Goal: Task Accomplishment & Management: Use online tool/utility

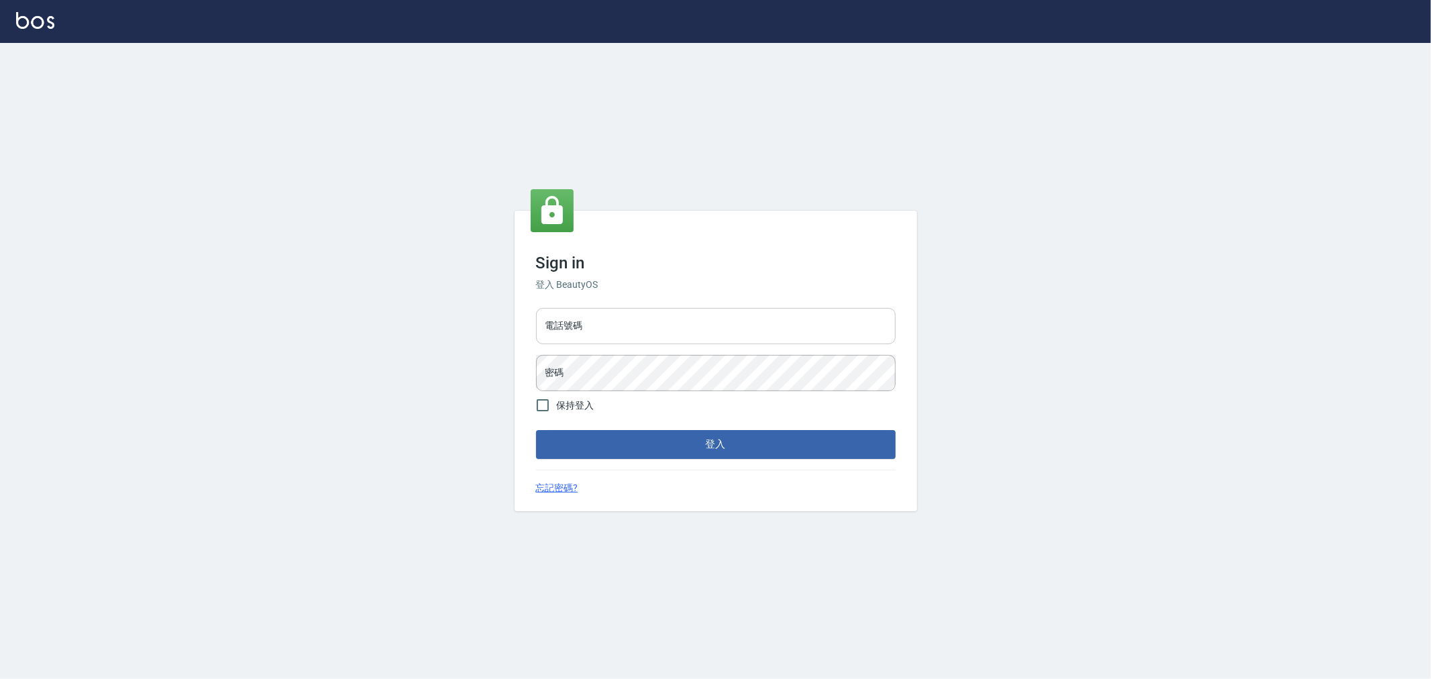
click at [714, 329] on input "電話號碼" at bounding box center [715, 326] width 359 height 36
type input "0222886821"
click at [649, 453] on button "登入" at bounding box center [715, 444] width 359 height 28
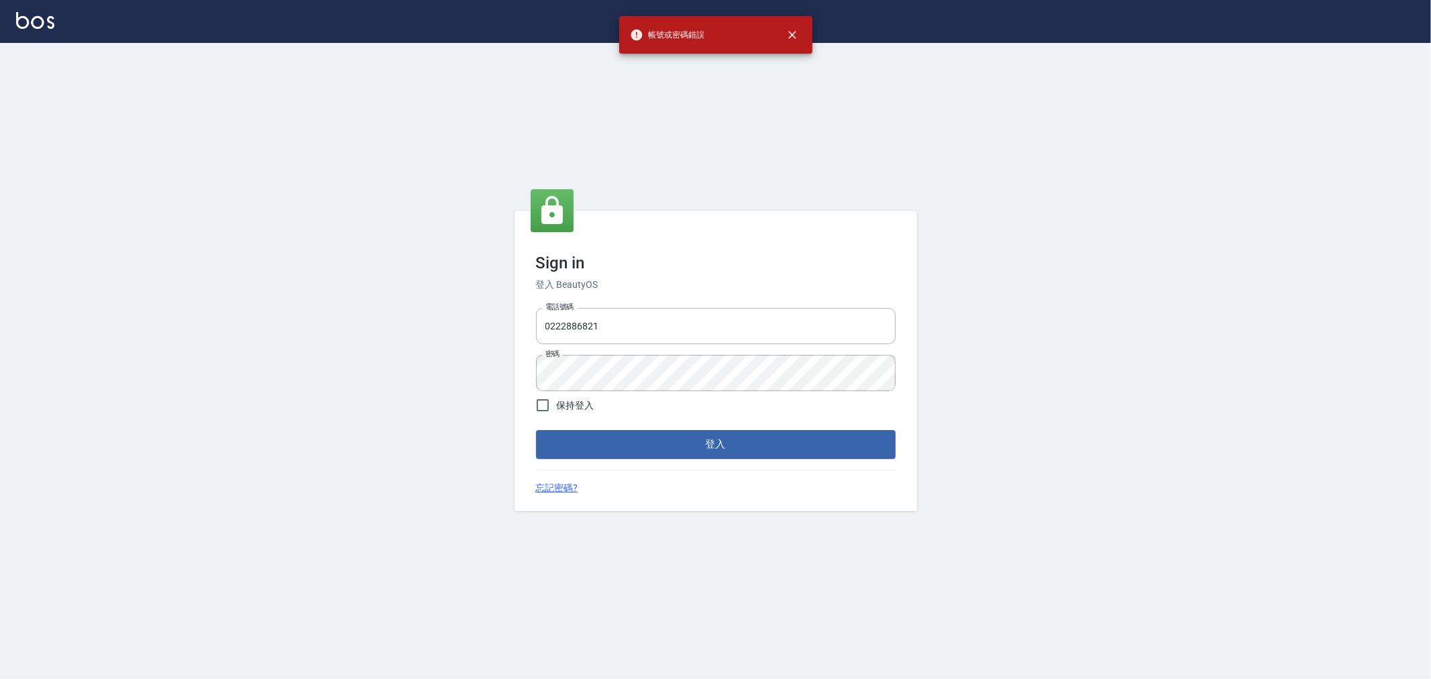
click at [219, 396] on div "Sign in 登入 BeautyOS 電話號碼 [PHONE_NUMBER] 電話號碼 密碼 密碼 保持登入 登入 忘記密碼?" at bounding box center [715, 361] width 1431 height 636
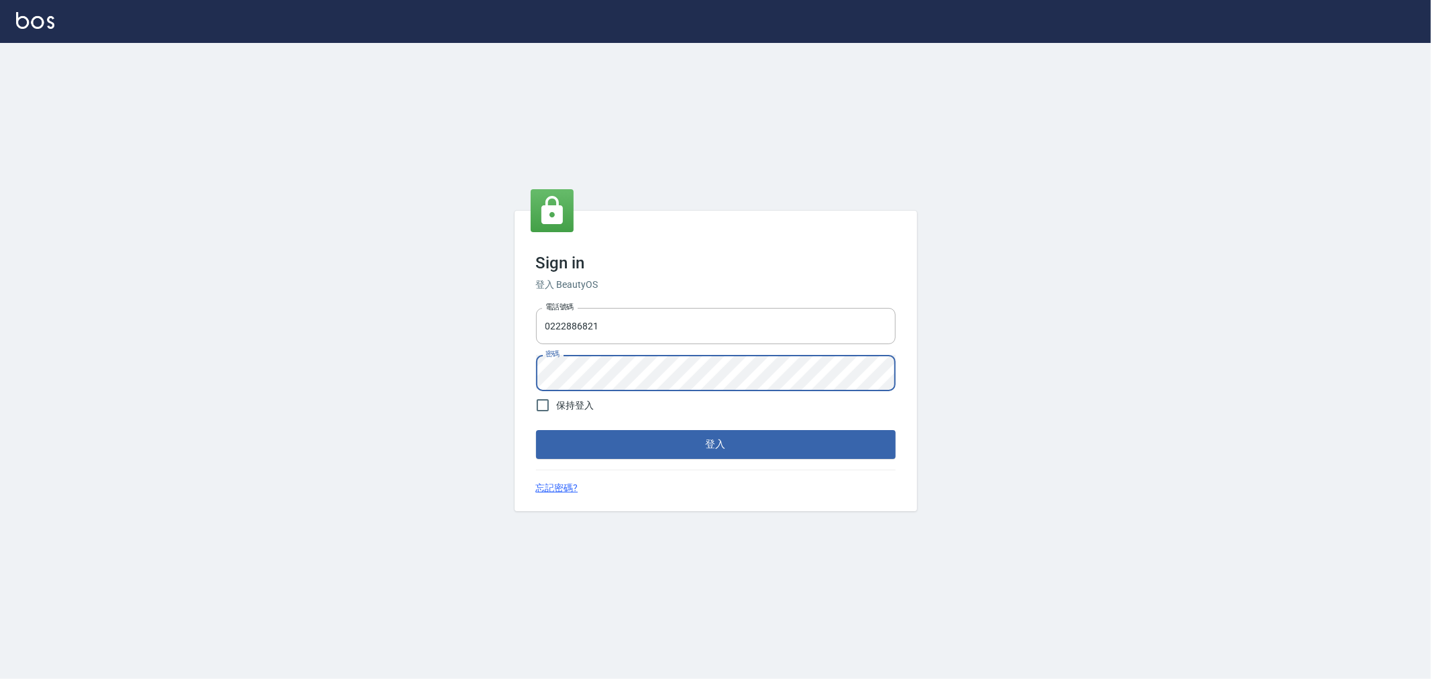
click at [536, 430] on button "登入" at bounding box center [715, 444] width 359 height 28
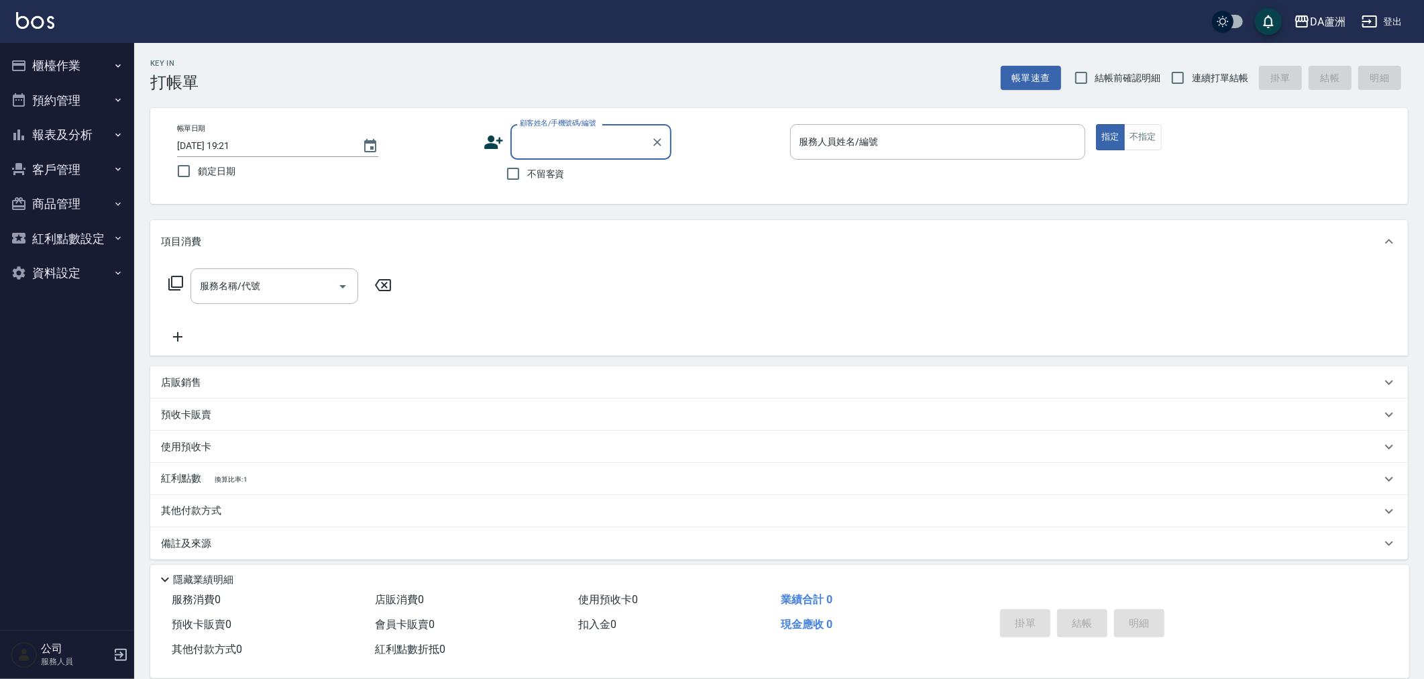
click at [526, 190] on div "帳單日期 [DATE] 19:21 鎖定日期 顧客姓名/手機號碼/編號 顧客姓名/手機號碼/編號 不留客資 服務人員姓名/編號 服務人員姓名/編號 指定 不指定" at bounding box center [778, 156] width 1257 height 96
click at [533, 182] on label "不留客資" at bounding box center [532, 174] width 66 height 28
click at [527, 182] on input "不留客資" at bounding box center [513, 174] width 28 height 28
checkbox input "true"
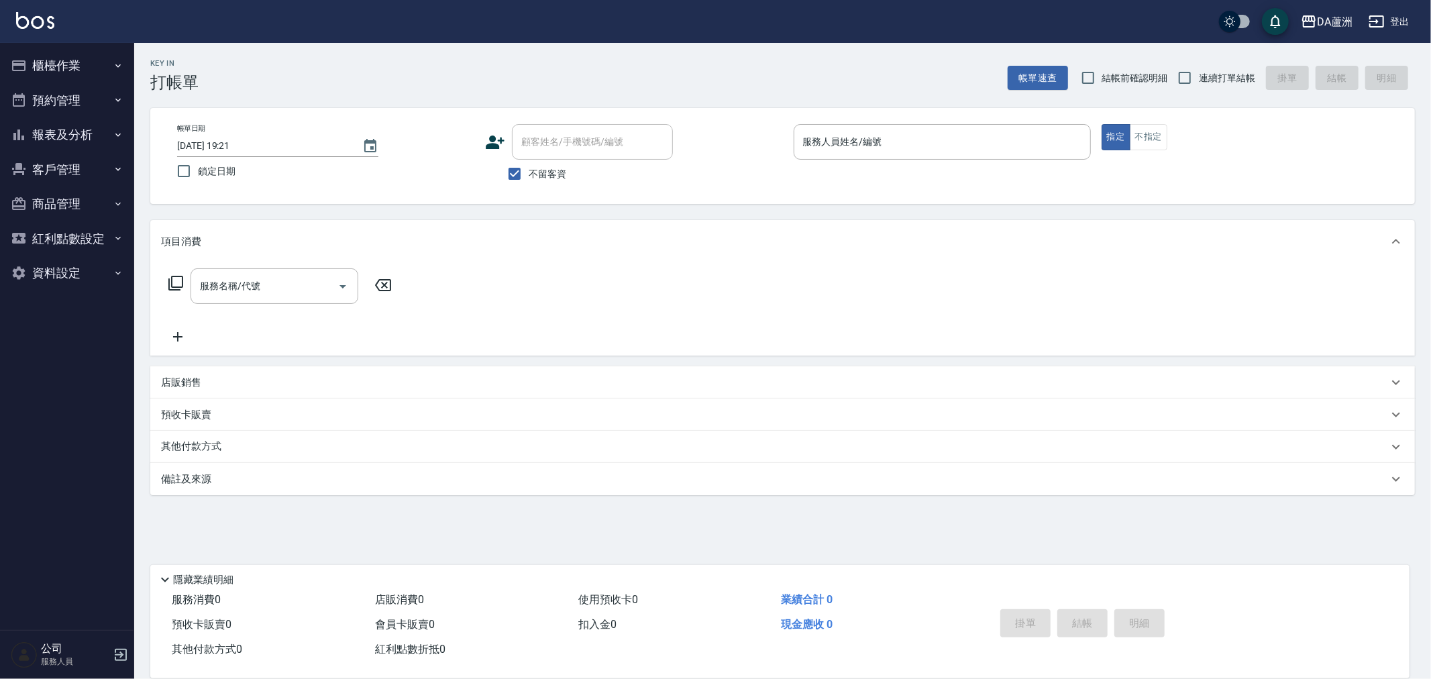
click at [1235, 82] on span "連續打單結帳" at bounding box center [1226, 78] width 56 height 14
click at [1198, 82] on input "連續打單結帳" at bounding box center [1184, 78] width 28 height 28
checkbox input "true"
click at [1013, 133] on input "服務人員姓名/編號" at bounding box center [941, 141] width 285 height 23
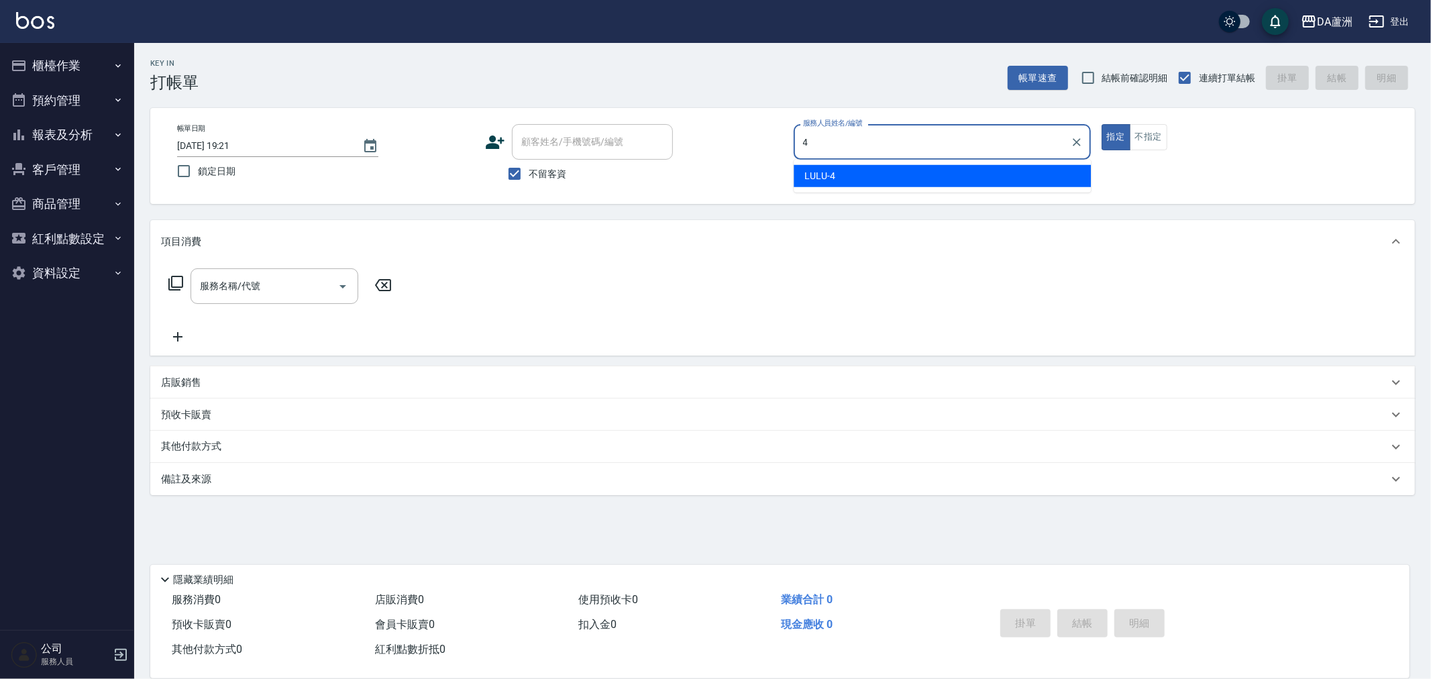
type input "LULU-4"
type button "true"
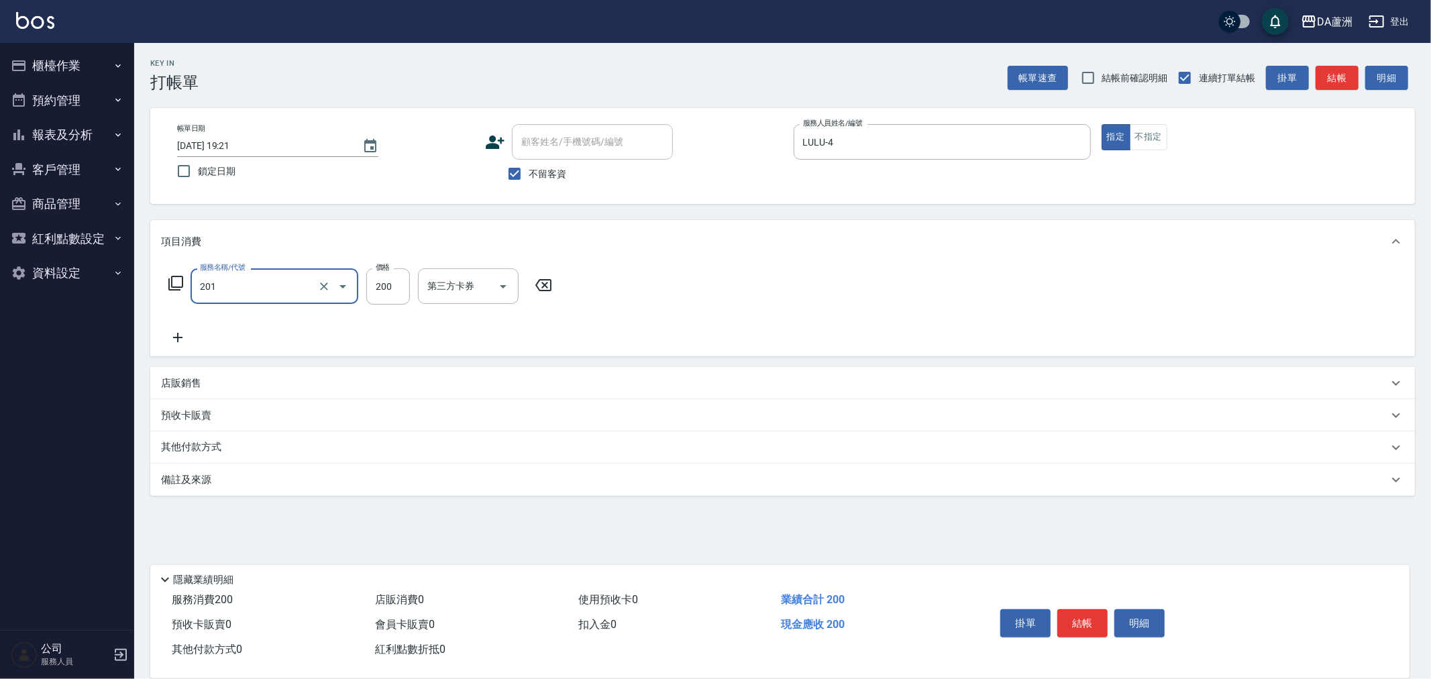
type input "洗髮(201)"
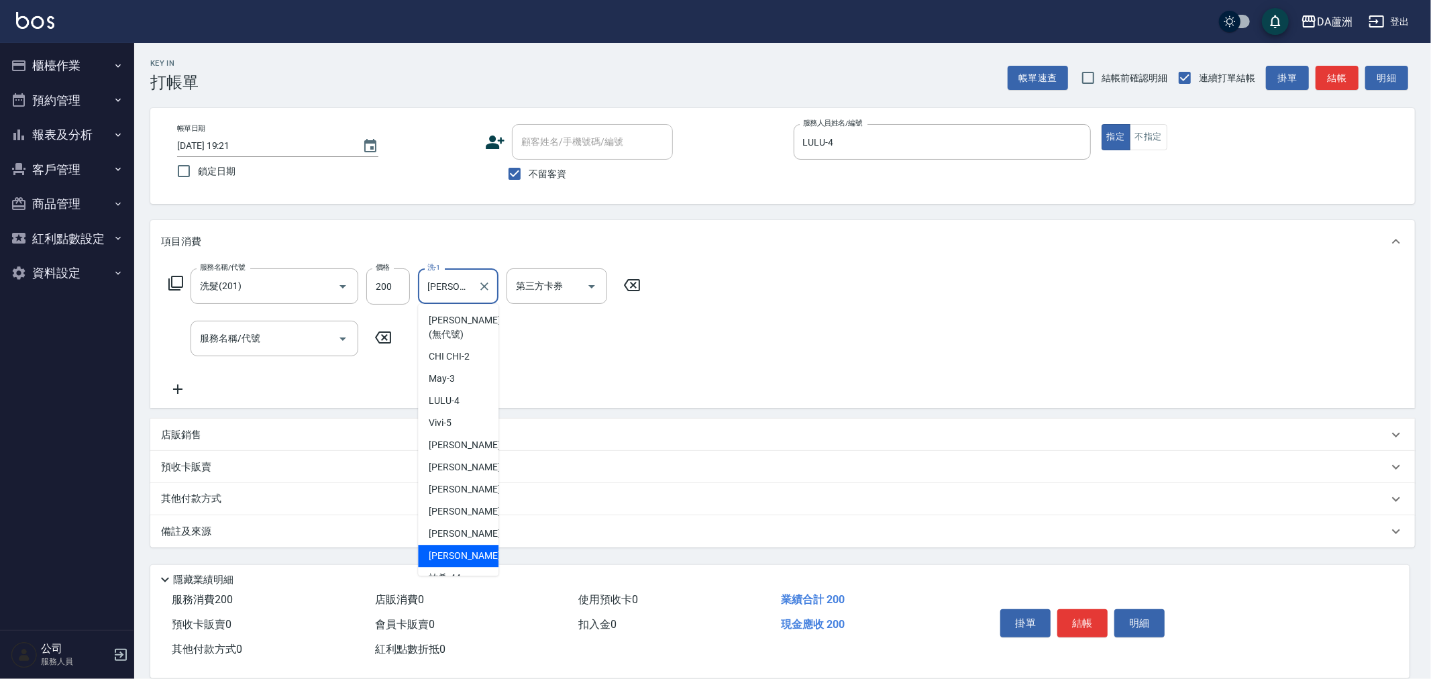
click at [471, 295] on input "[PERSON_NAME]-30" at bounding box center [448, 285] width 48 height 23
drag, startPoint x: 471, startPoint y: 295, endPoint x: 52, endPoint y: 273, distance: 419.8
click at [56, 274] on div "DA蘆洲 登出 櫃檯作業 打帳單 帳單列表 現金收支登錄 材料自購登錄 每日結帳 排班表 現場電腦打卡 預約管理 預約管理 單日預約紀錄 單週預約紀錄 報表及…" at bounding box center [715, 339] width 1431 height 679
drag, startPoint x: 467, startPoint y: 292, endPoint x: 302, endPoint y: 293, distance: 165.7
click at [309, 292] on div "服務名稱/代號 洗髮(201) 服務名稱/代號 價格 200 價格 洗-1 葉芯妤-30 洗-1 第三方卡券 第三方卡券" at bounding box center [405, 286] width 488 height 36
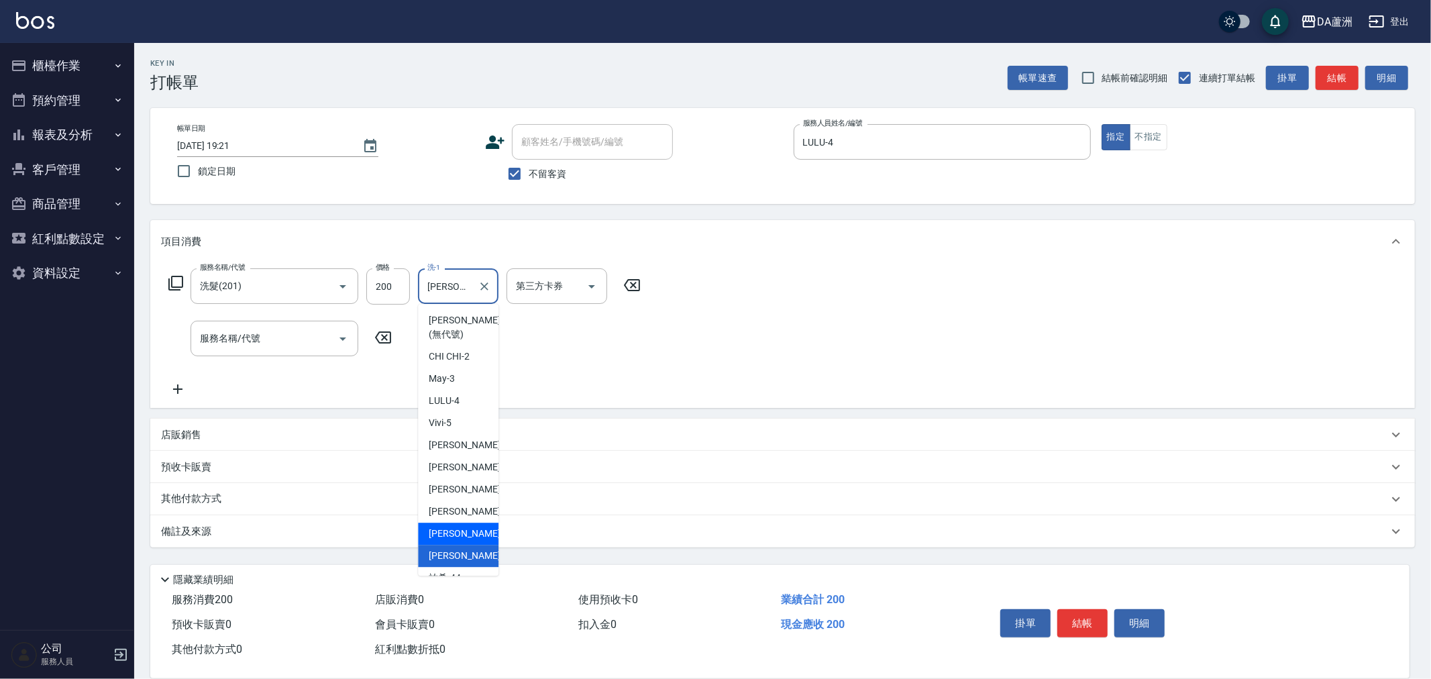
click at [445, 532] on span "[PERSON_NAME] -29" at bounding box center [471, 533] width 85 height 14
type input "[PERSON_NAME]-29"
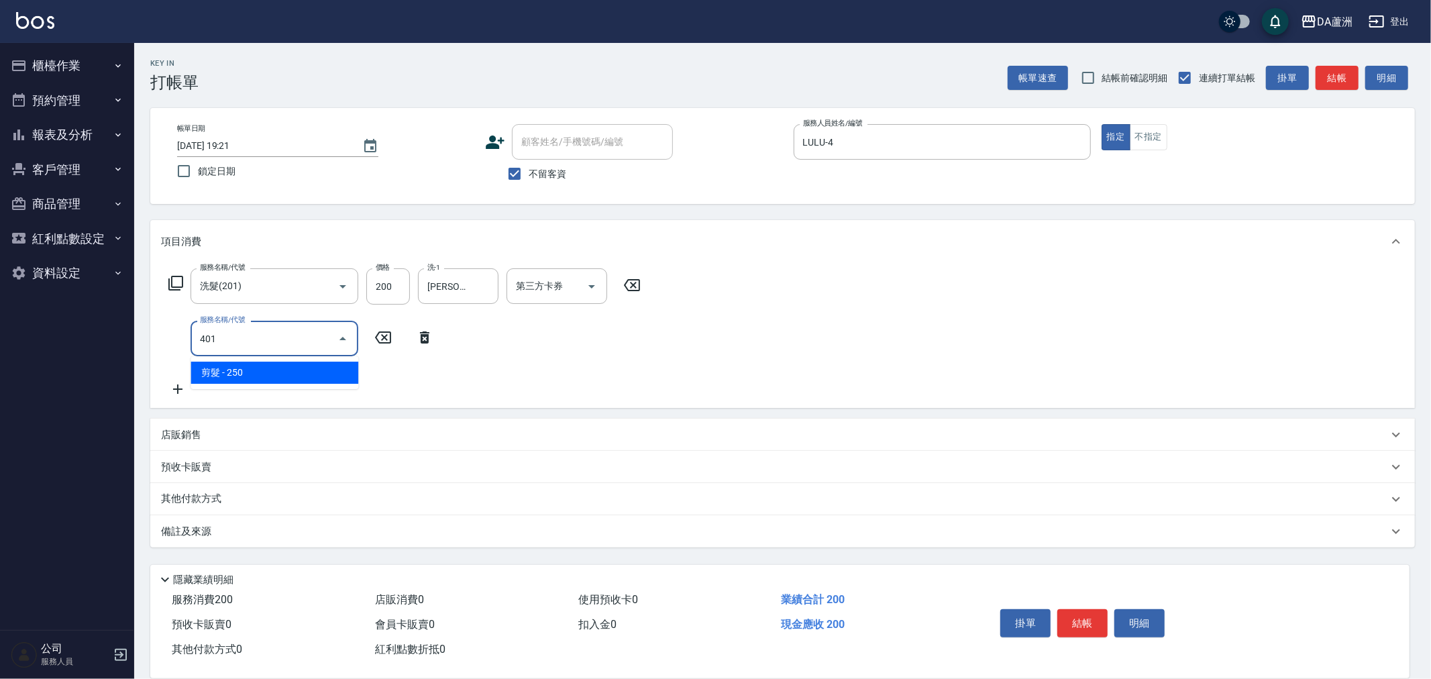
type input "剪髮(401)"
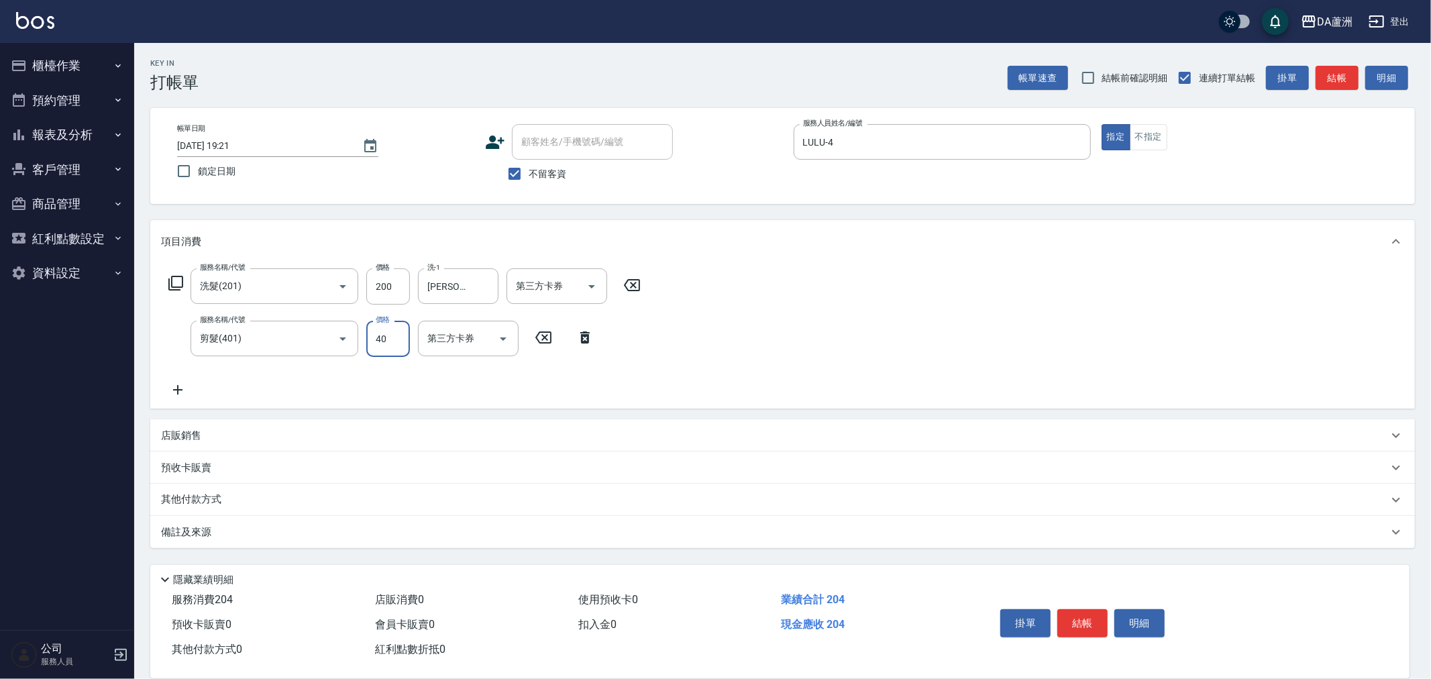
type input "400"
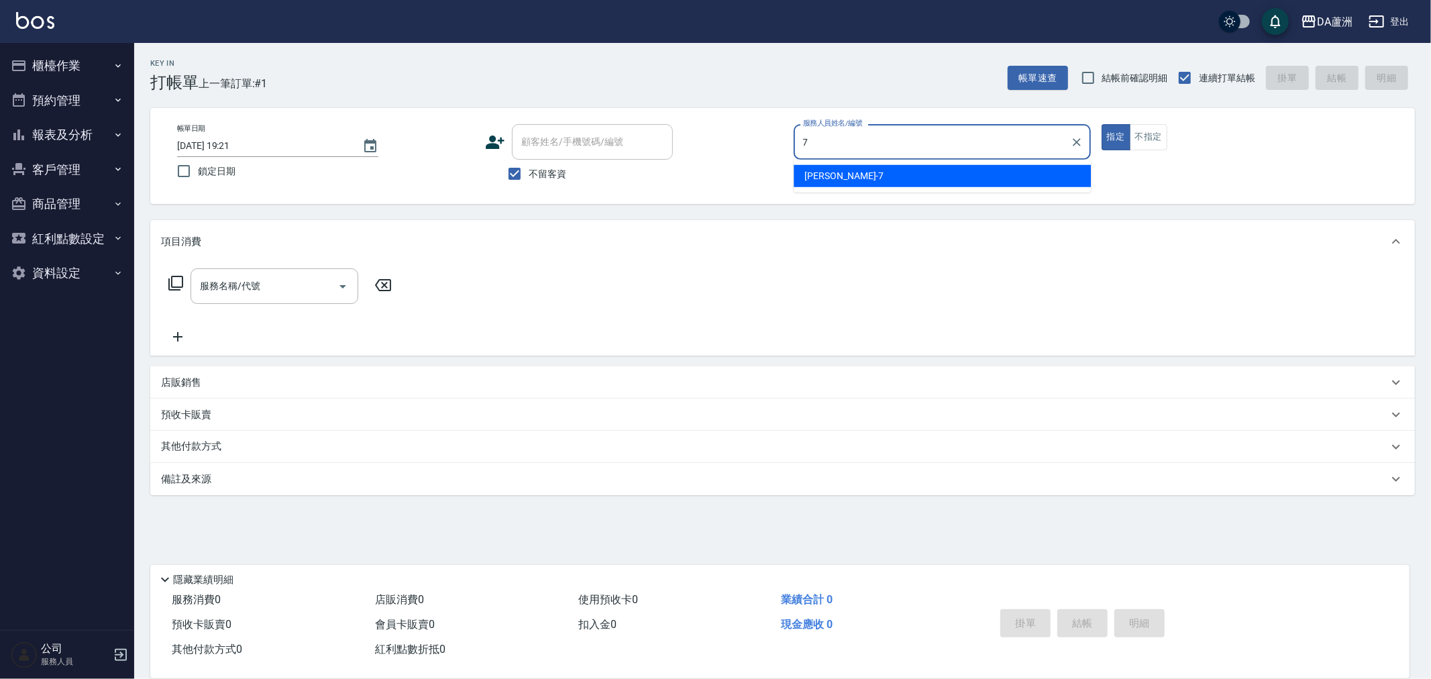
type input "Mimi-7"
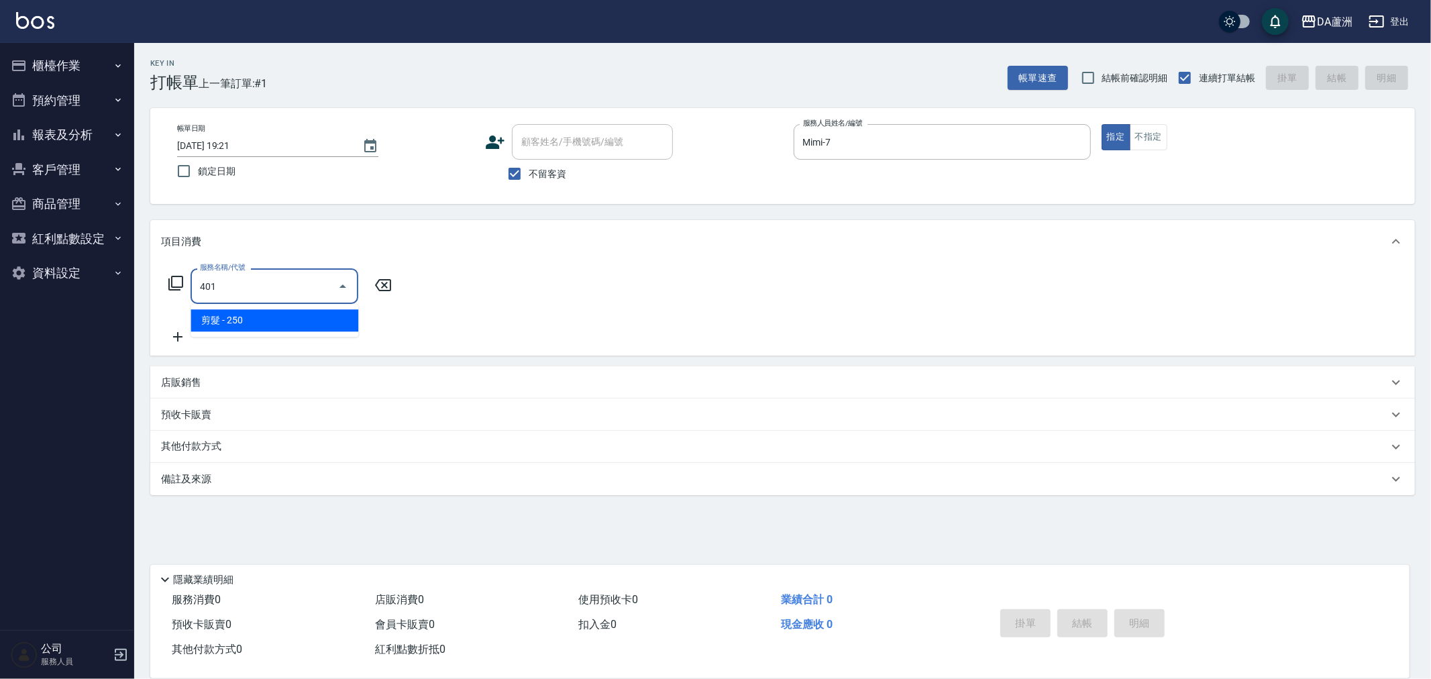
type input "剪髮(401)"
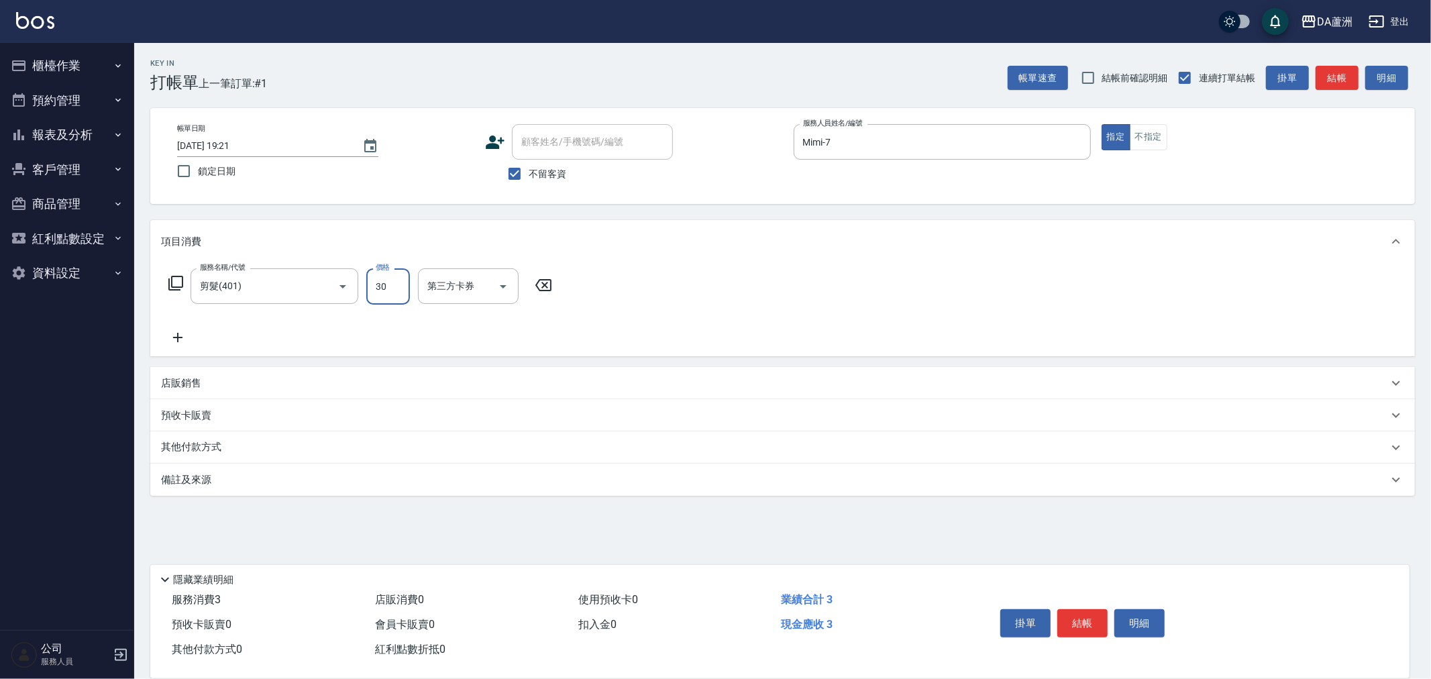
type input "300"
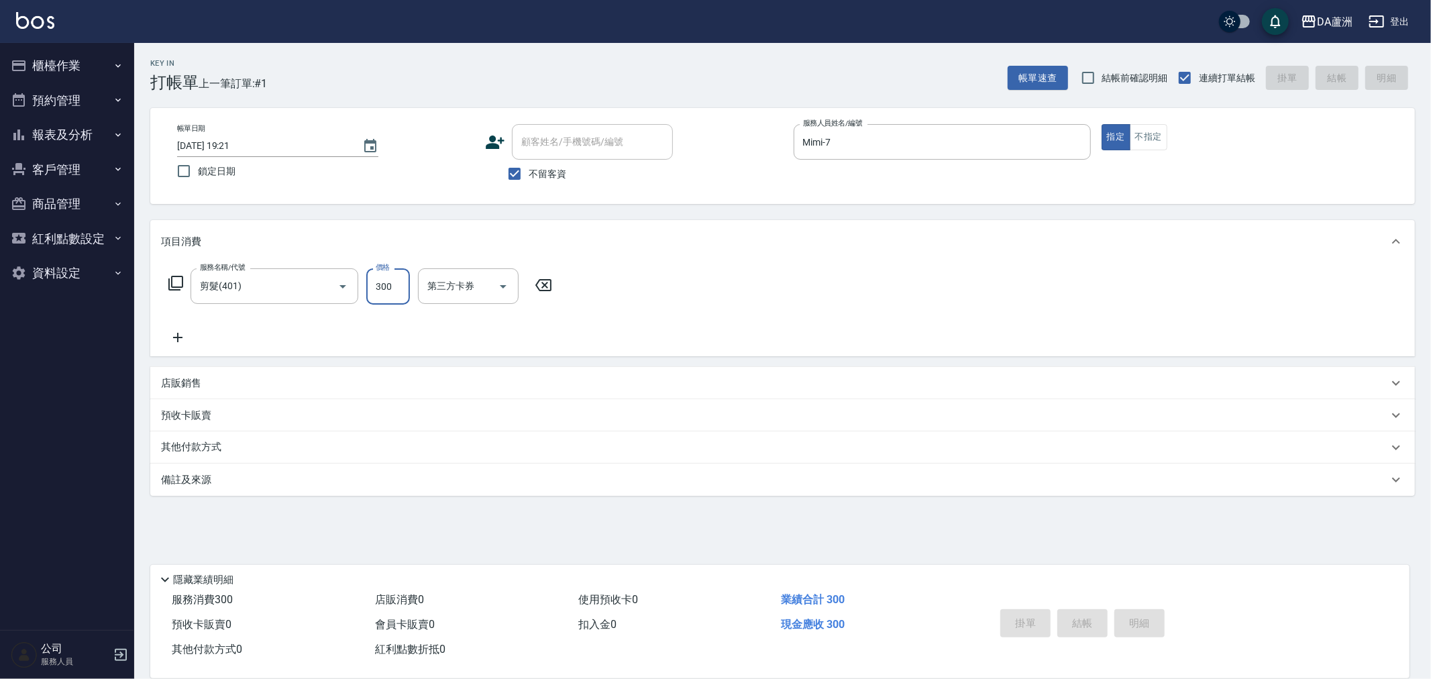
type input "[DATE] 19:22"
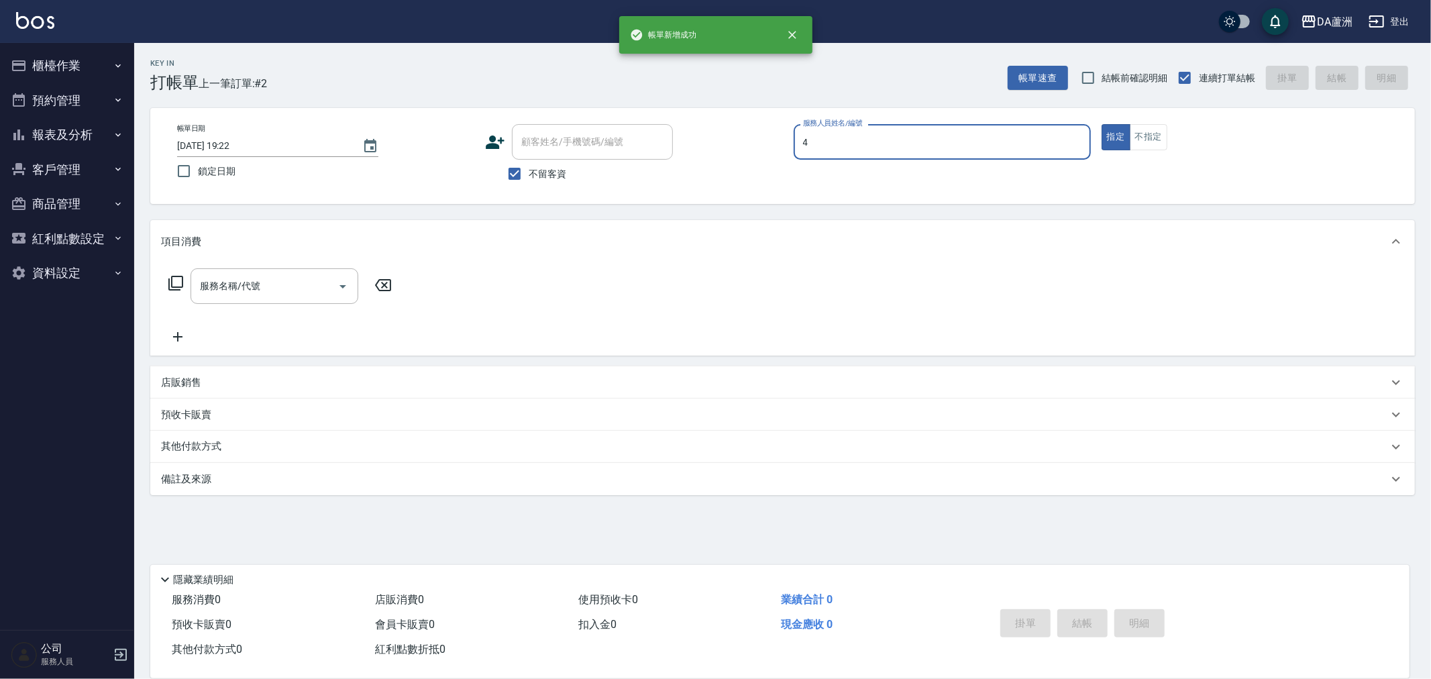
type input "LULU-4"
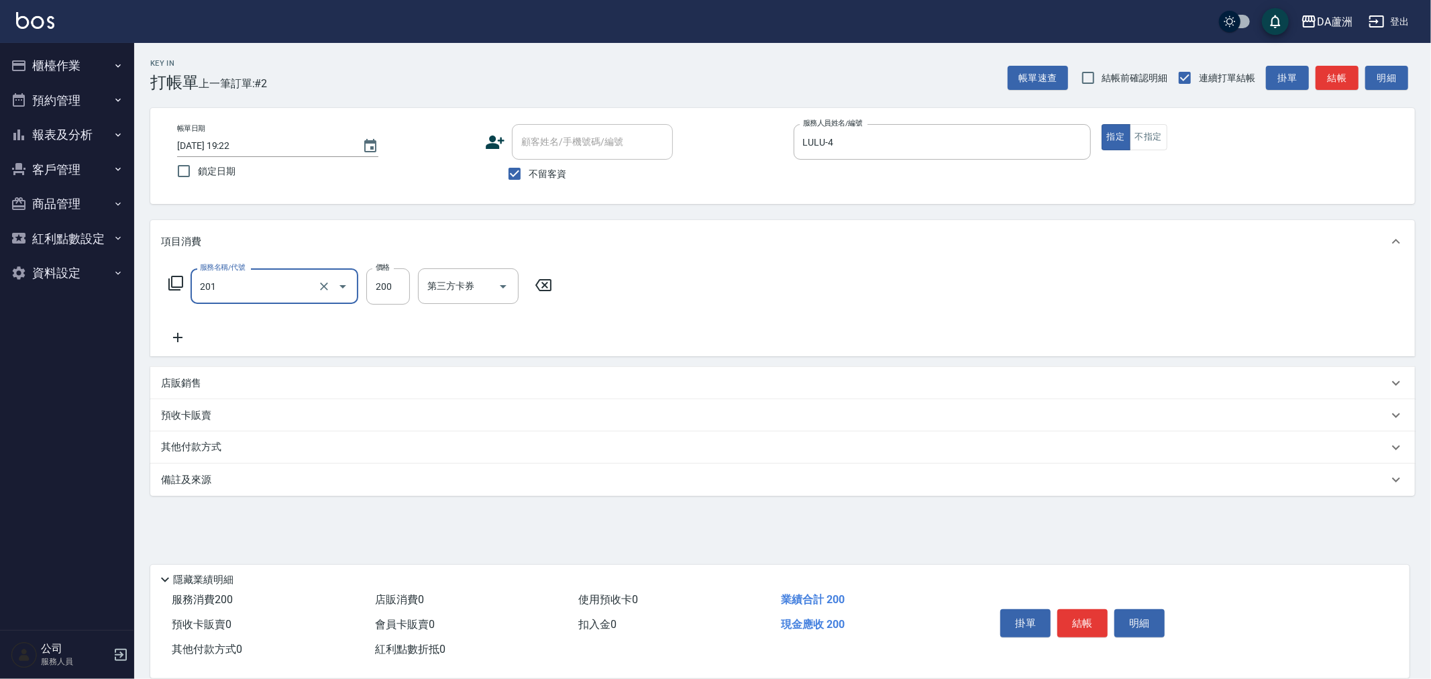
type input "洗髮(201)"
type input "[PERSON_NAME]-29"
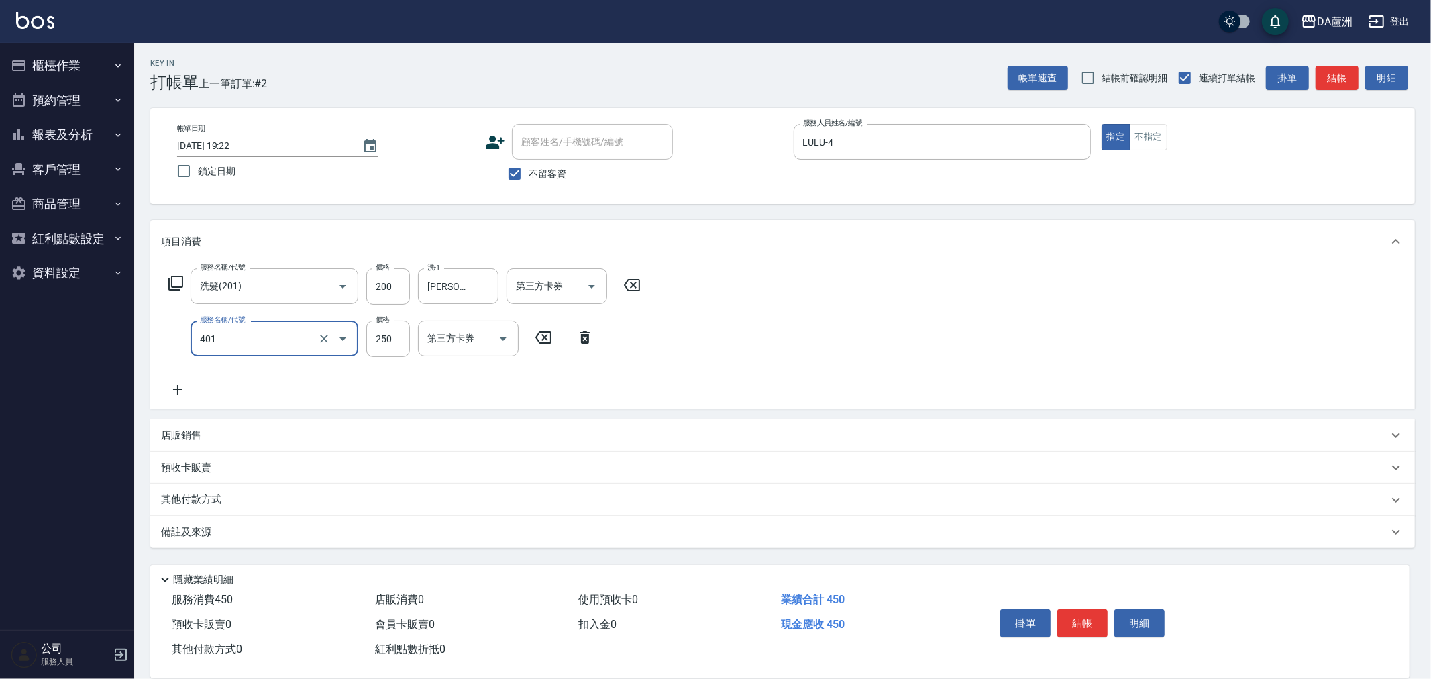
type input "剪髮(401)"
type input "400"
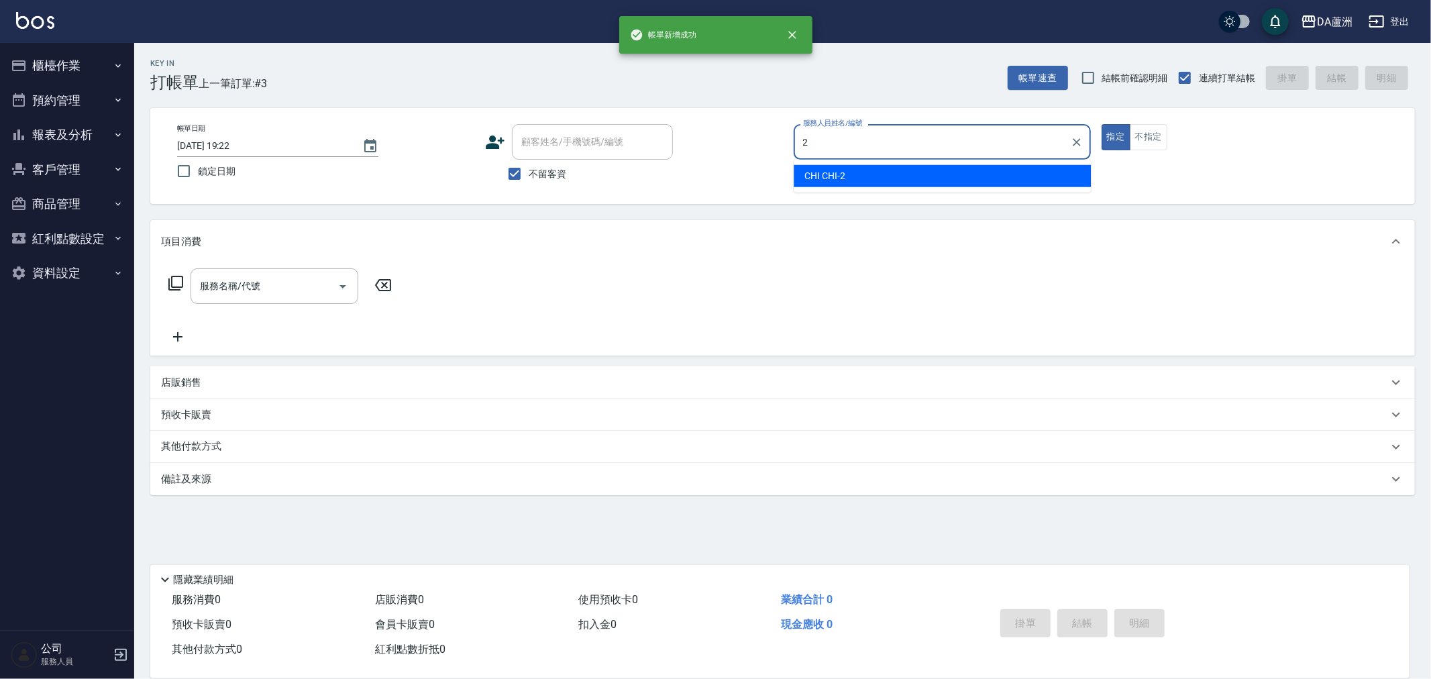
type input "CHI CHI-2"
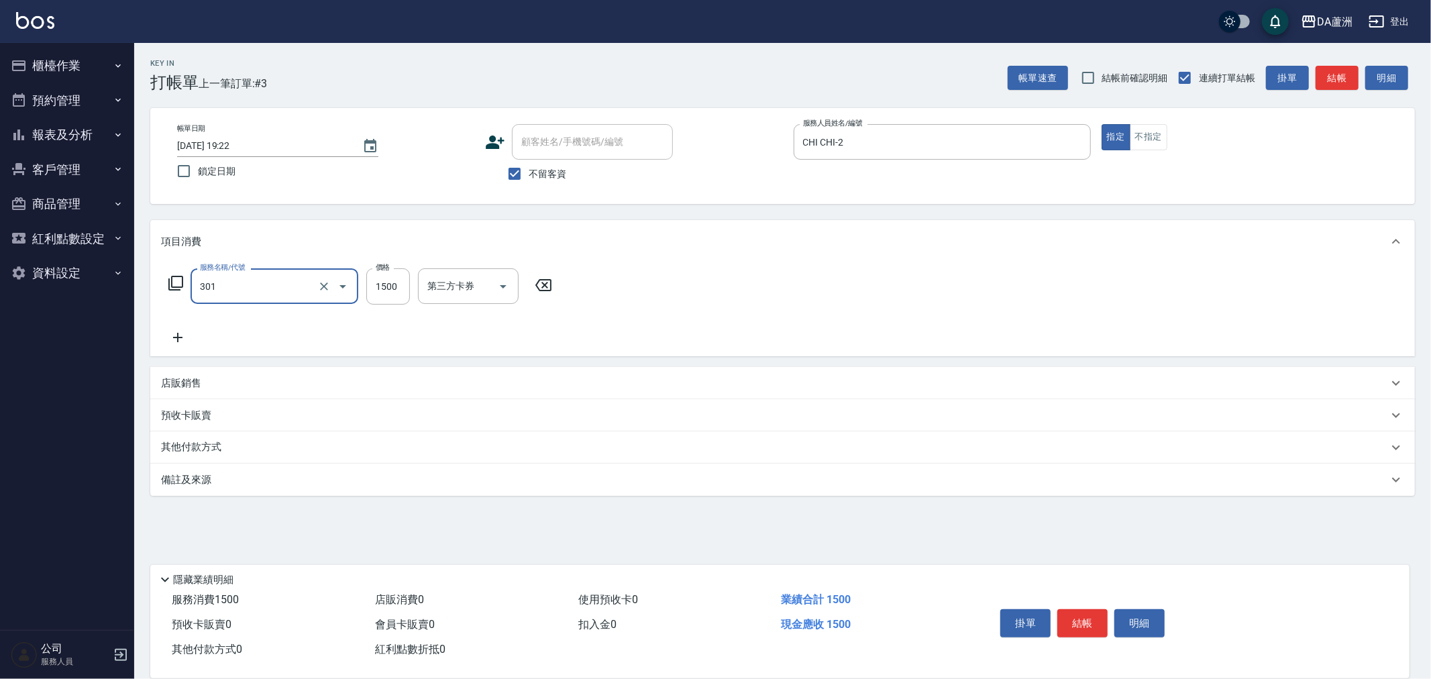
type input "燙髮(301)"
type input "1699"
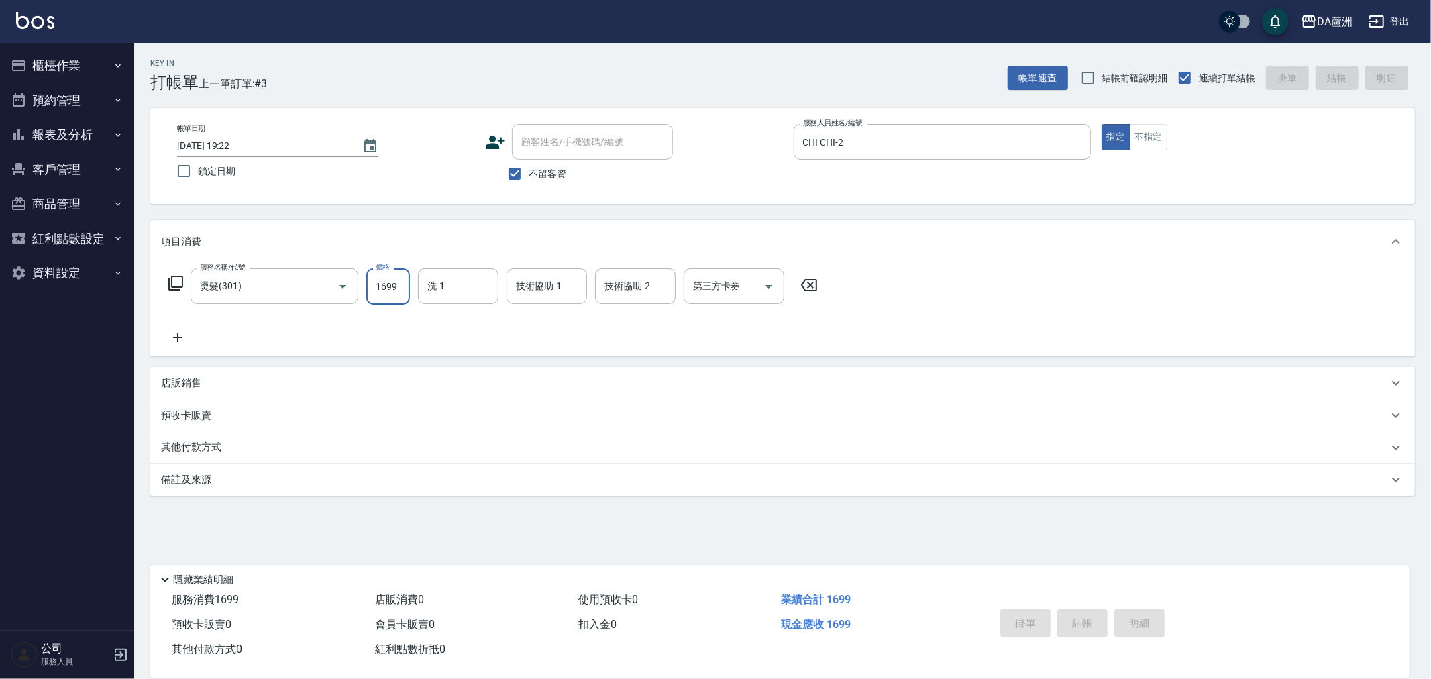
type input "[DATE] 19:23"
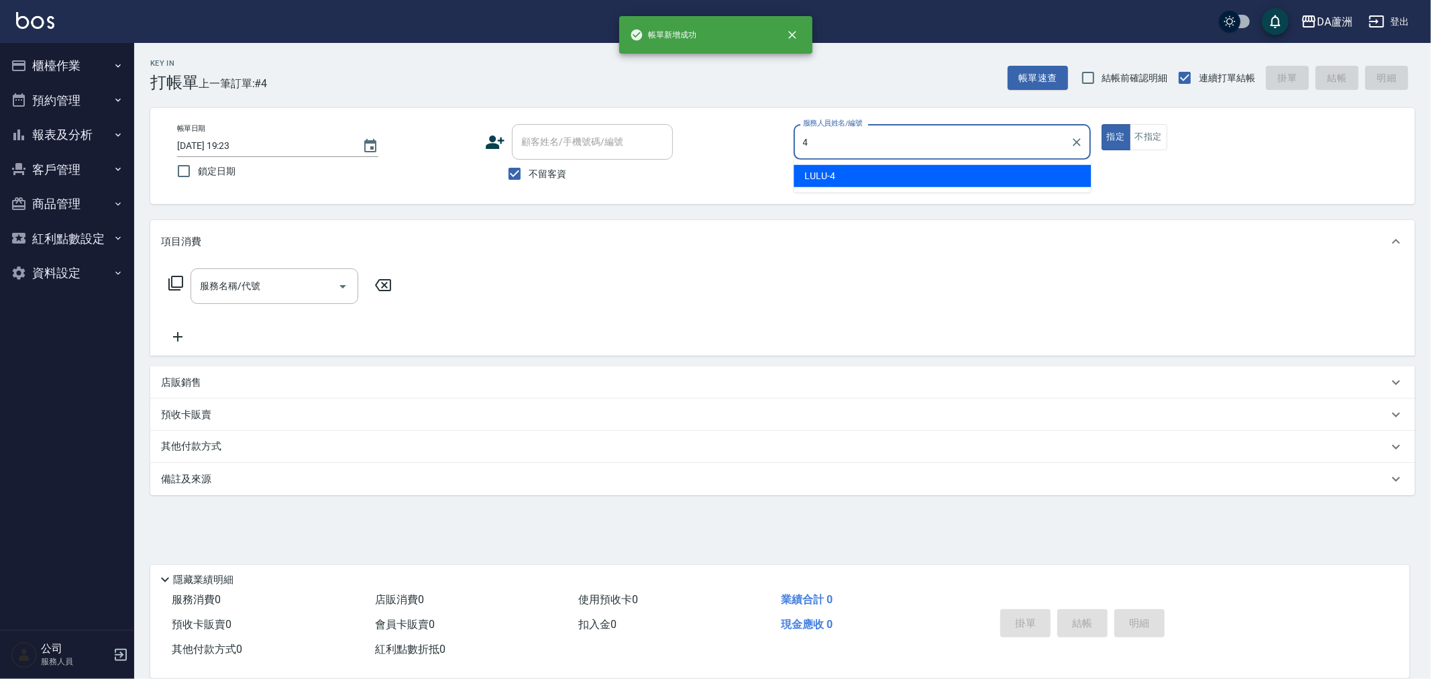
type input "LULU-4"
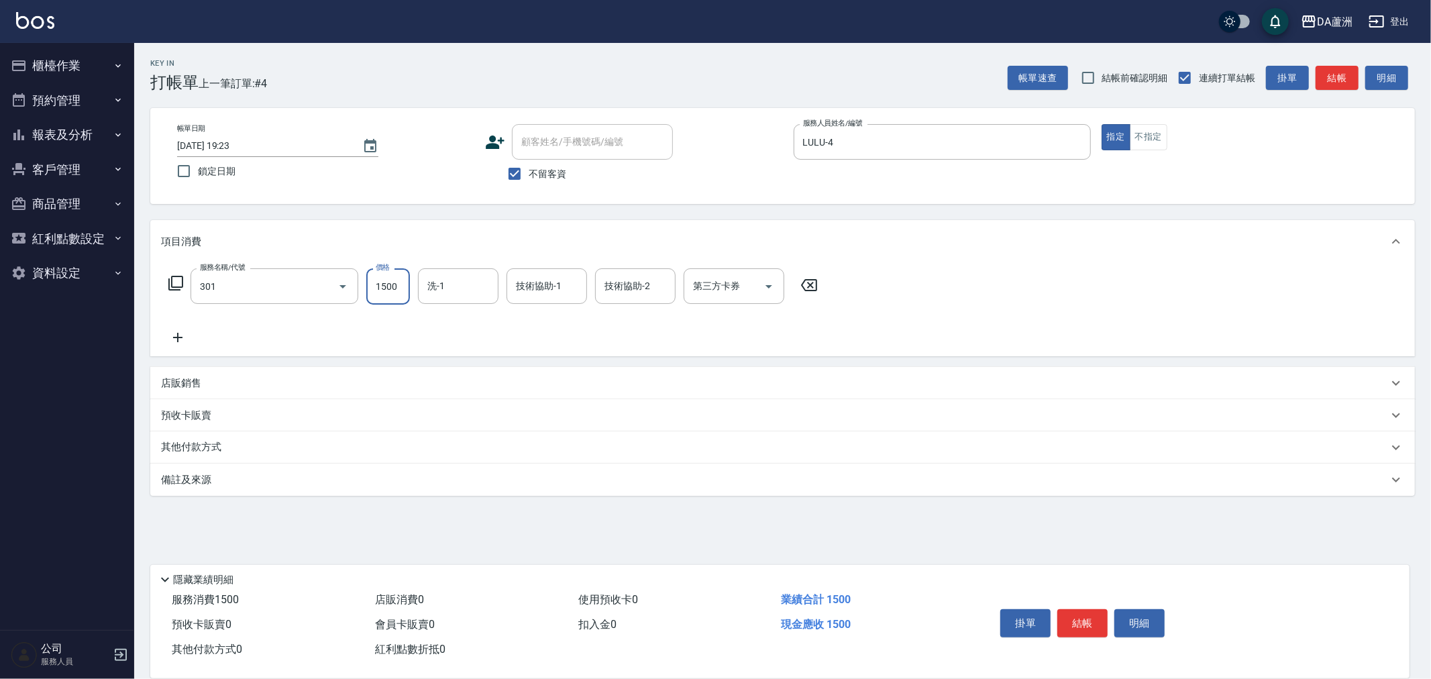
type input "燙髮(301)"
type input "1799"
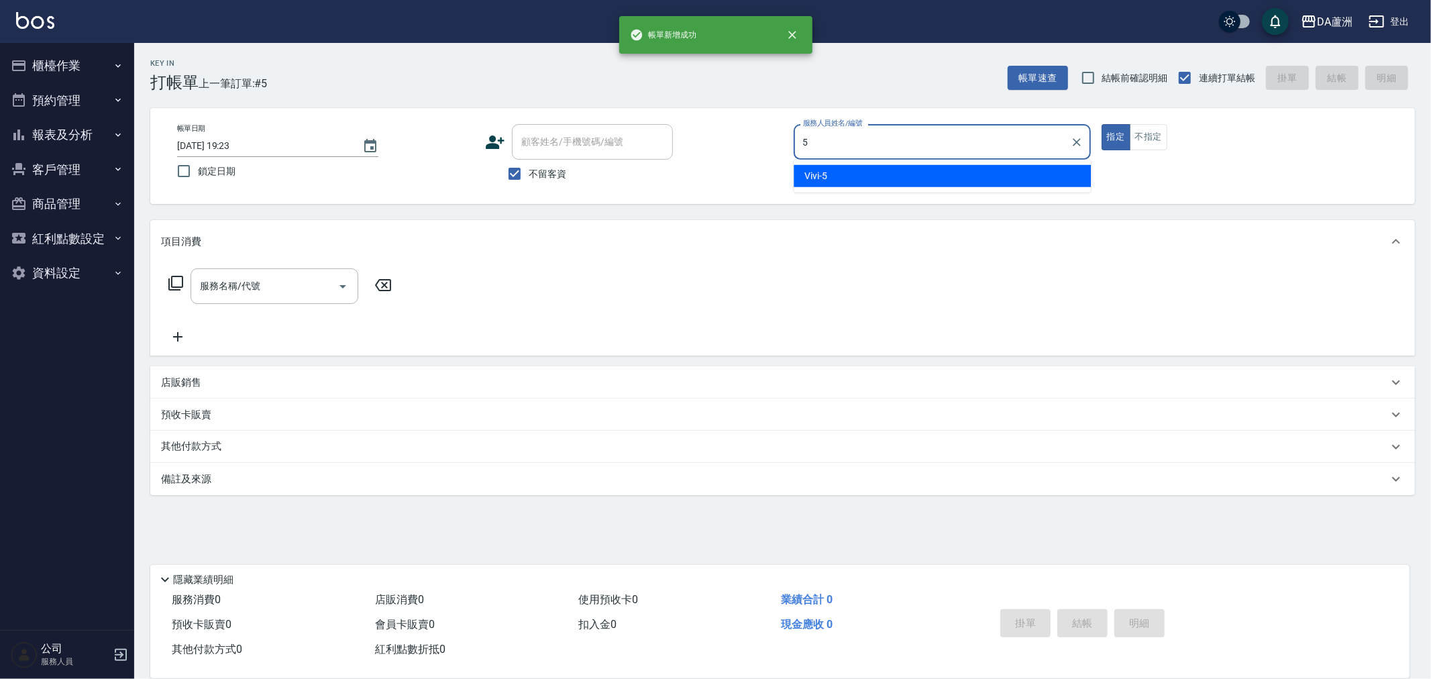
type input "Vivi-5"
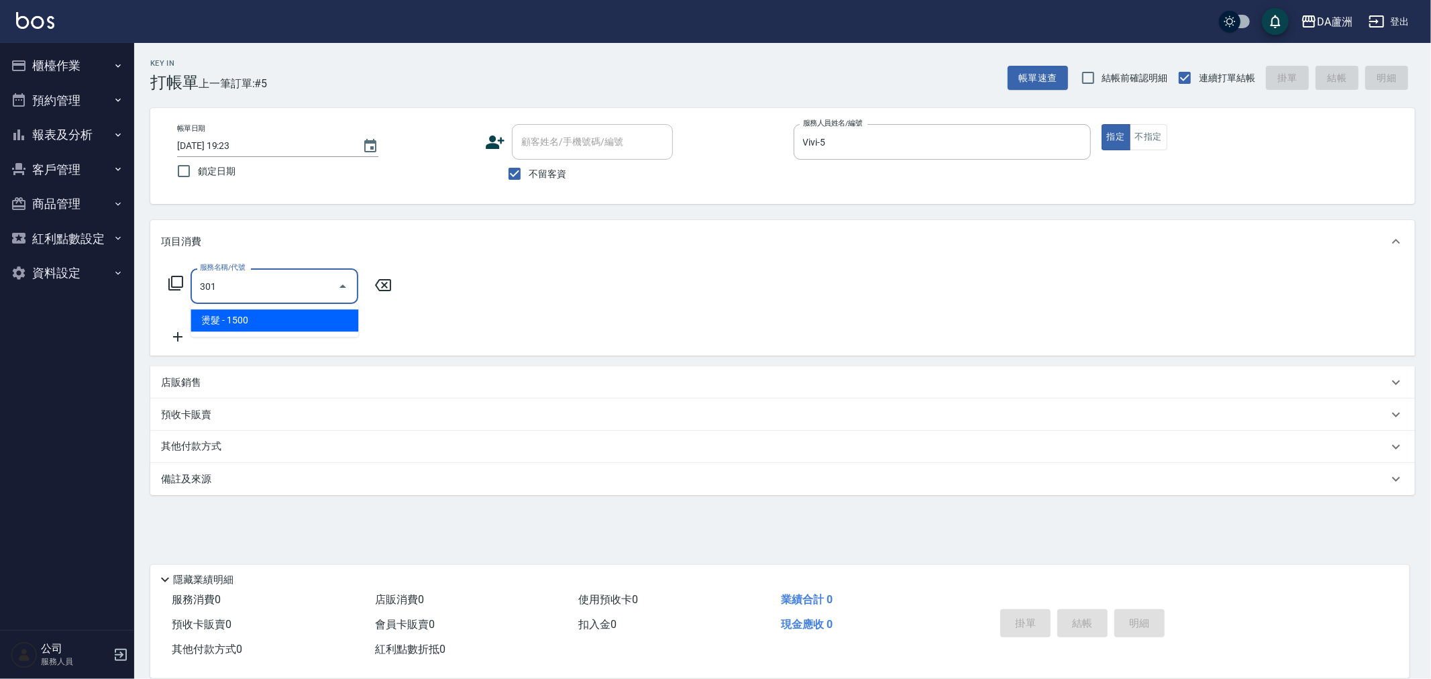
type input "燙髮(301)"
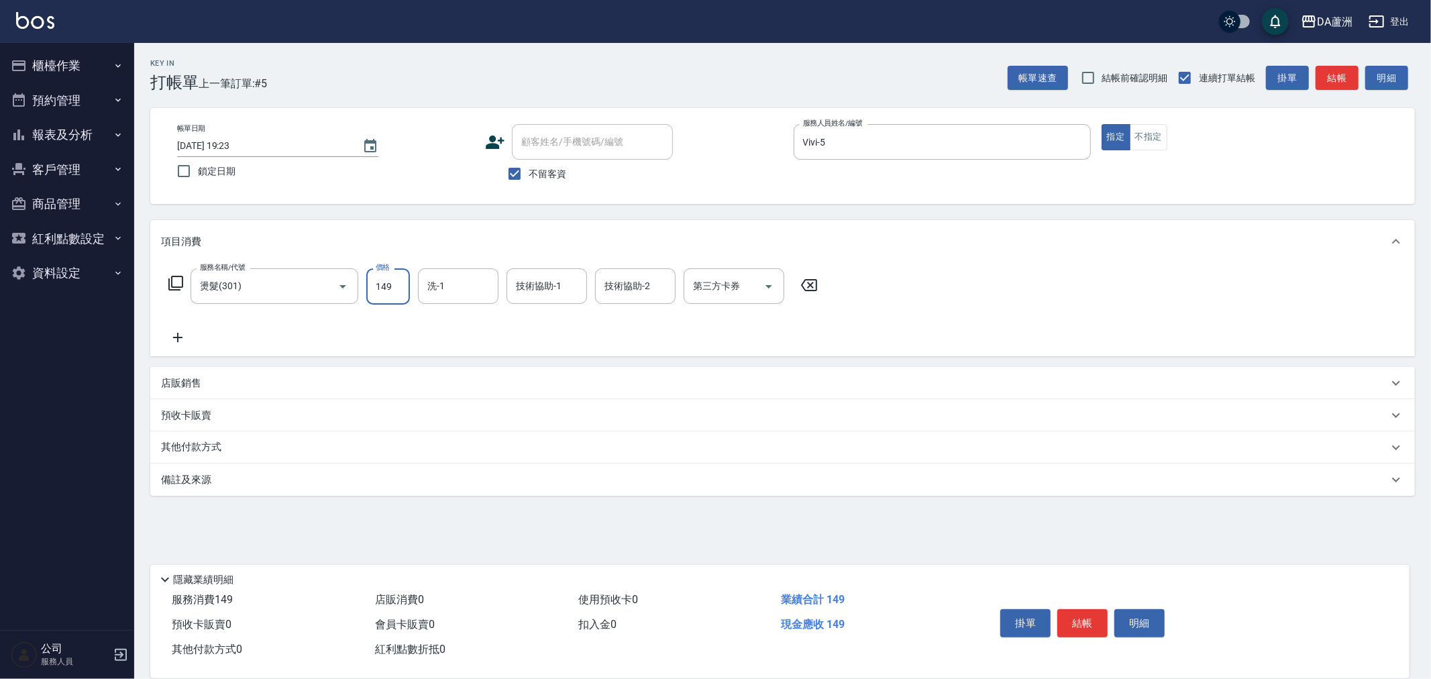
type input "1490"
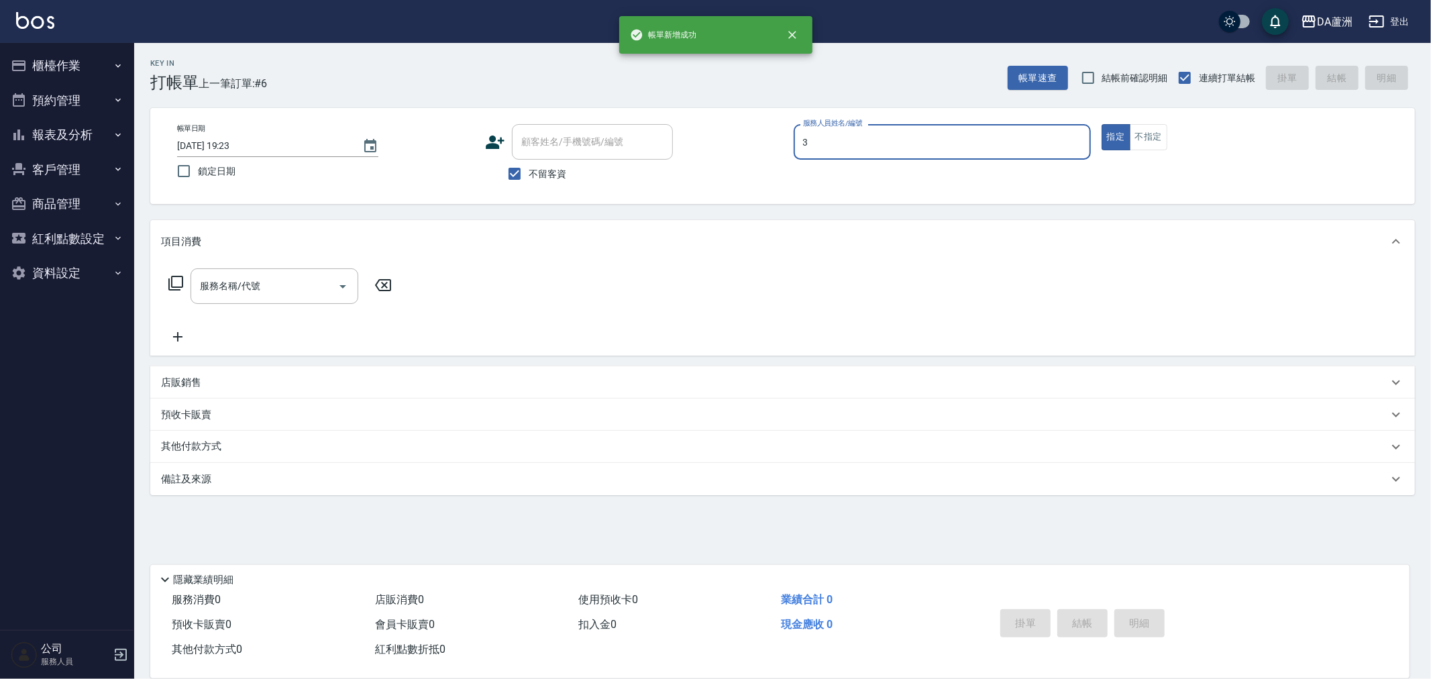
type input "May-3"
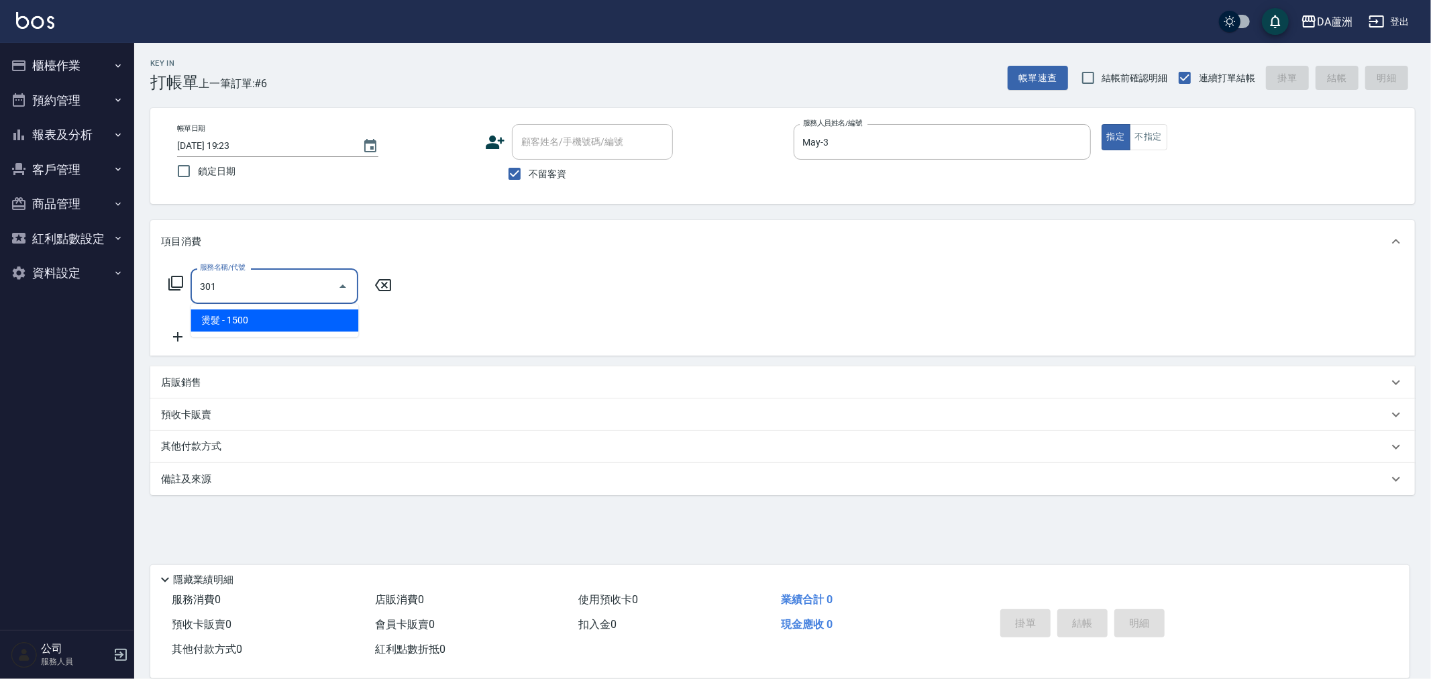
type input "燙髮(301)"
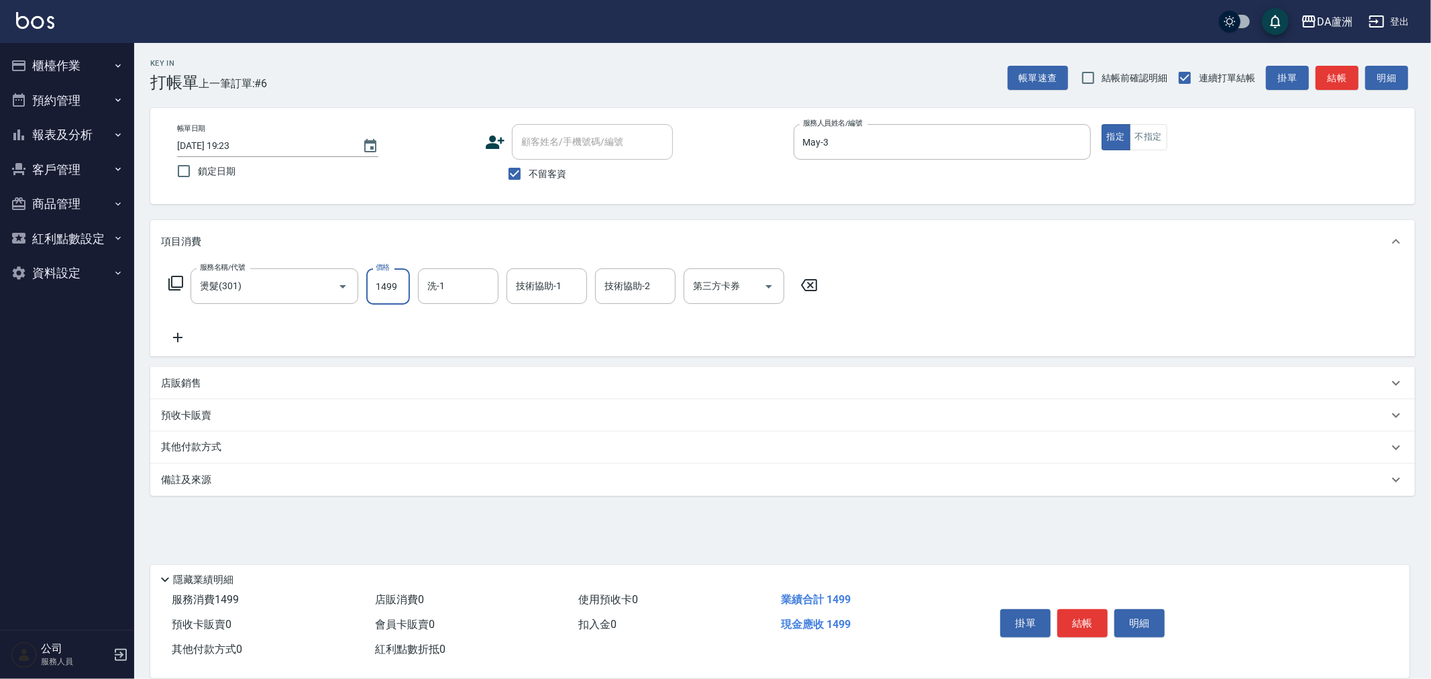
type input "1499"
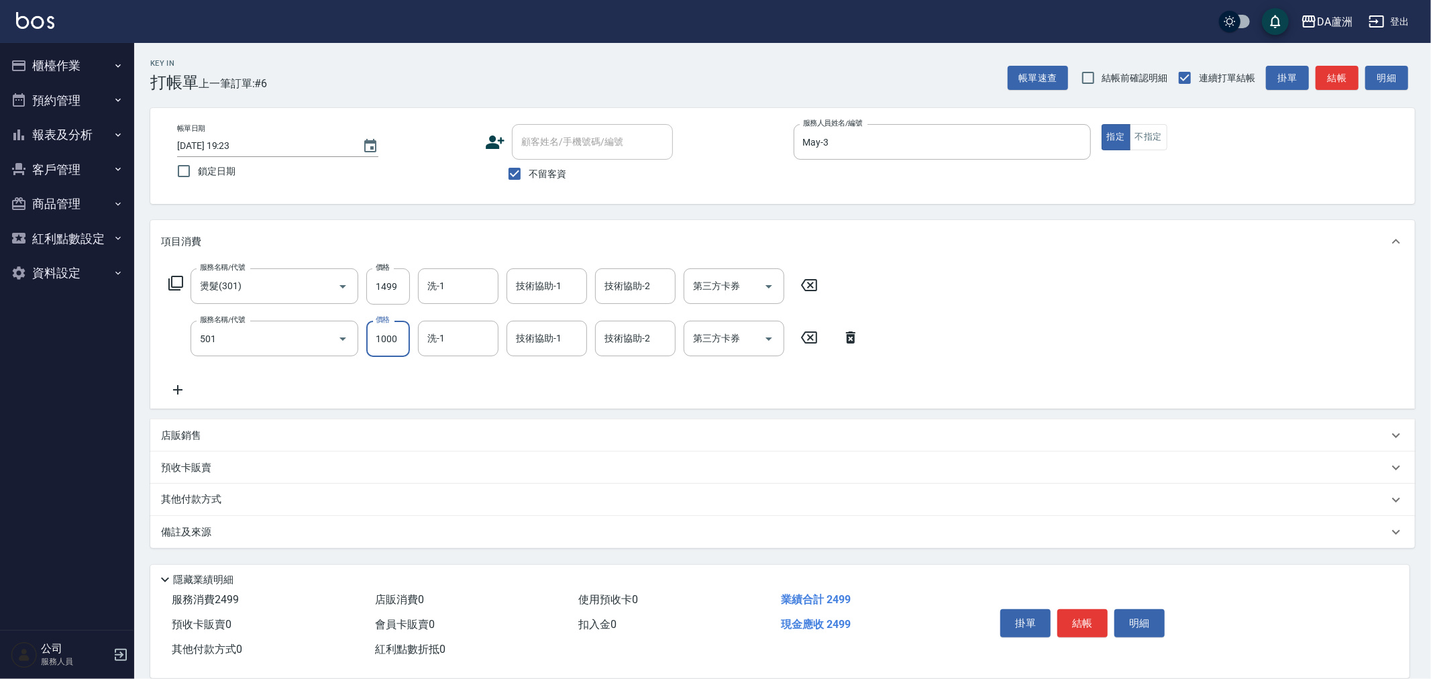
type input "染髮(501)"
type input "1980"
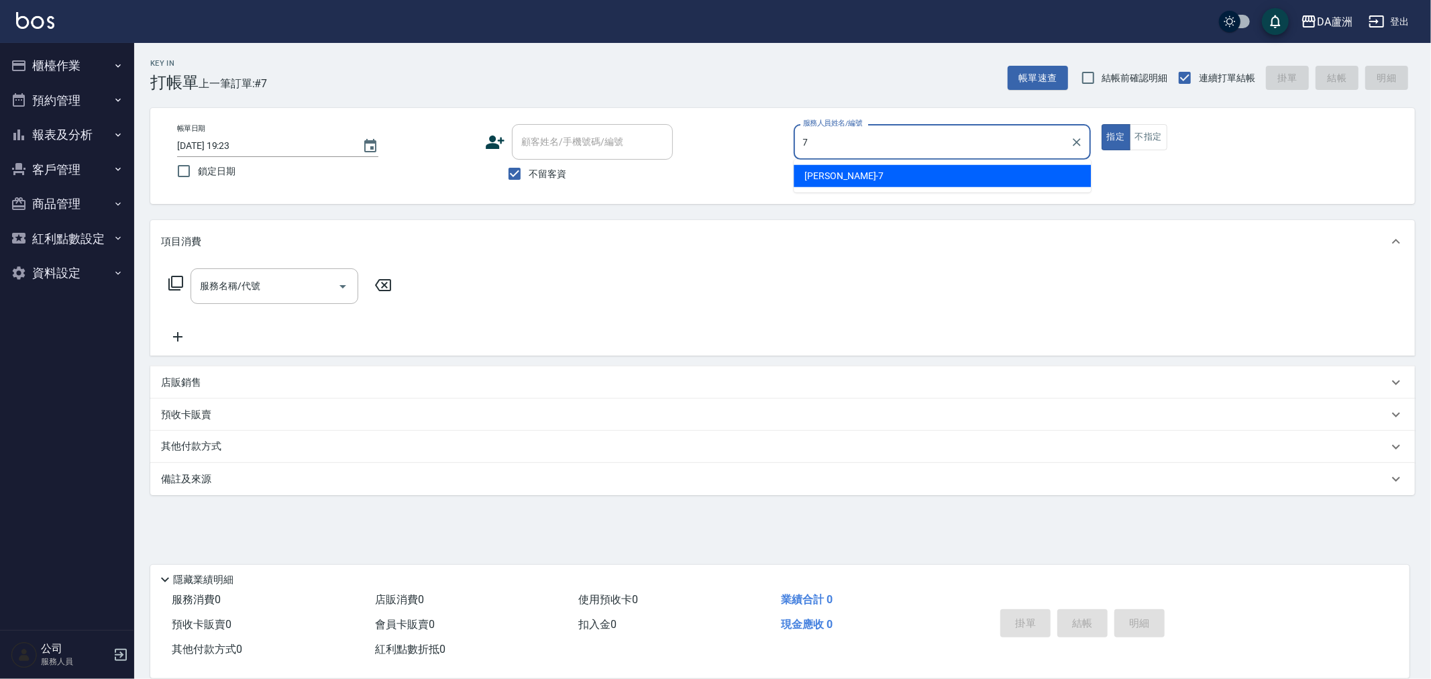
type input "Mimi-7"
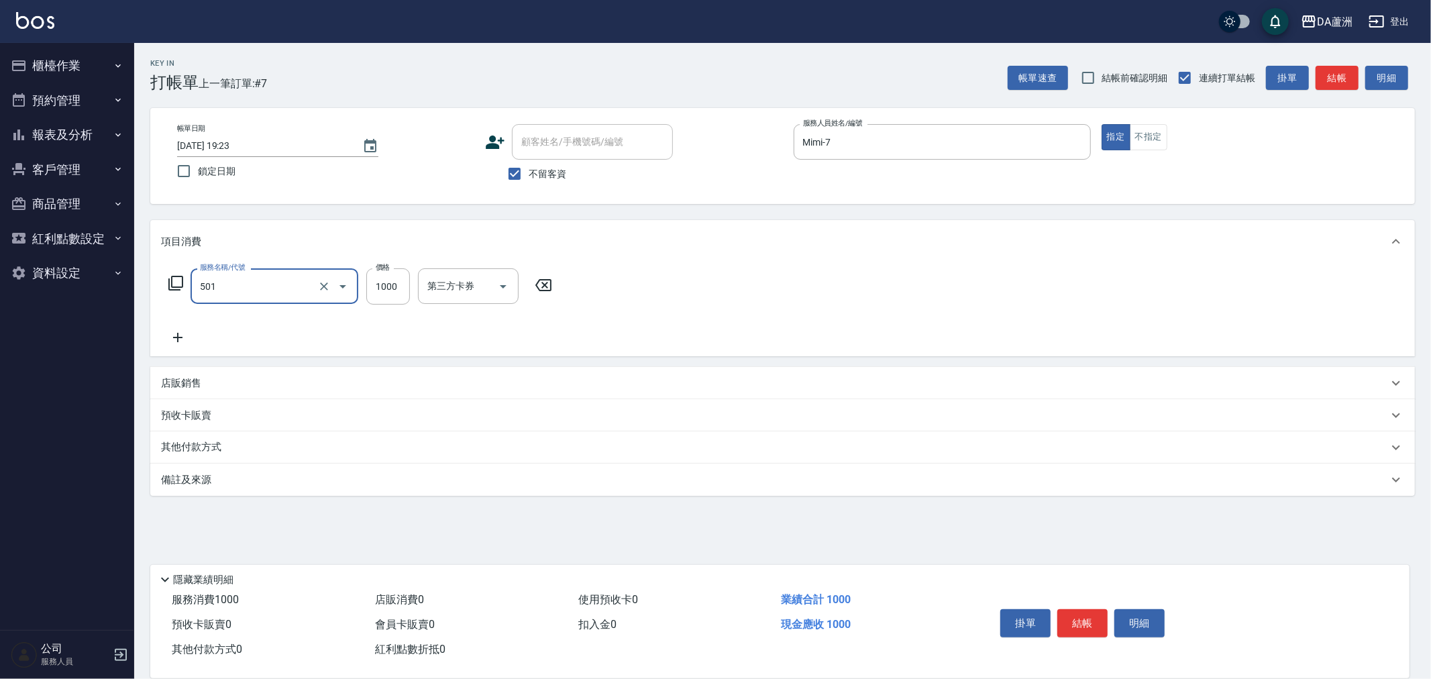
type input "染髮(501)"
type input "1600"
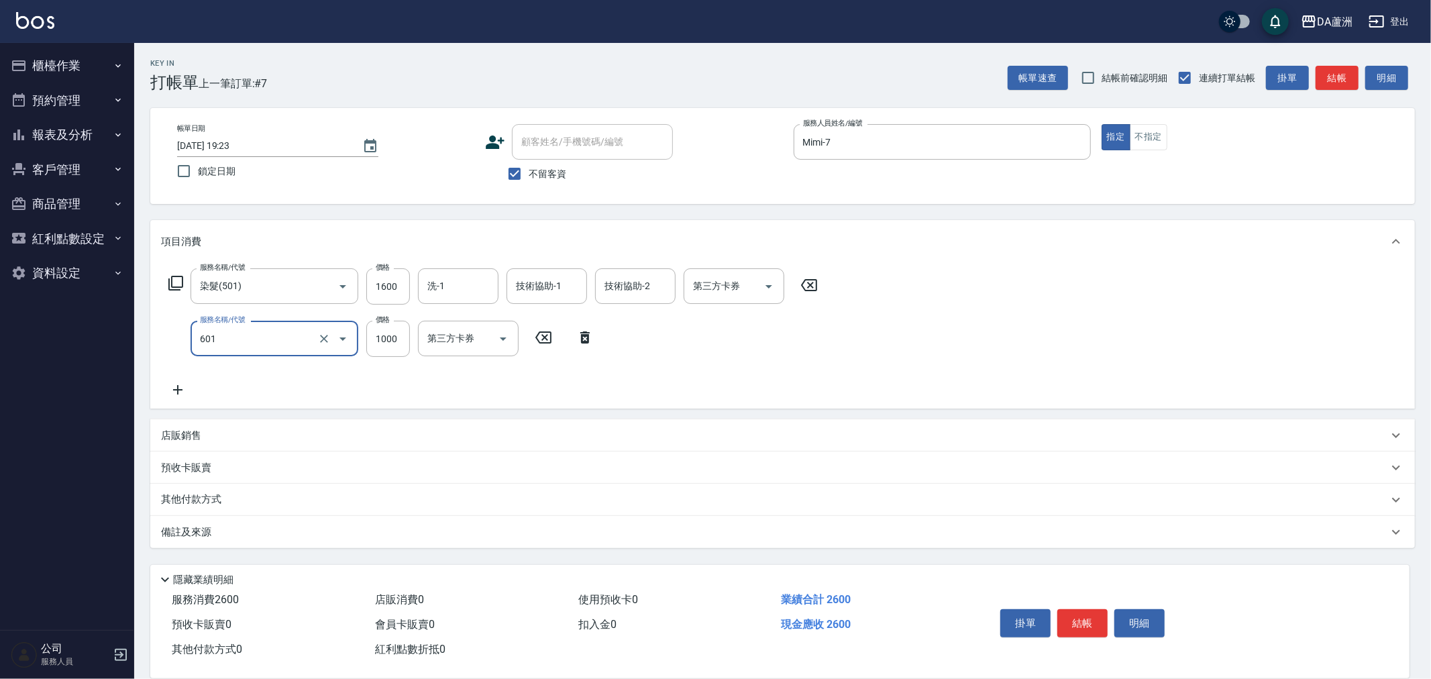
type input "自備護髮(1000上)(601)"
type input "1300"
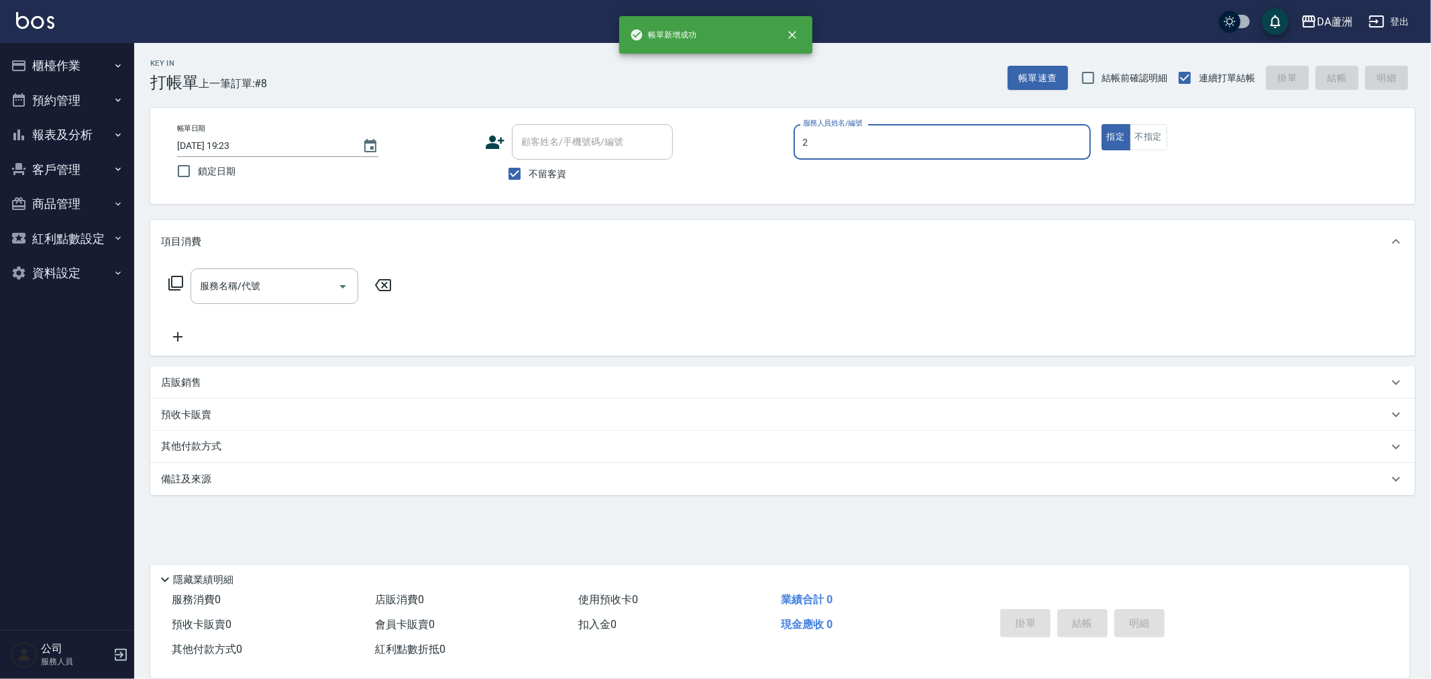
type input "CHI CHI-2"
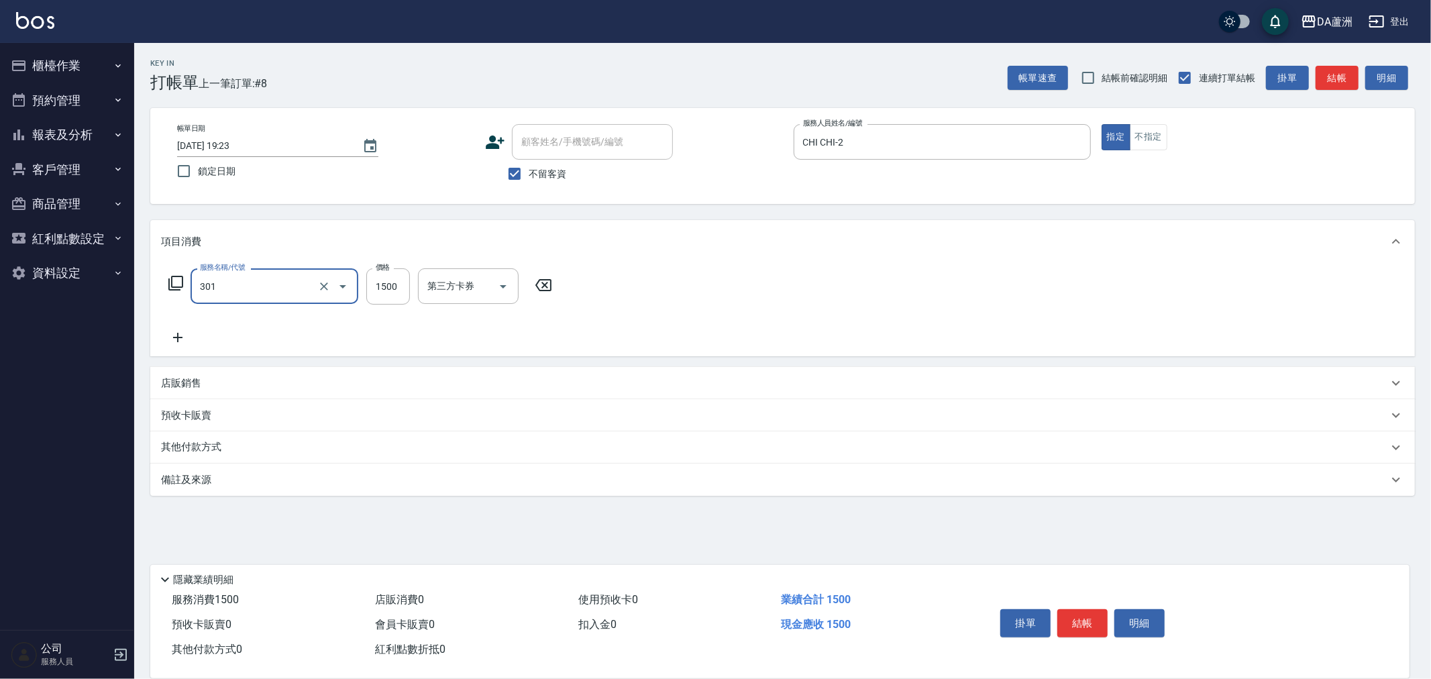
type input "燙髮(301)"
type input "1399"
drag, startPoint x: 202, startPoint y: 456, endPoint x: 212, endPoint y: 453, distance: 10.4
click at [208, 456] on div "其他付款方式" at bounding box center [782, 447] width 1264 height 32
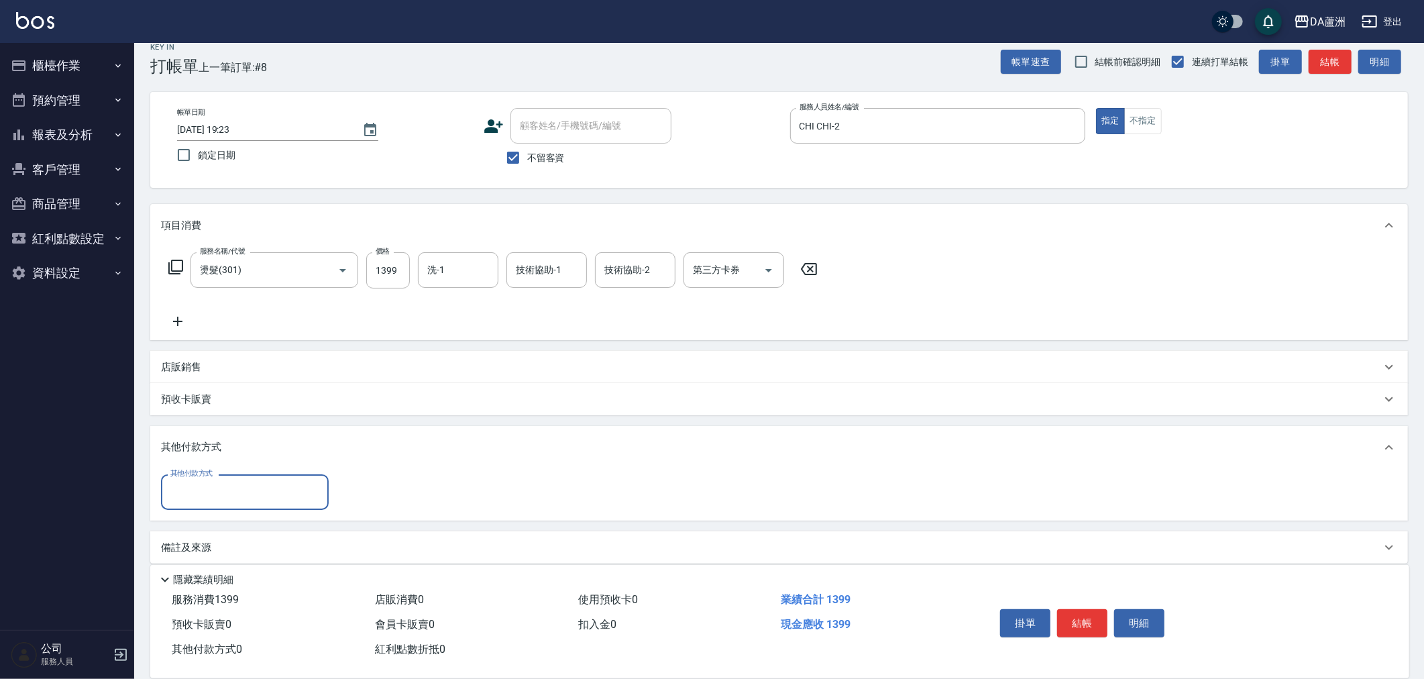
click at [203, 490] on input "其他付款方式" at bounding box center [245, 491] width 156 height 23
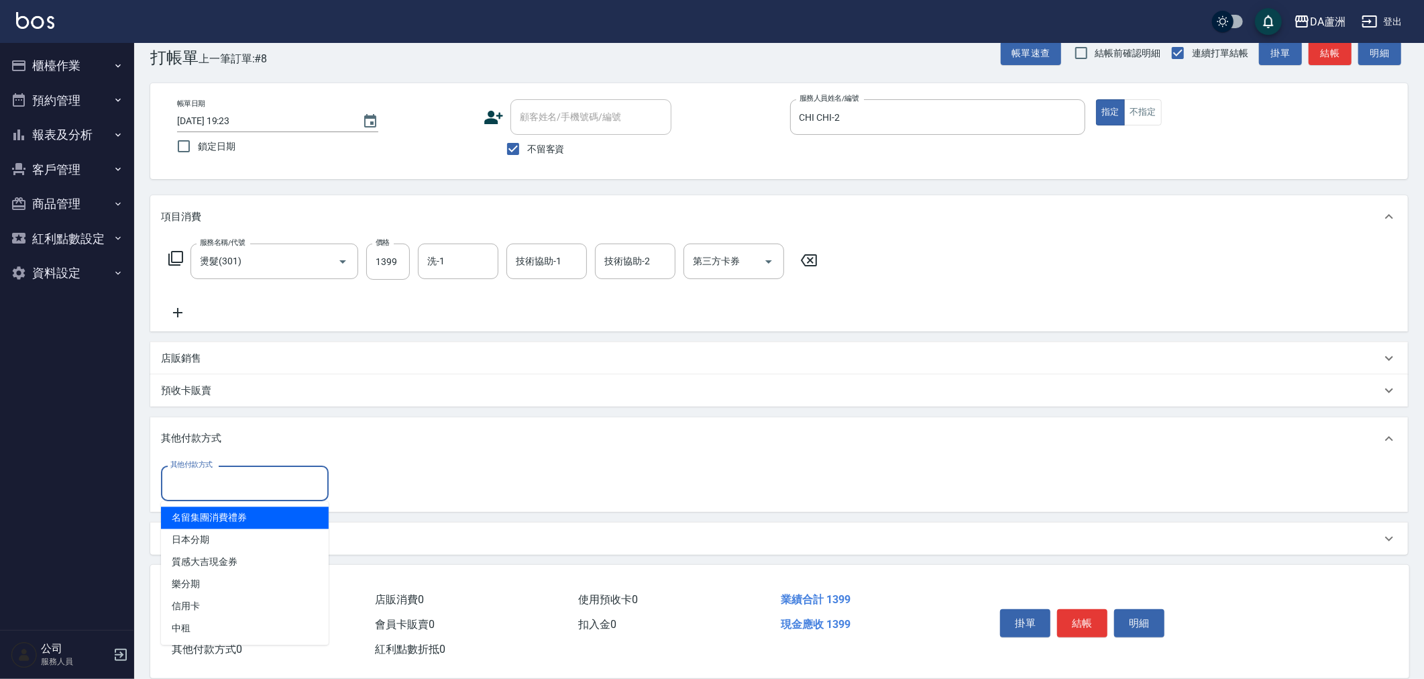
scroll to position [28, 0]
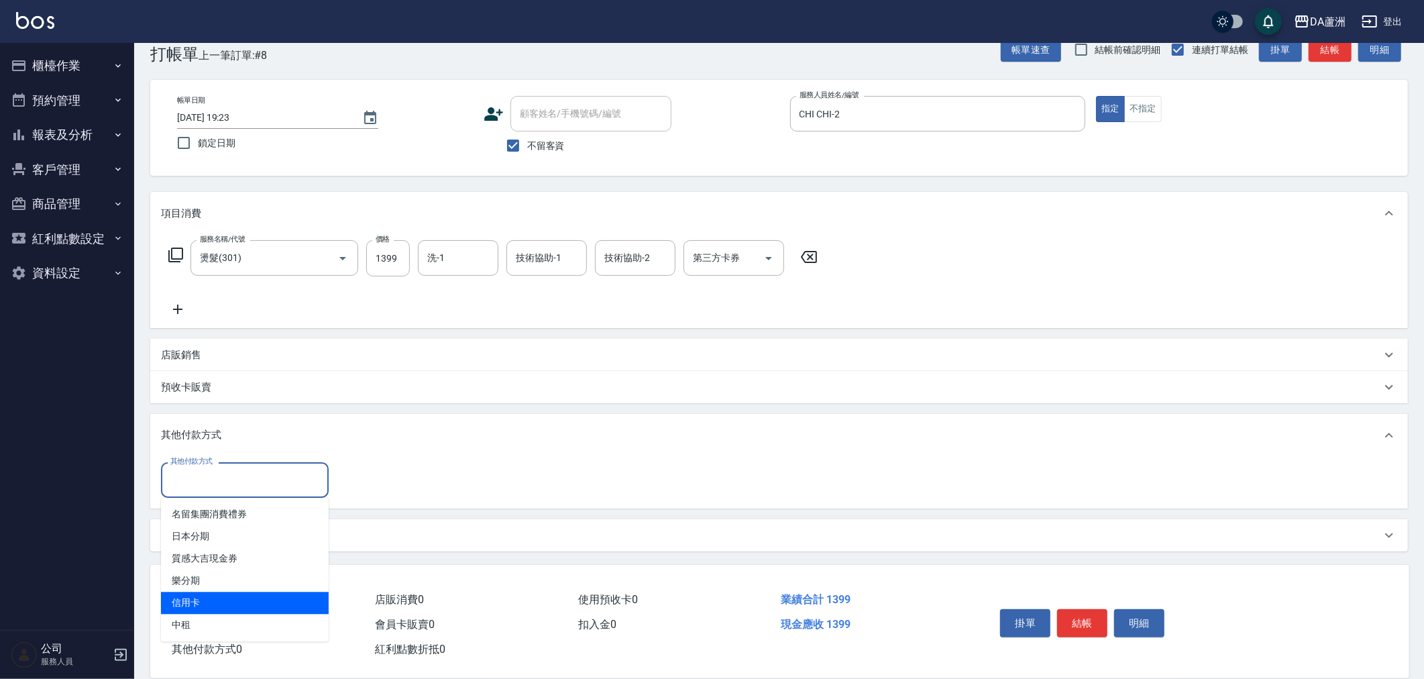
click at [218, 607] on span "信用卡" at bounding box center [245, 603] width 168 height 22
type input "信用卡"
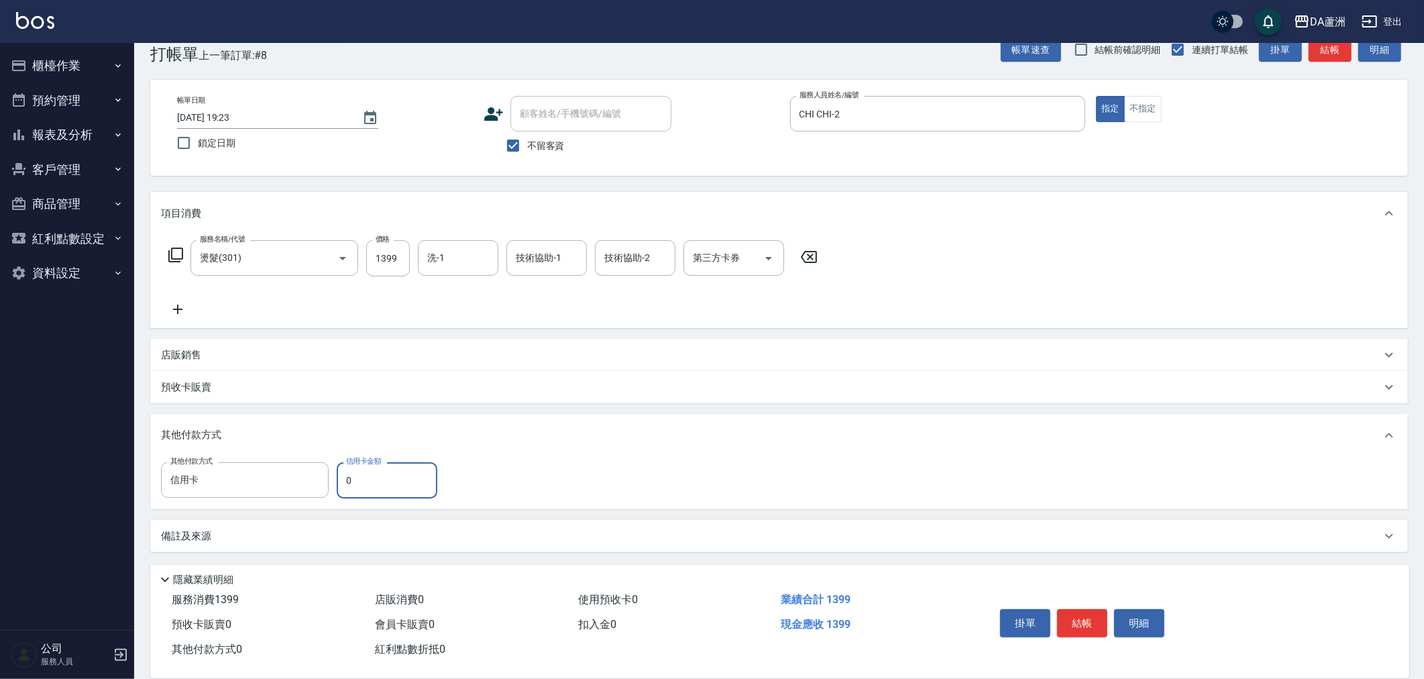
drag, startPoint x: 290, startPoint y: 491, endPoint x: 15, endPoint y: 515, distance: 275.4
click at [128, 505] on div "DA蘆洲 登出 櫃檯作業 打帳單 帳單列表 現金收支登錄 材料自購登錄 每日結帳 排班表 現場電腦打卡 預約管理 預約管理 單日預約紀錄 單週預約紀錄 報表及…" at bounding box center [712, 326] width 1424 height 708
type input "1399"
click at [1086, 626] on button "結帳" at bounding box center [1082, 623] width 50 height 28
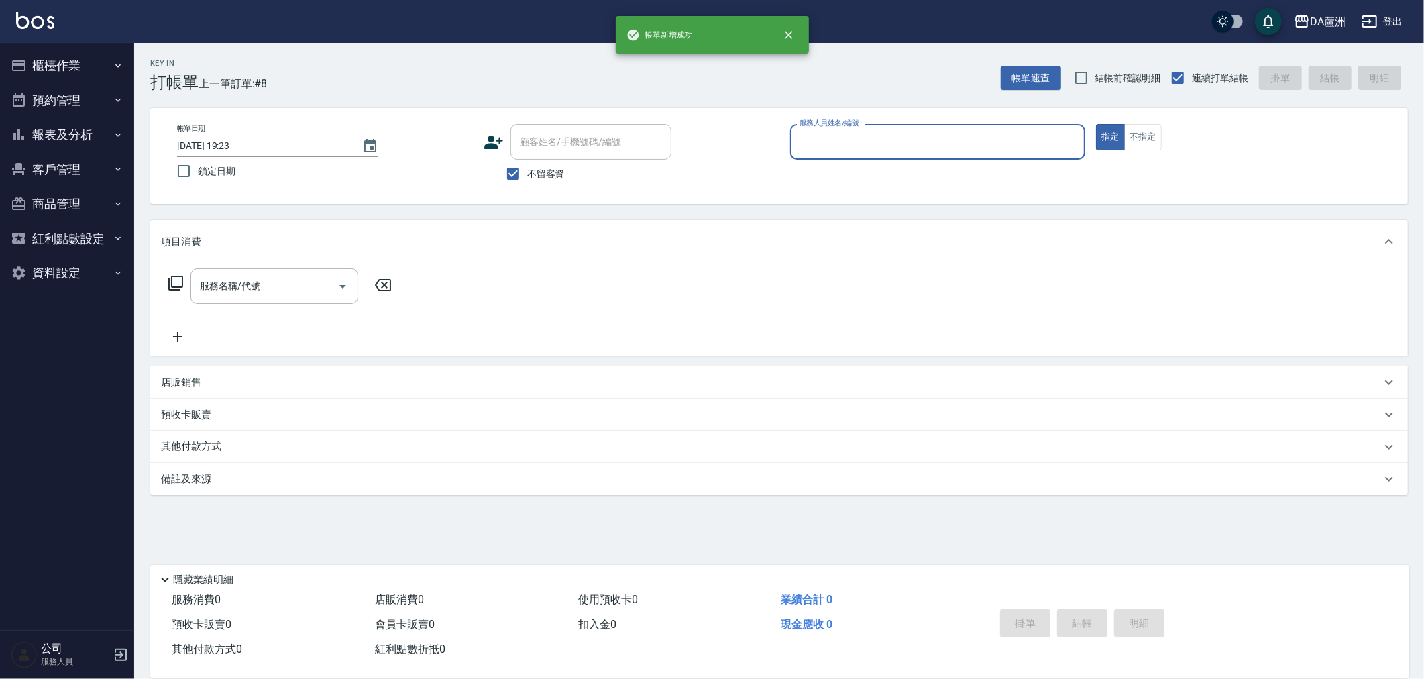
scroll to position [0, 0]
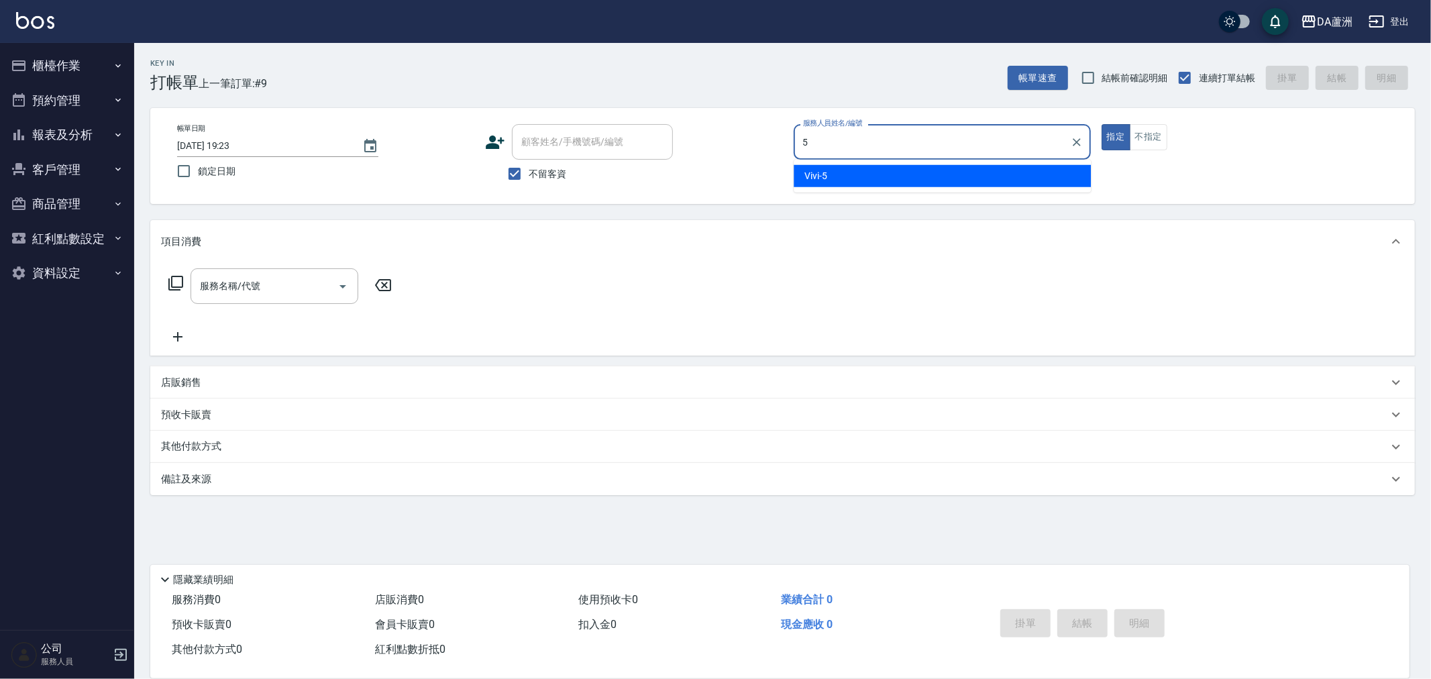
type input "Vivi-5"
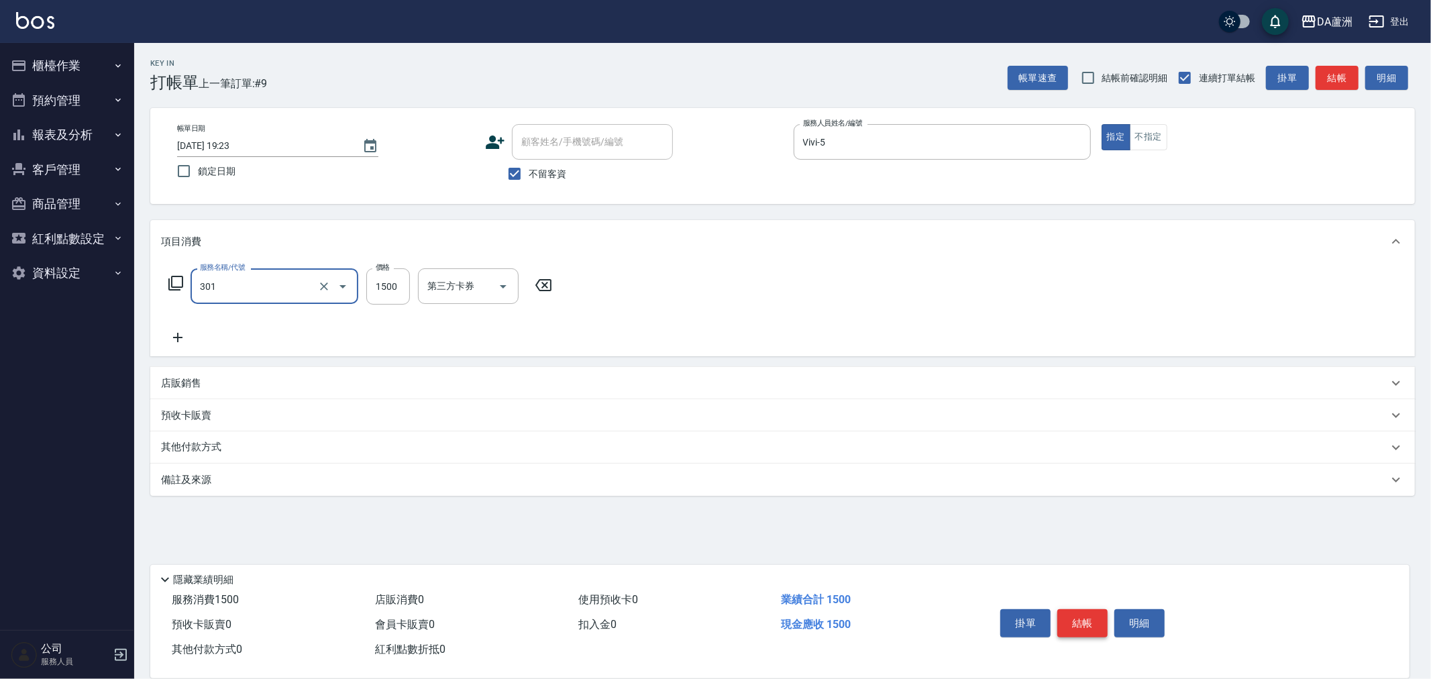
type input "燙髮(301)"
type input "2490"
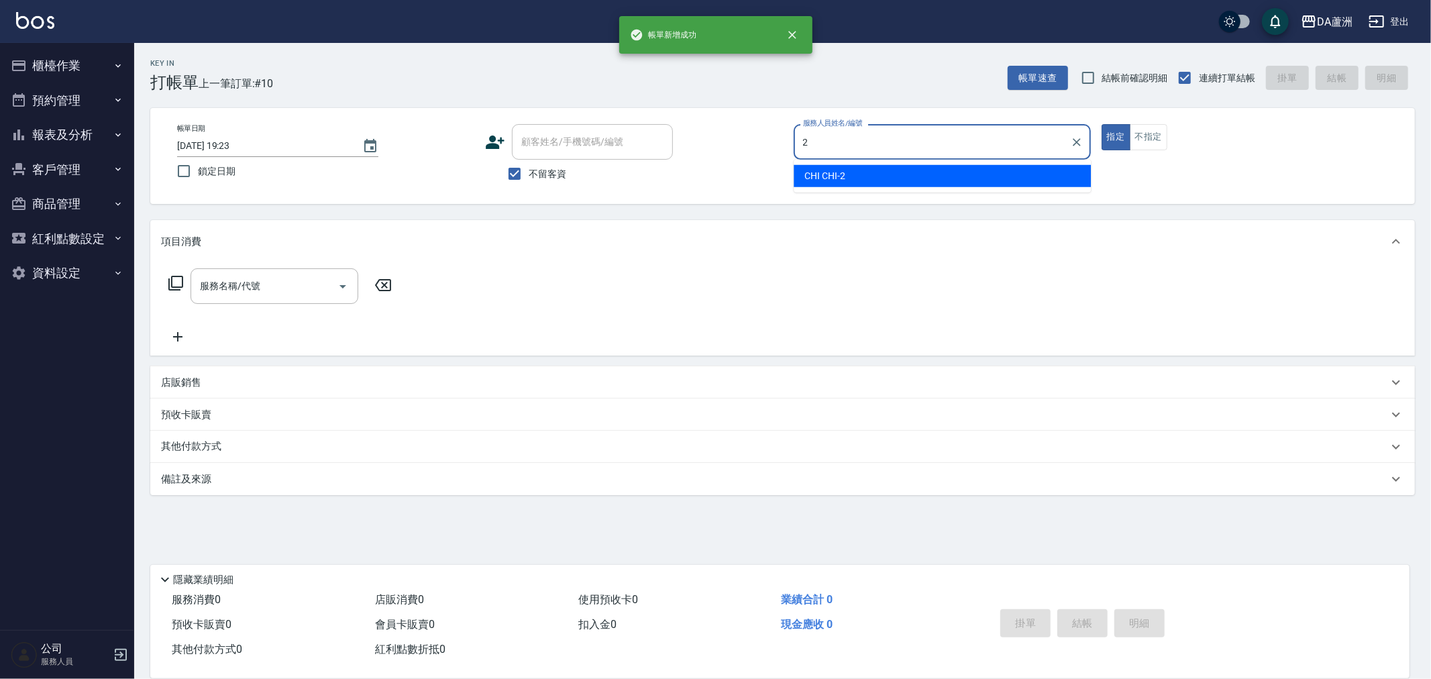
type input "CHI CHI-2"
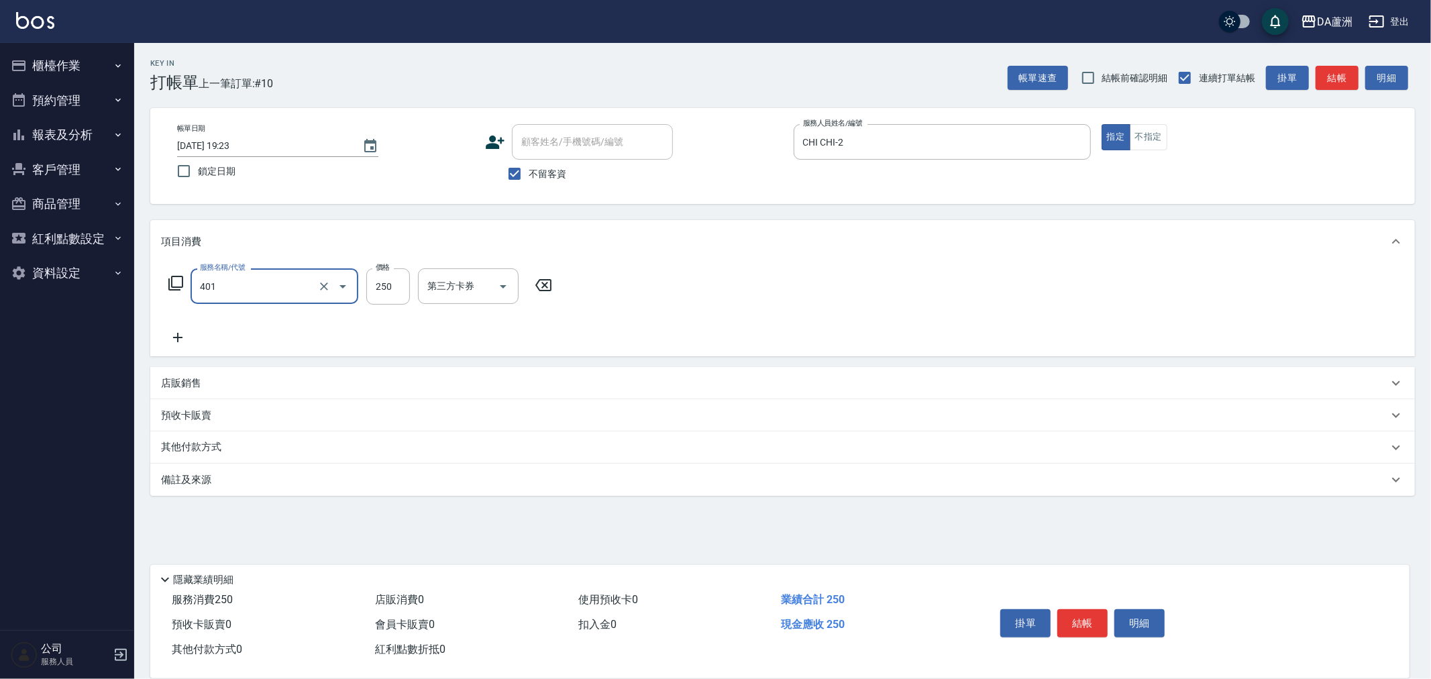
type input "剪髮(401)"
type input "400"
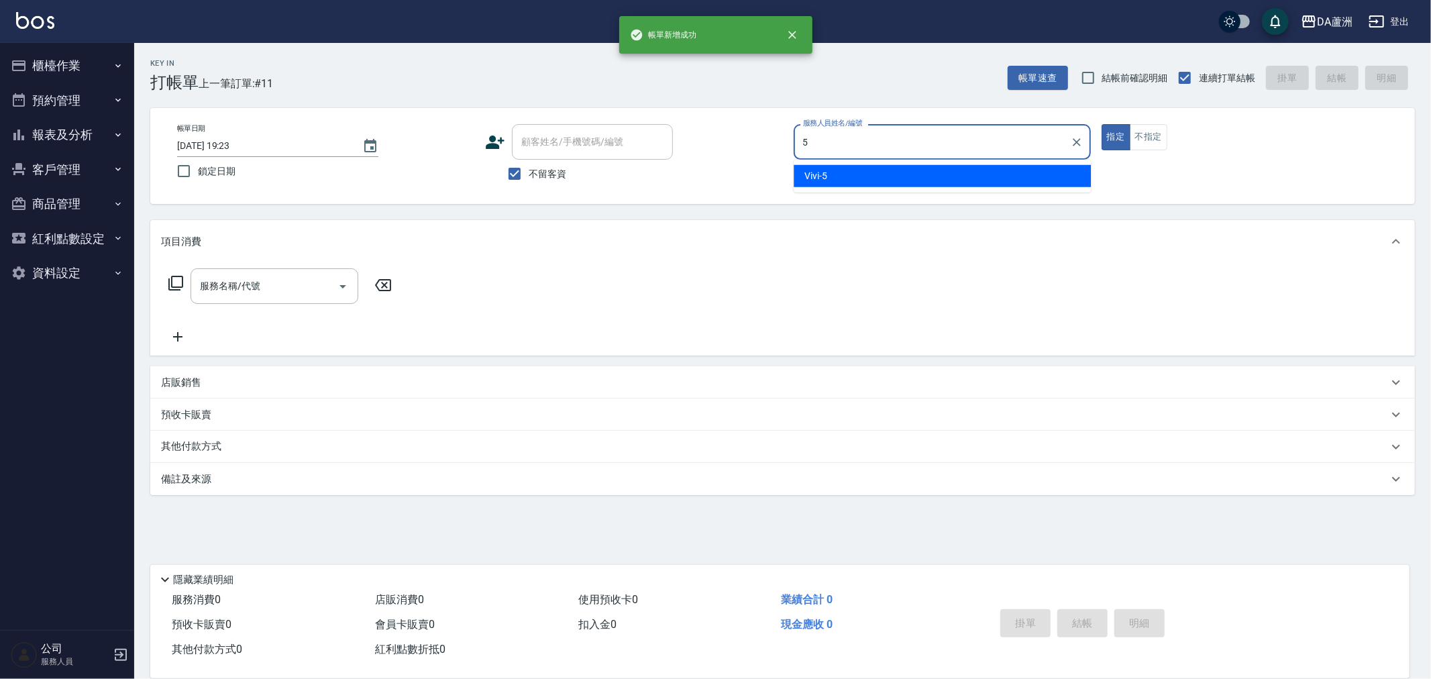
type input "Vivi-5"
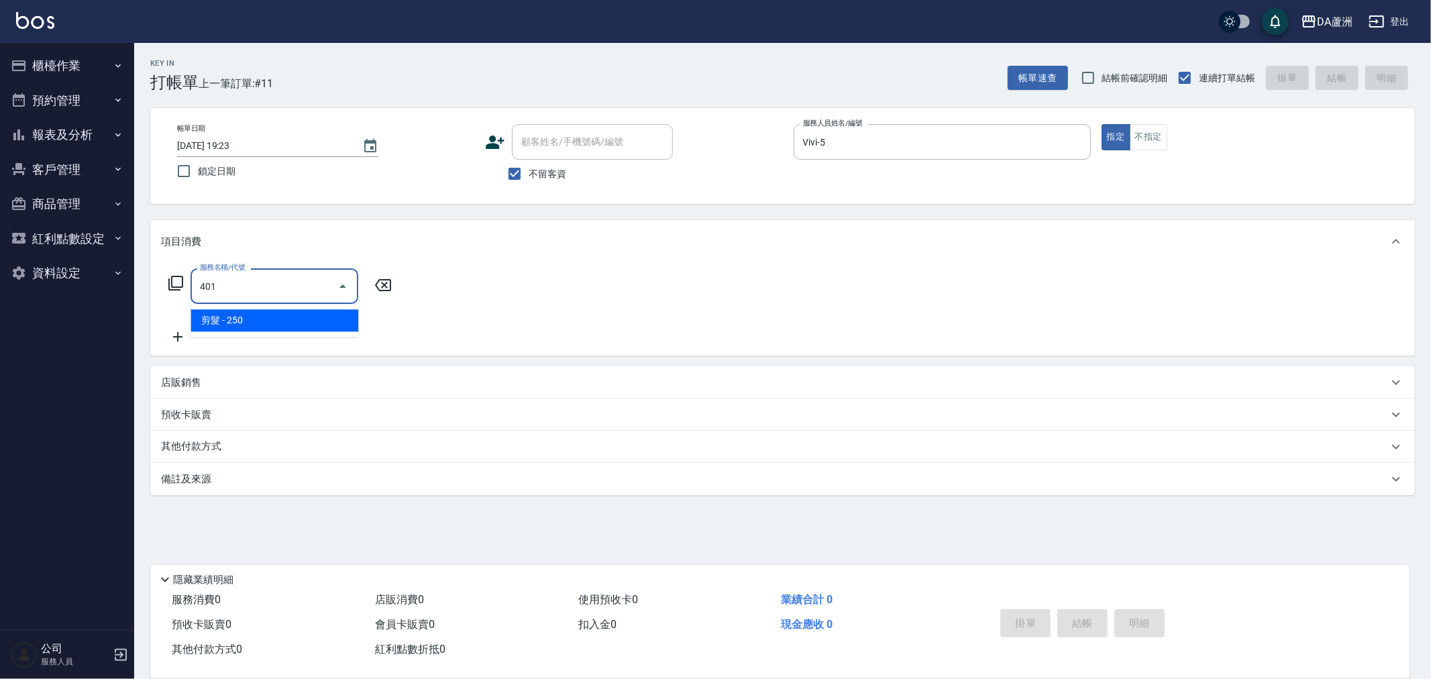
type input "剪髮(401)"
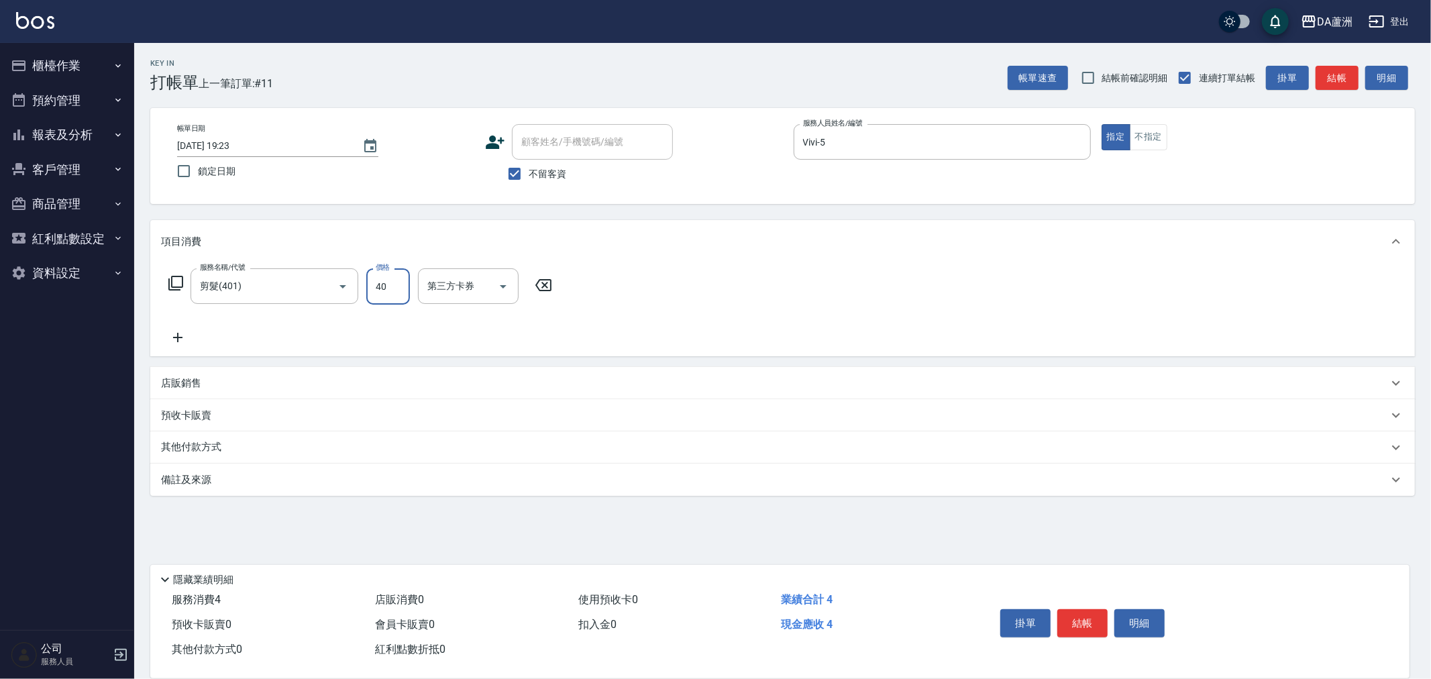
type input "400"
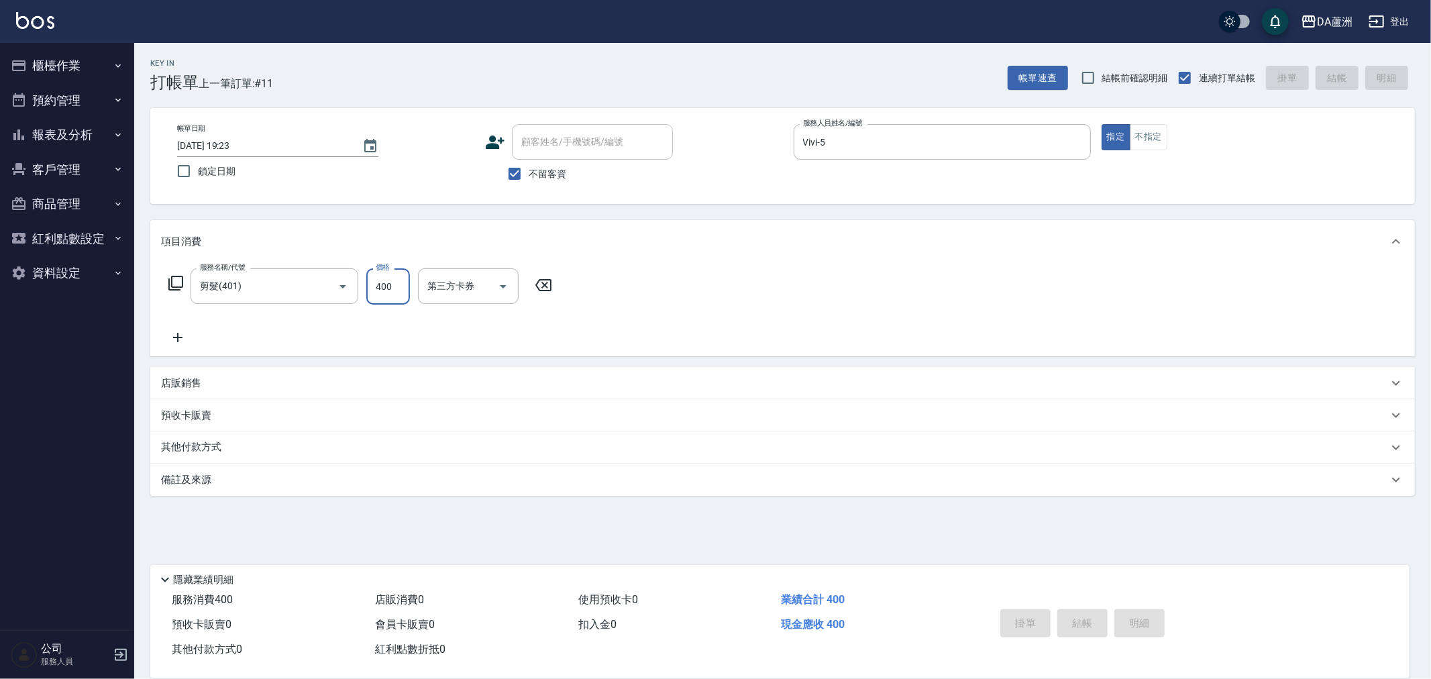
type input "[DATE] 19:24"
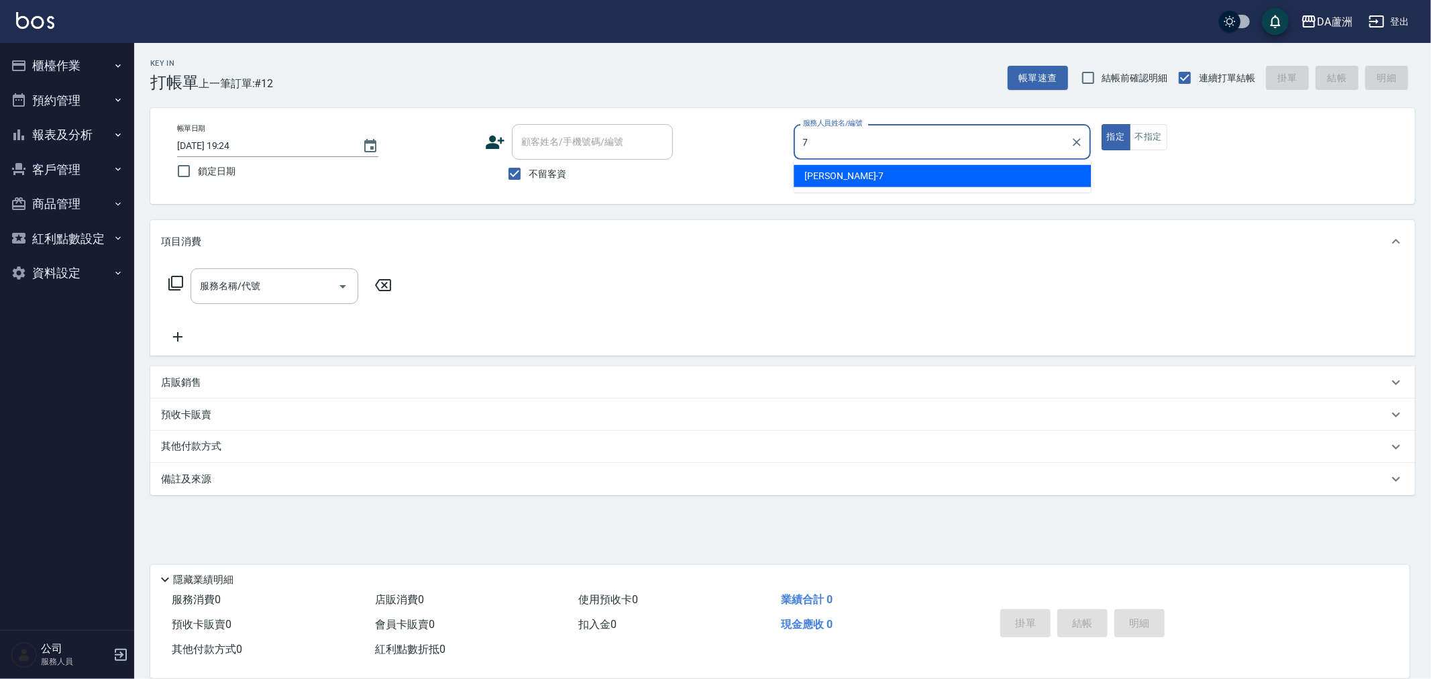
type input "Mimi-7"
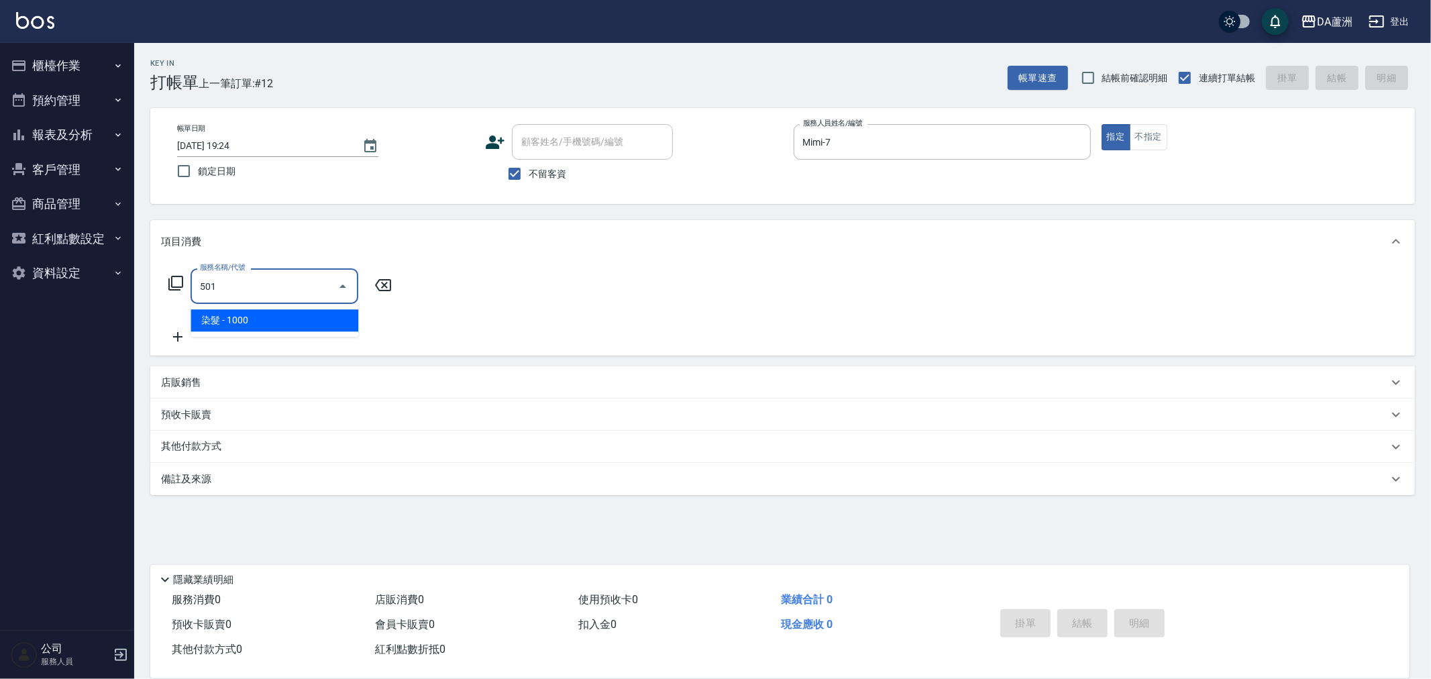
type input "染髮(501)"
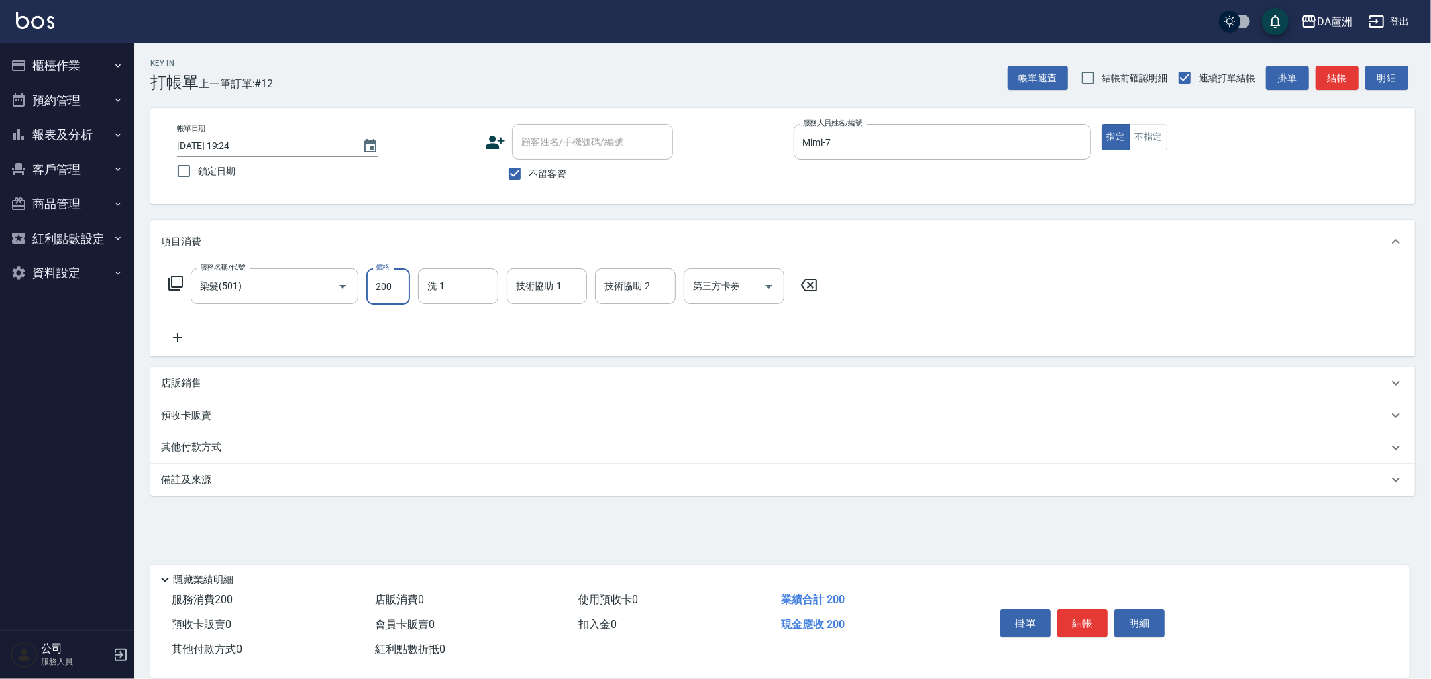
type input "2000"
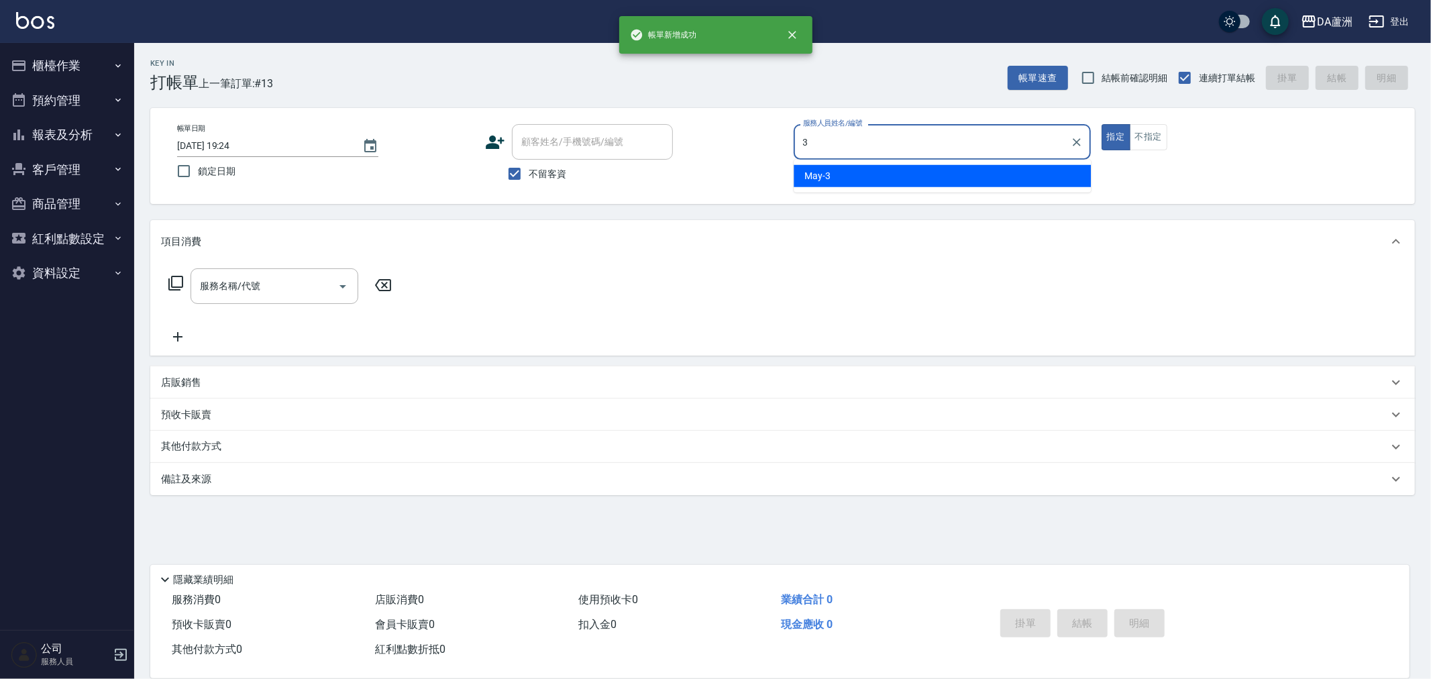
type input "May-3"
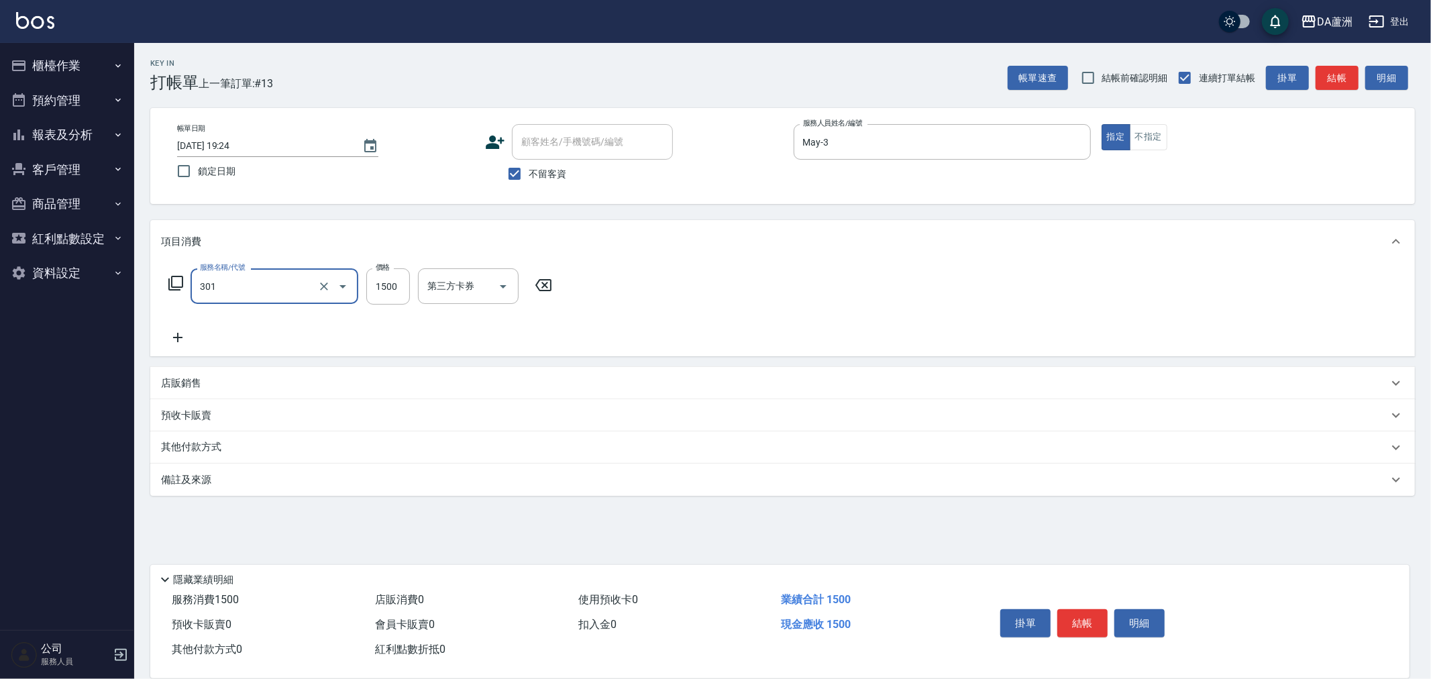
type input "燙髮(301)"
type input "1499"
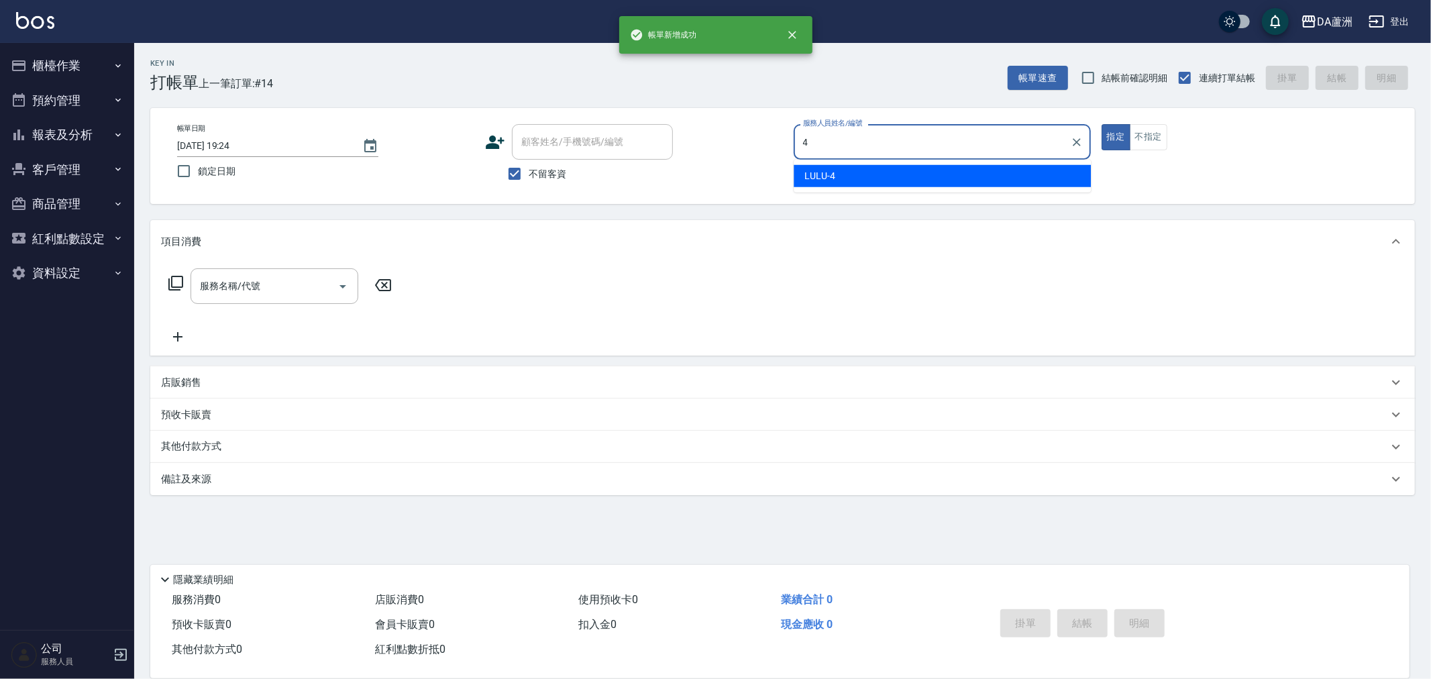
type input "LULU-4"
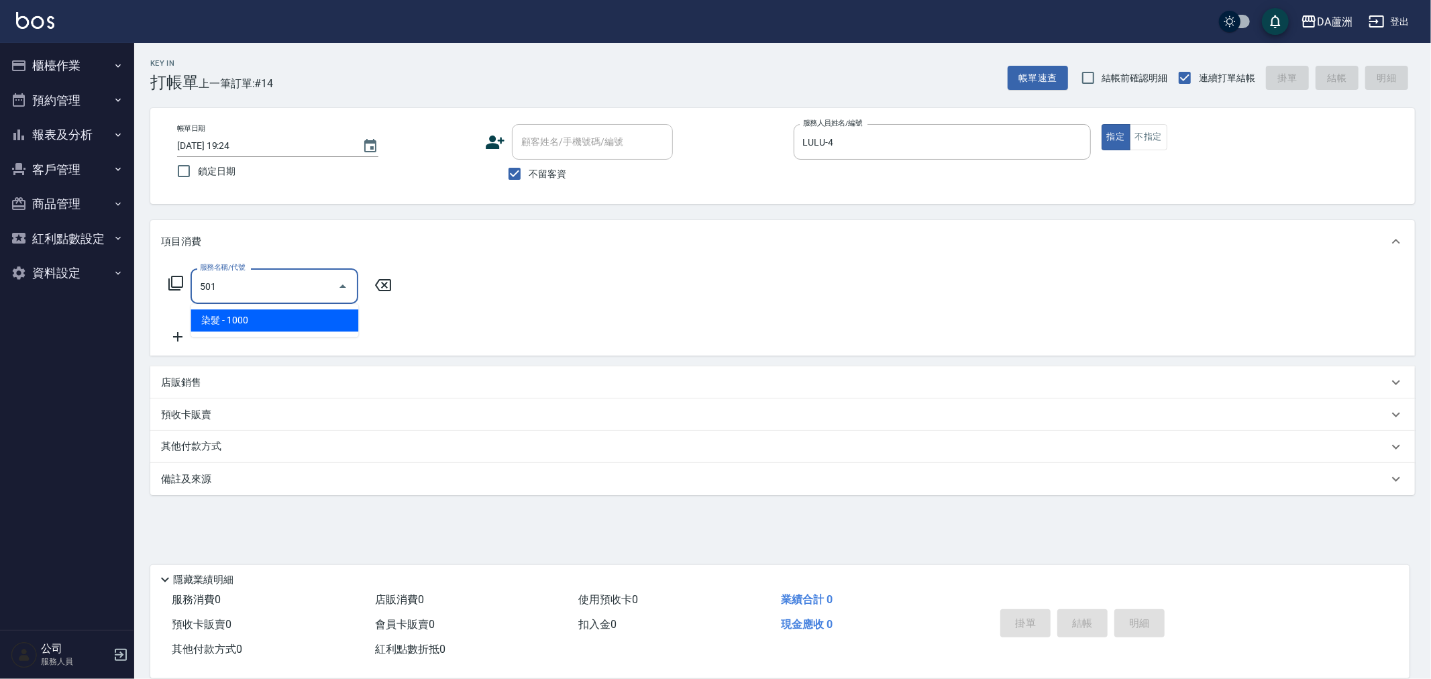
type input "染髮(501)"
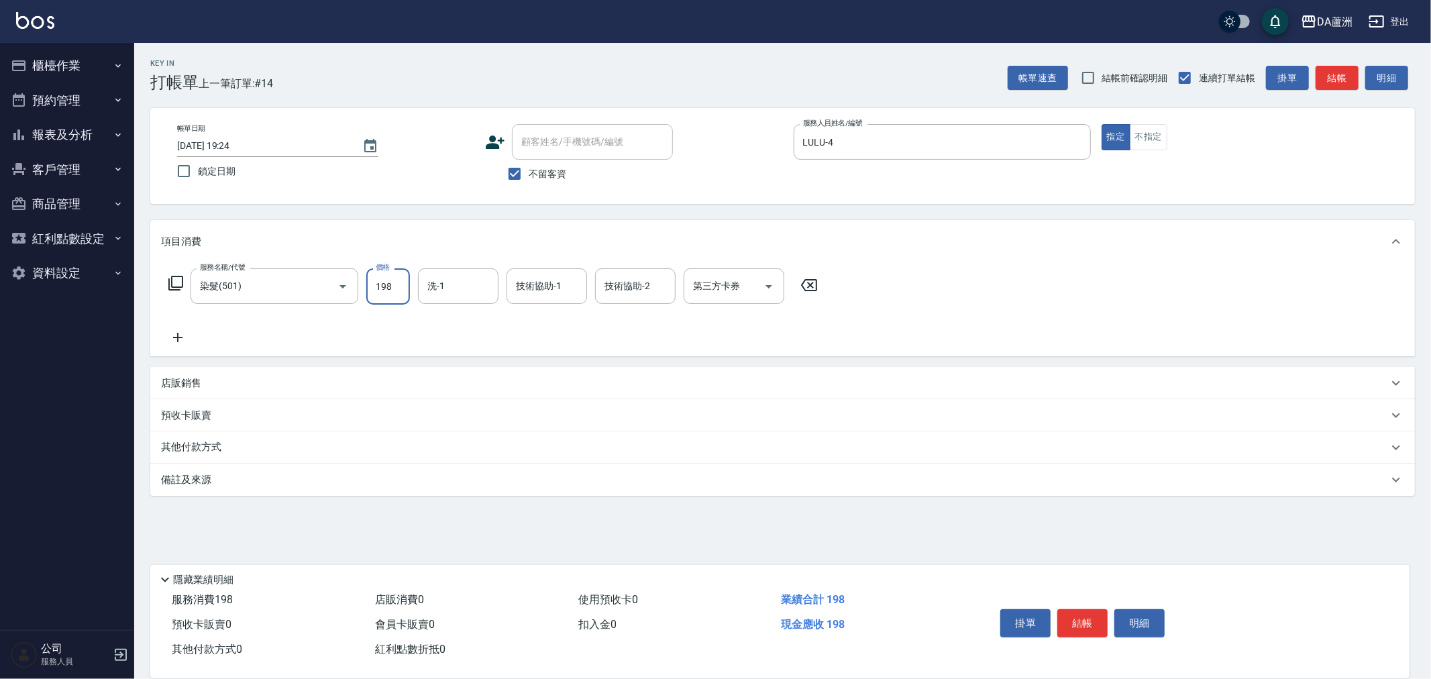
type input "1980"
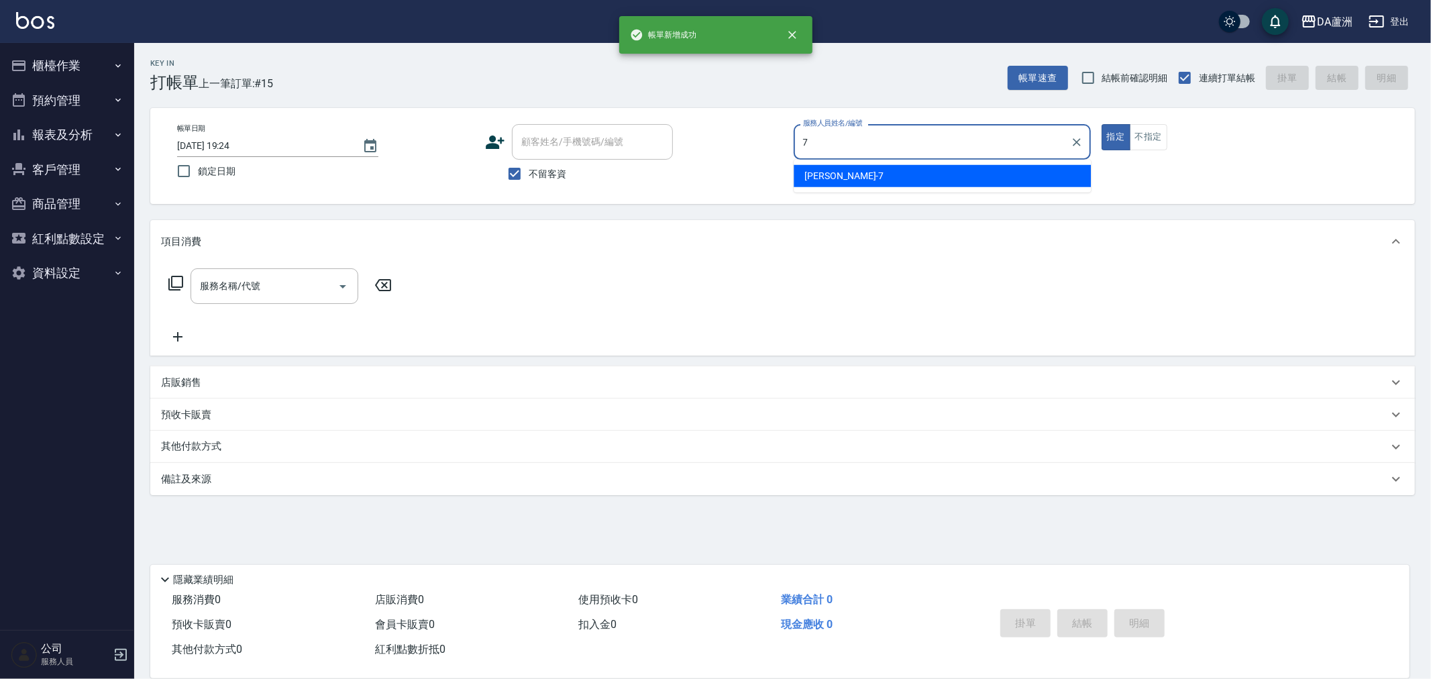
type input "Mimi-7"
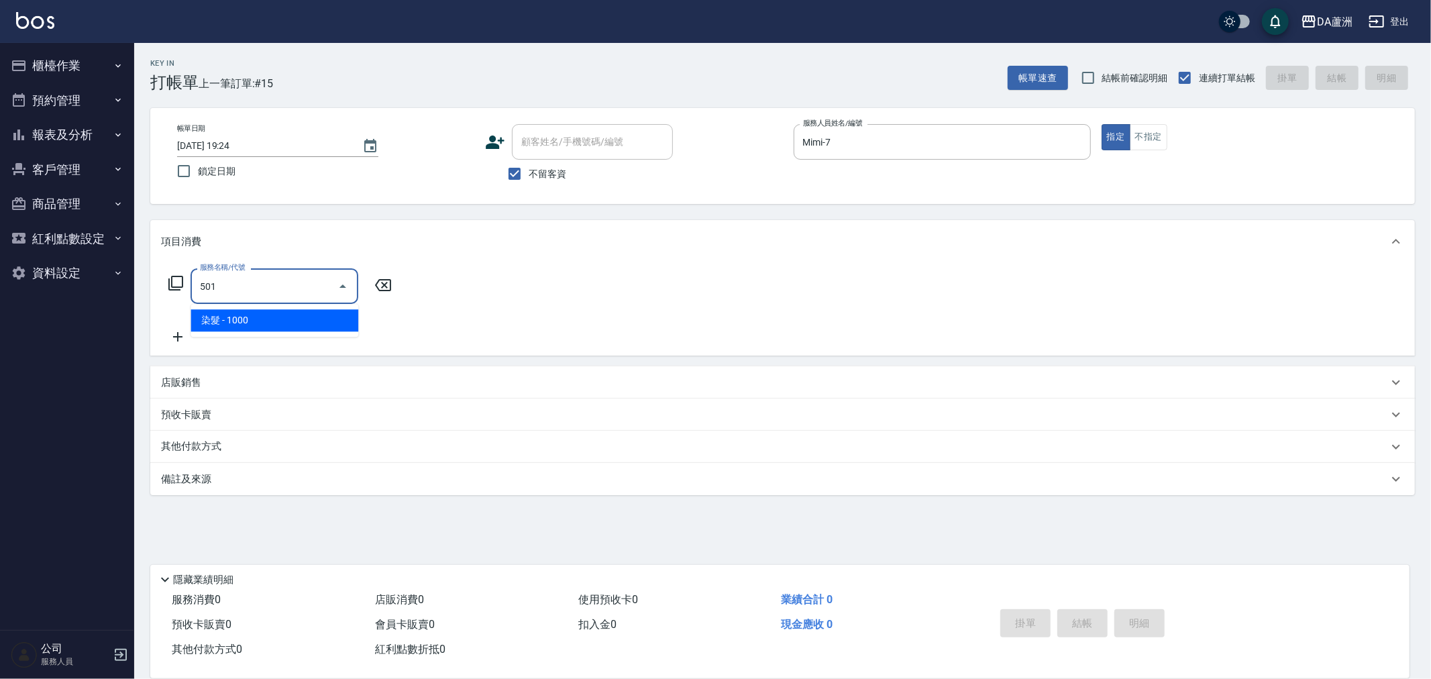
type input "染髮(501)"
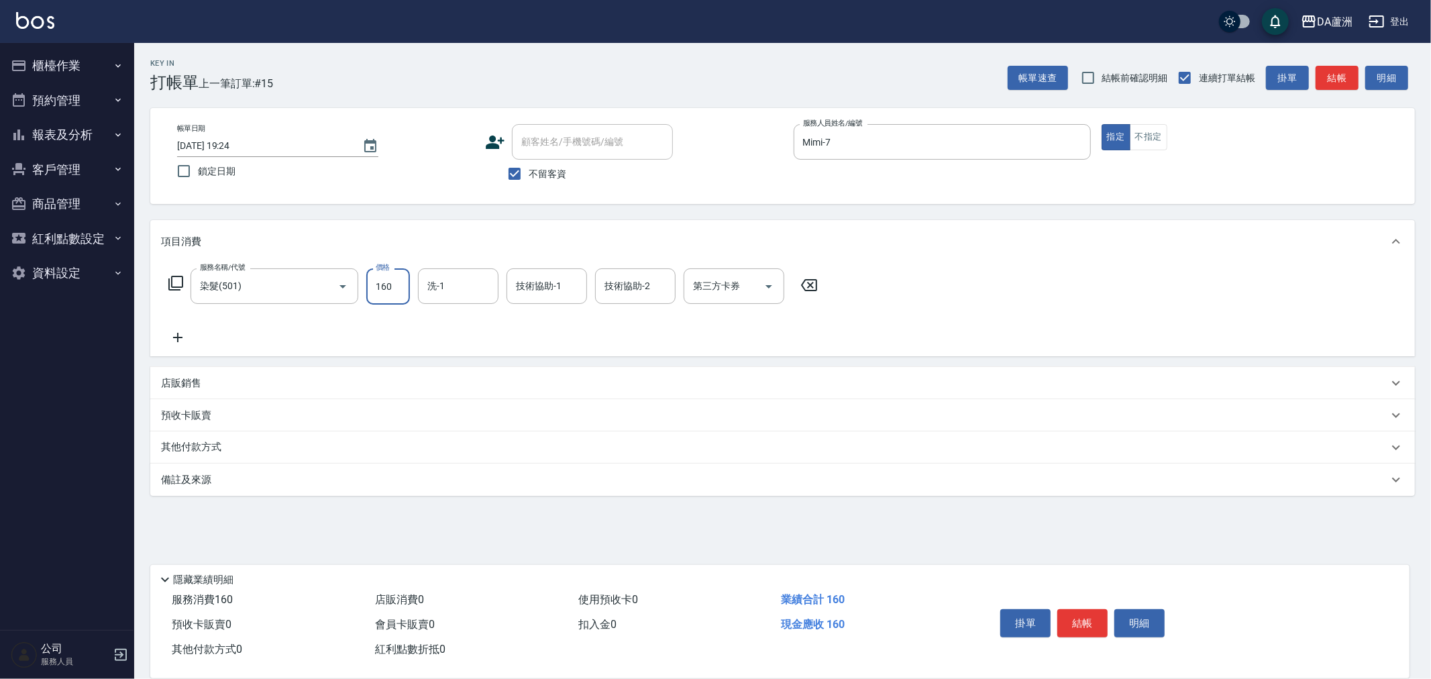
type input "1600"
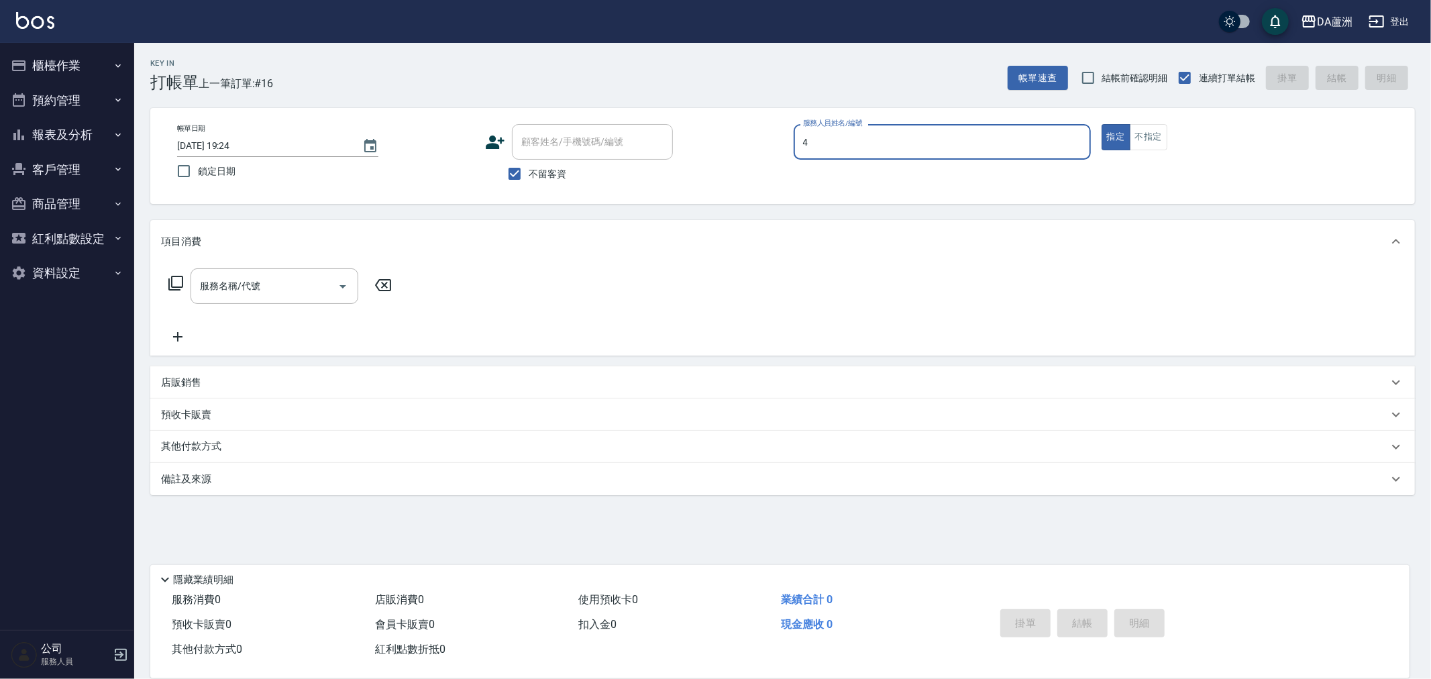
type input "LULU-4"
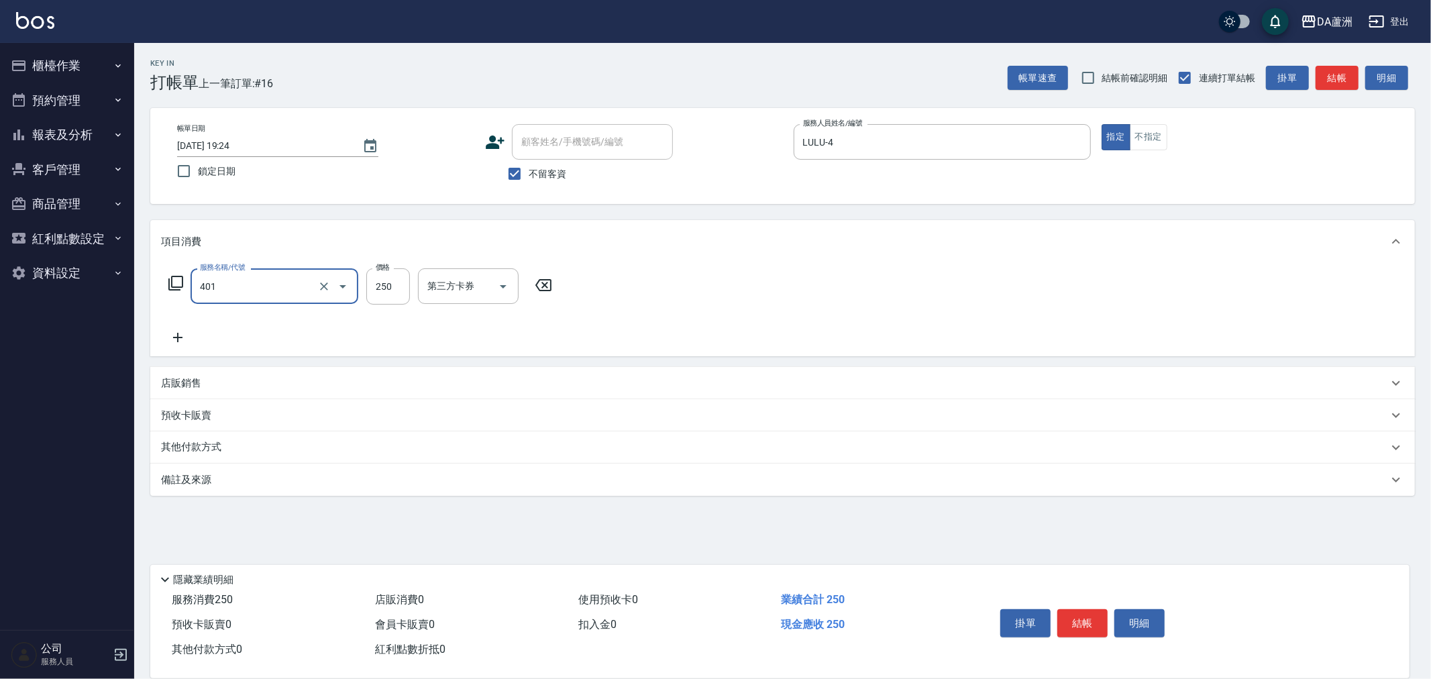
type input "剪髮(401)"
type input "300"
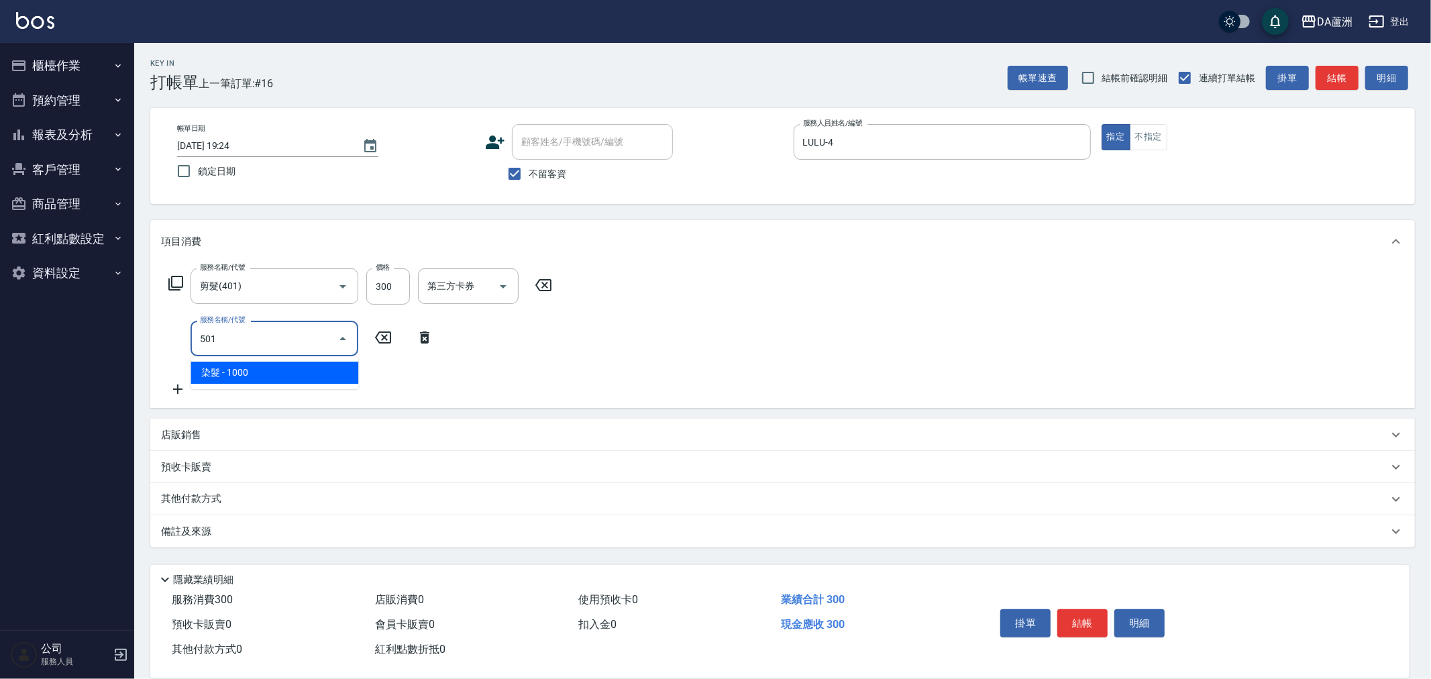
type input "染髮(501)"
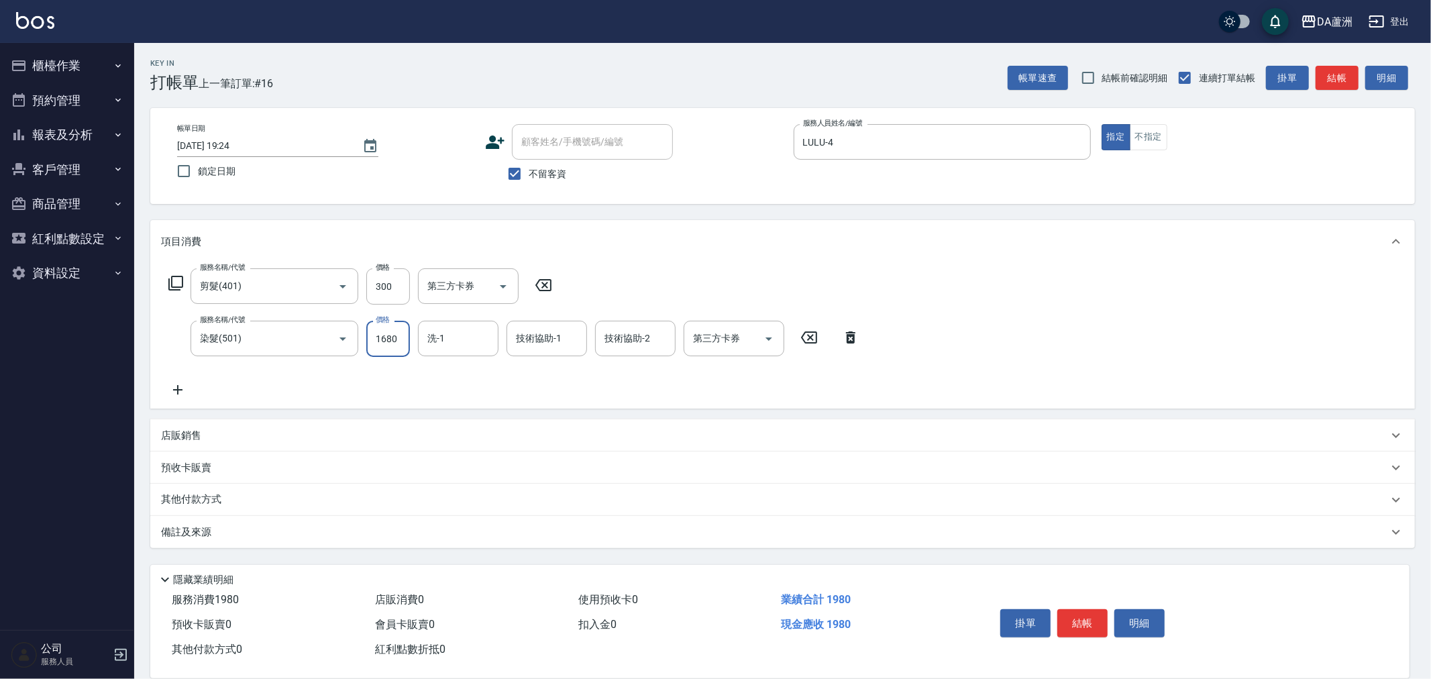
type input "1680"
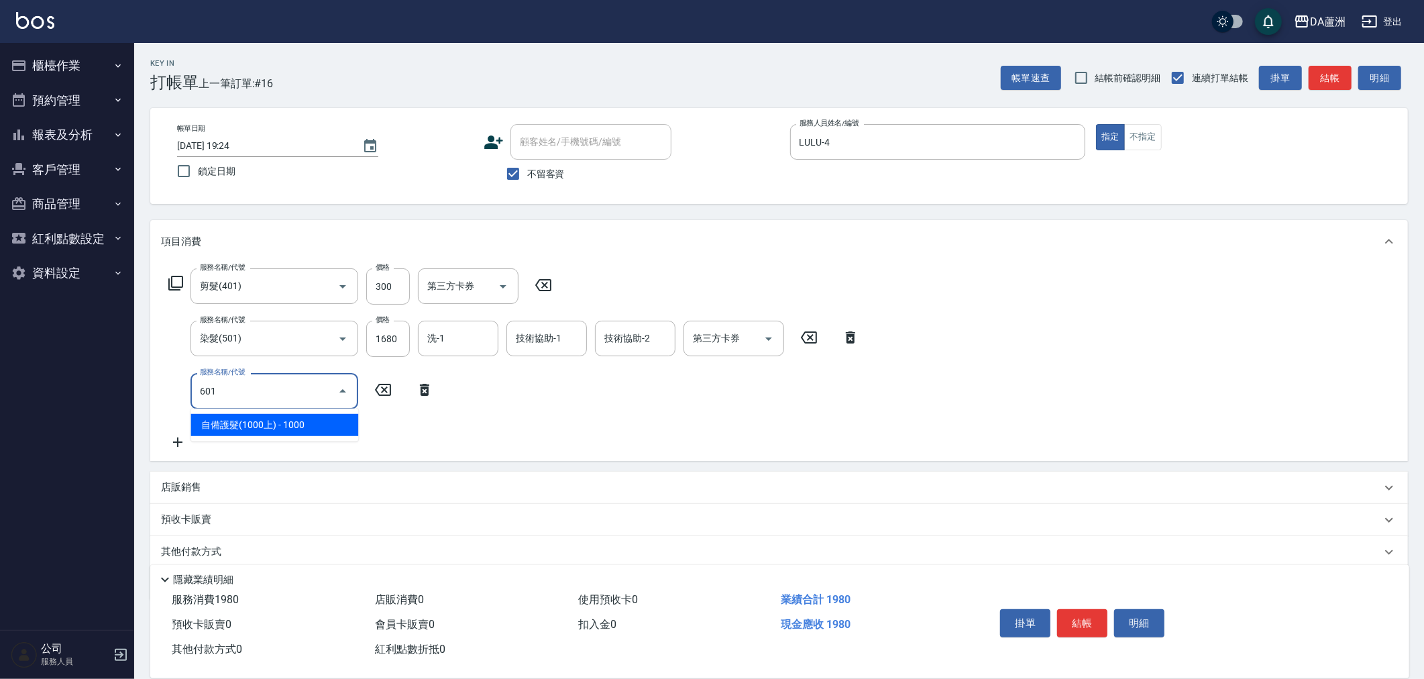
type input "自備護髮(1000上)(601)"
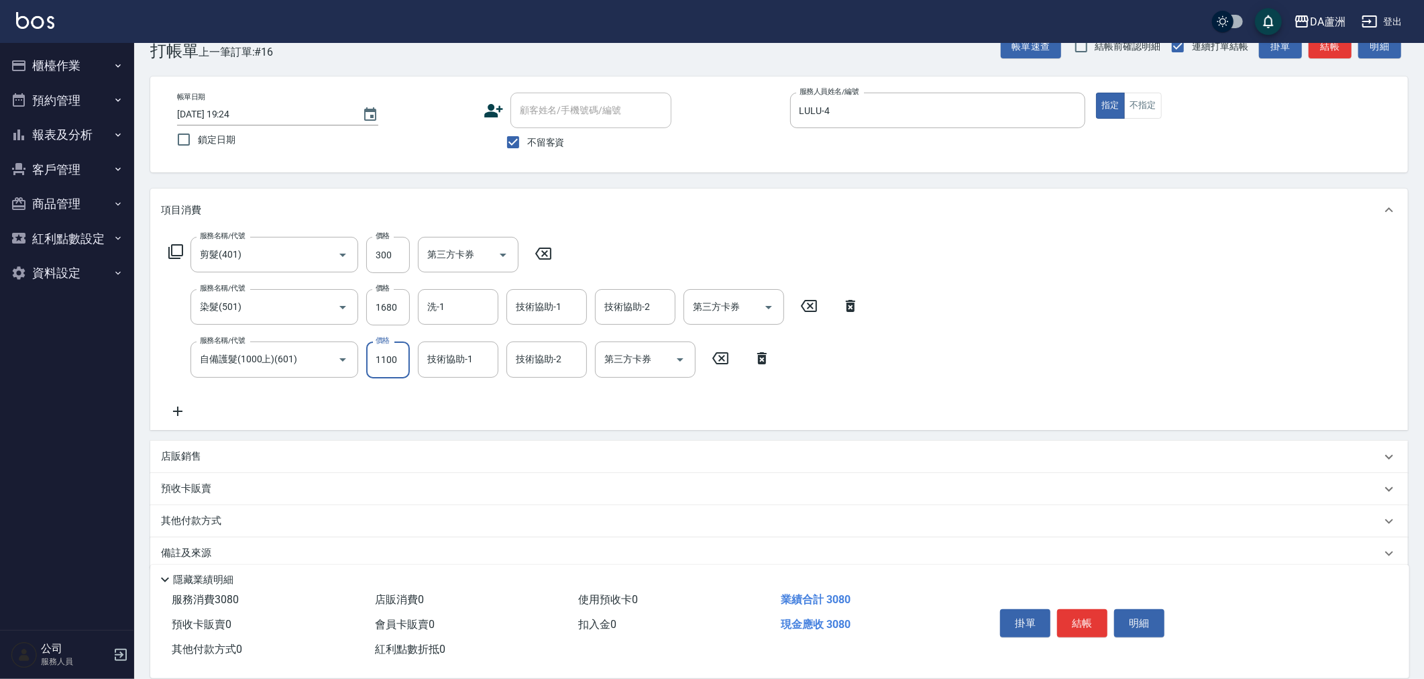
scroll to position [49, 0]
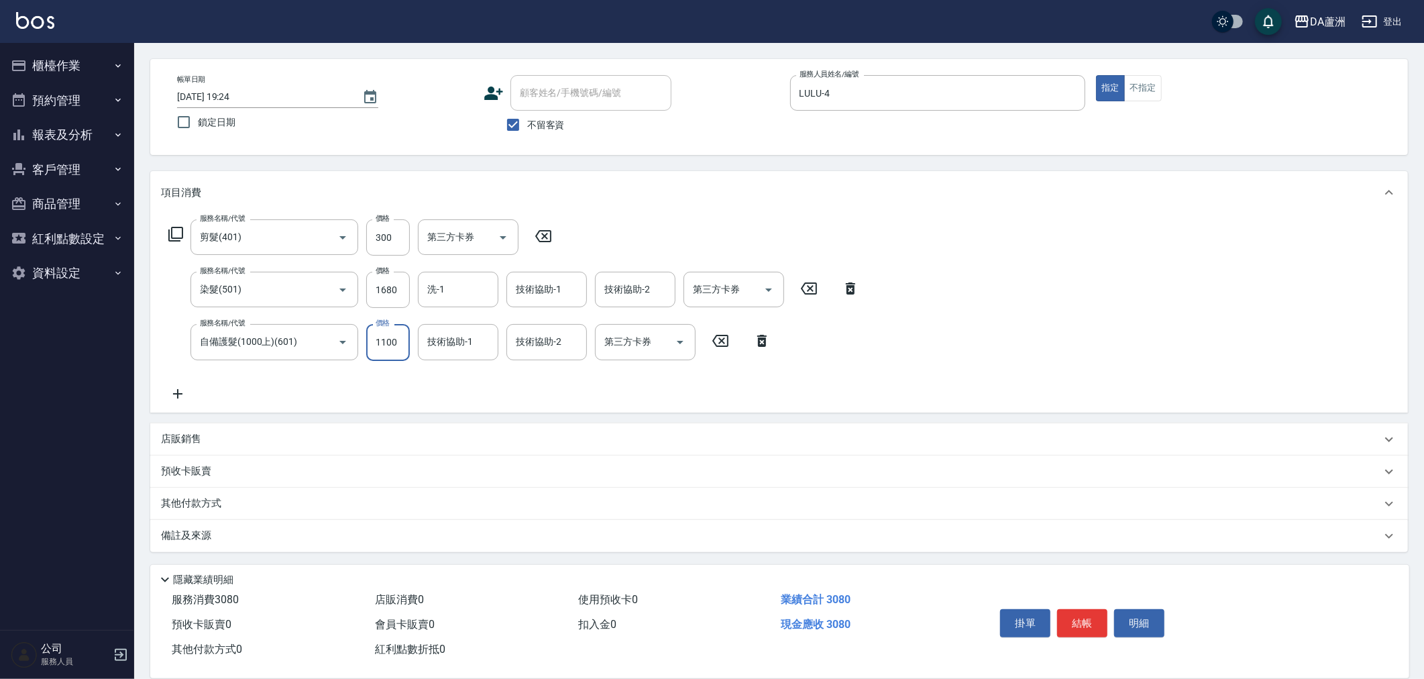
type input "1100"
click at [224, 506] on p "其他付款方式" at bounding box center [194, 503] width 67 height 15
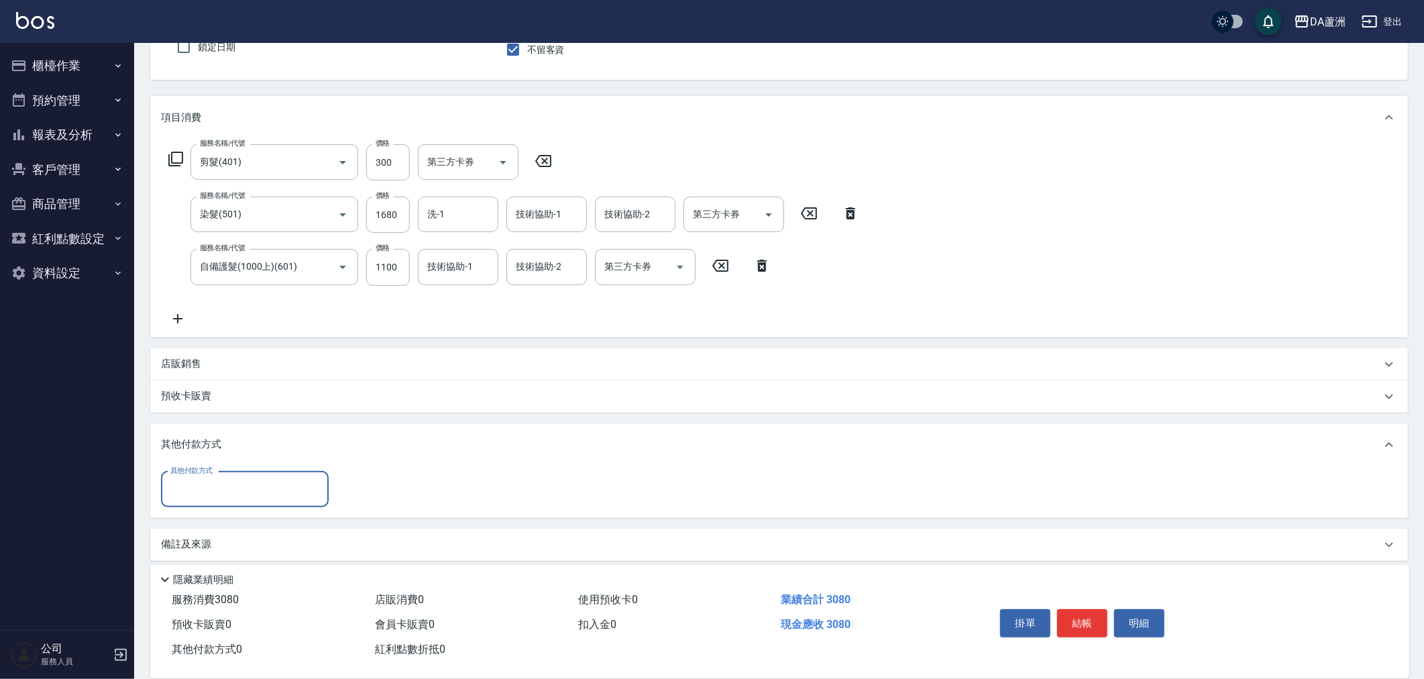
scroll to position [125, 0]
click at [236, 485] on input "其他付款方式" at bounding box center [245, 487] width 156 height 23
click at [219, 601] on span "信用卡" at bounding box center [245, 610] width 168 height 22
type input "信用卡"
drag, startPoint x: 316, startPoint y: 466, endPoint x: 42, endPoint y: 406, distance: 280.7
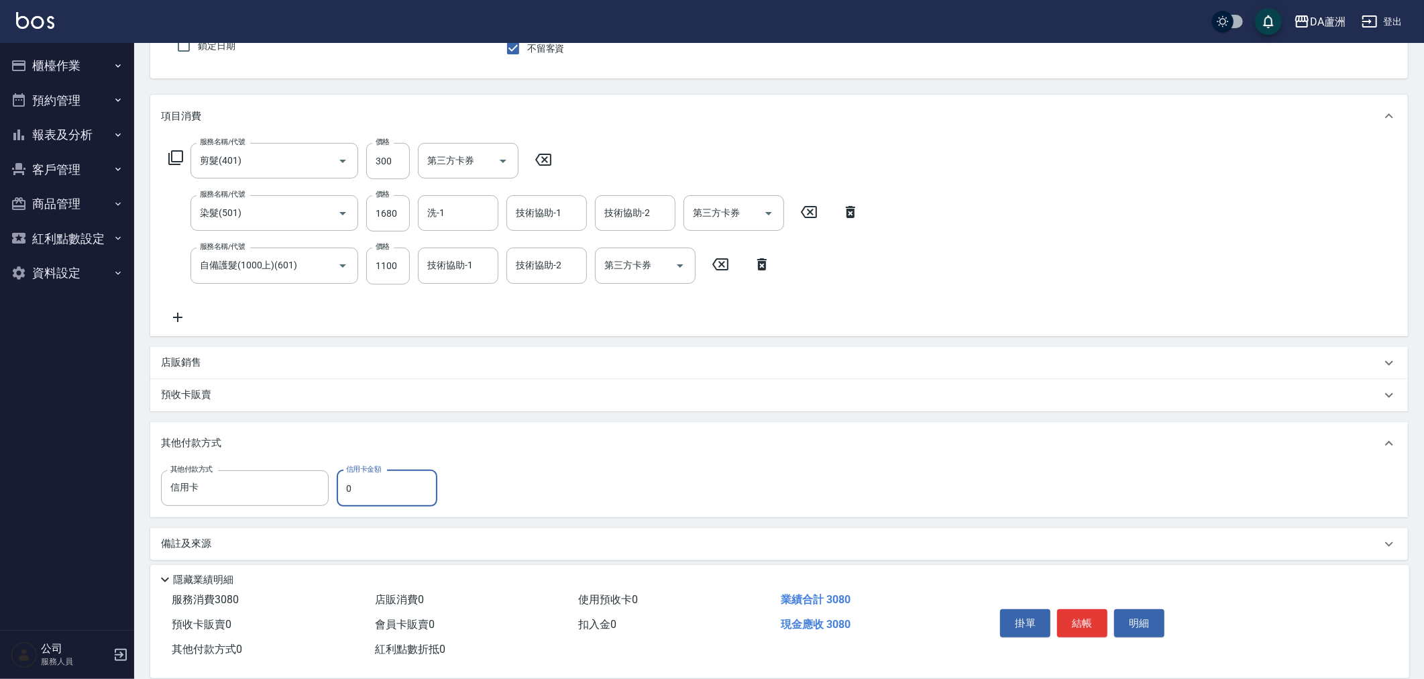
click at [0, 450] on div "DA蘆洲 登出 櫃檯作業 打帳單 帳單列表 現金收支登錄 材料自購登錄 每日結帳 排班表 現場電腦打卡 預約管理 預約管理 單日預約紀錄 單週預約紀錄 報表及…" at bounding box center [712, 281] width 1424 height 813
type input "3080"
click at [1096, 620] on button "結帳" at bounding box center [1082, 623] width 50 height 28
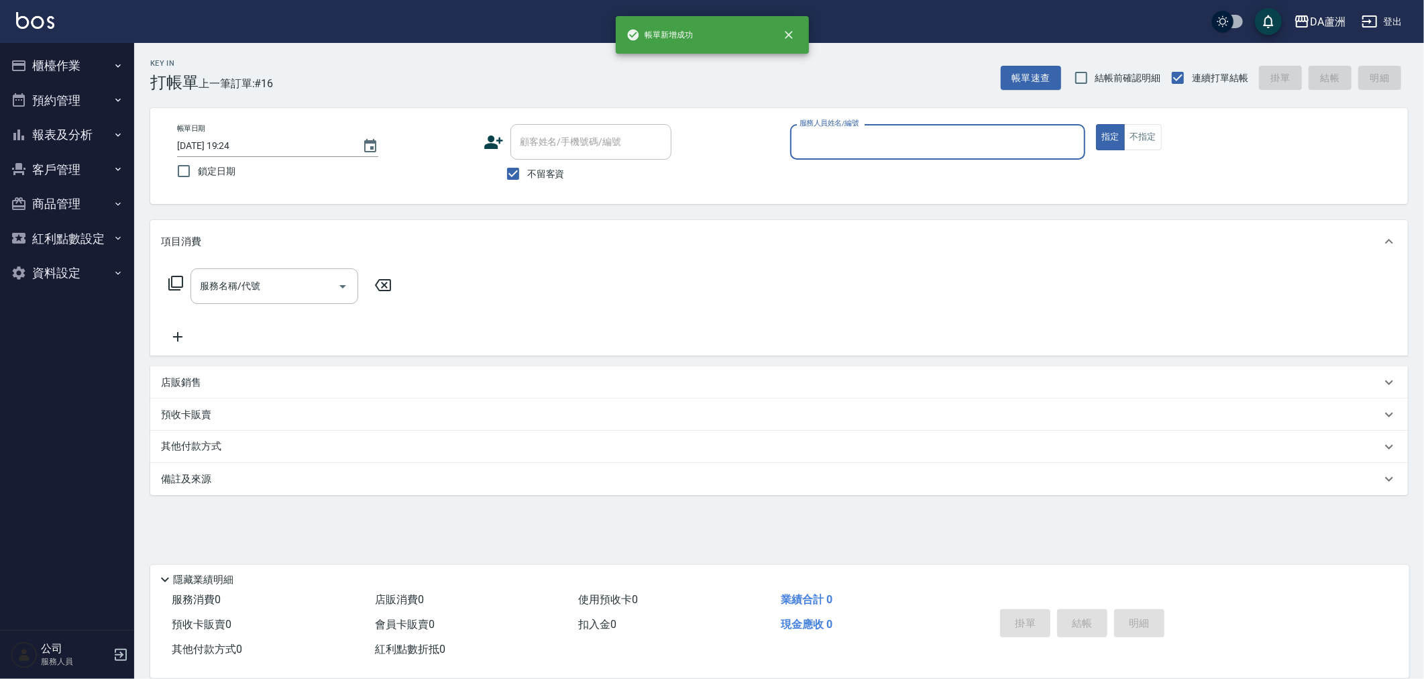
scroll to position [0, 0]
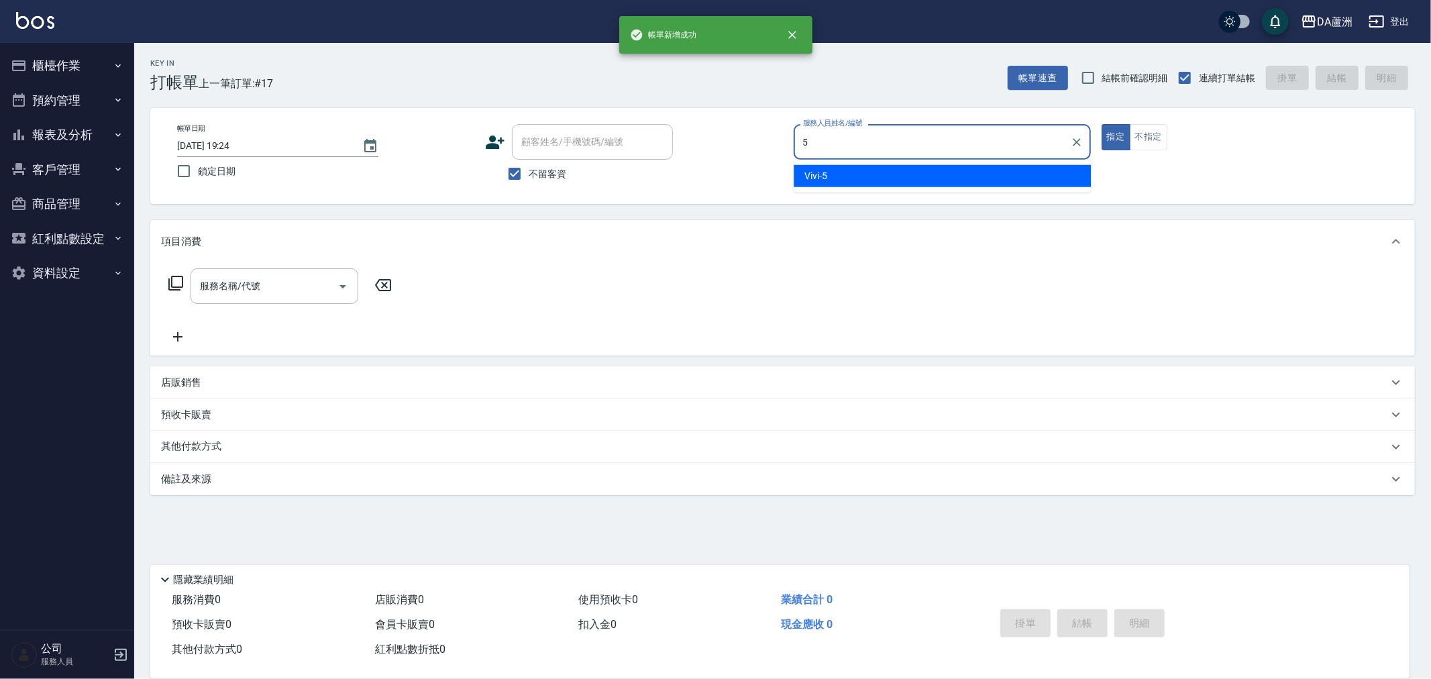
type input "Vivi-5"
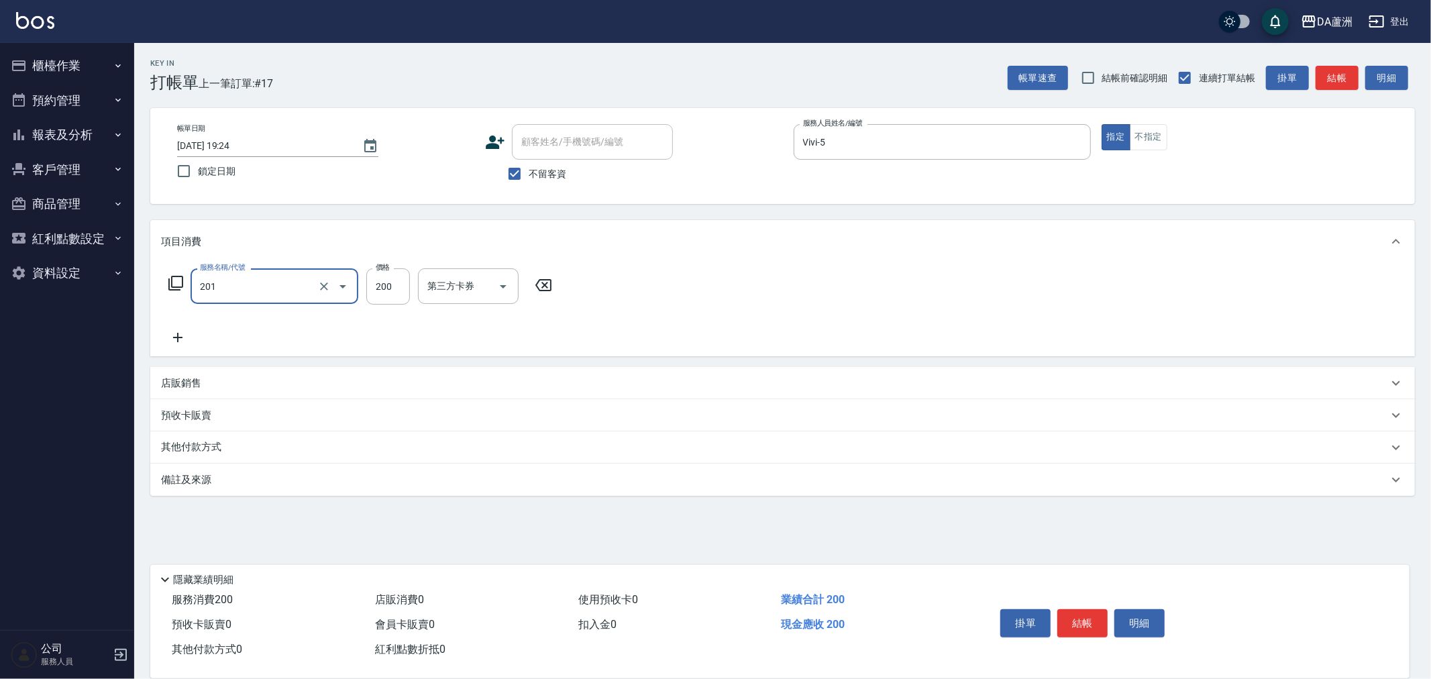
type input "洗髮(201)"
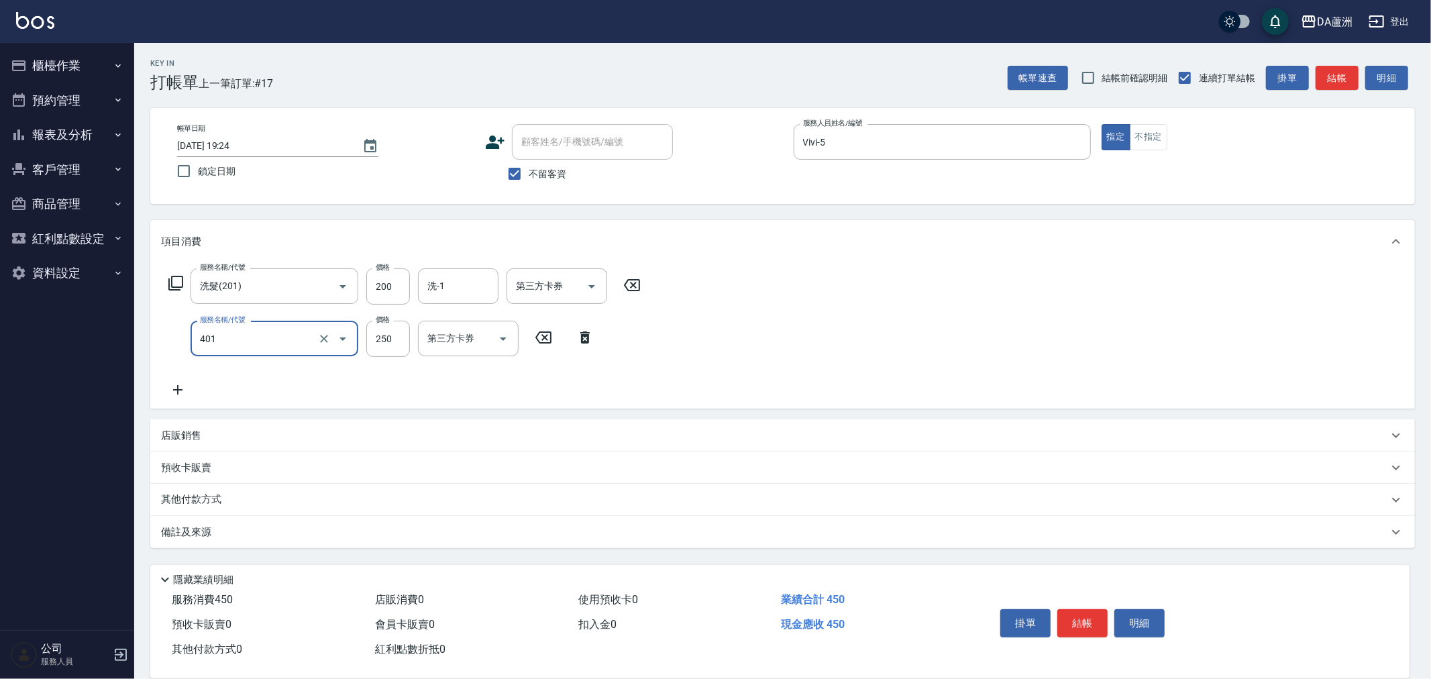
type input "剪髮(401)"
type input "300"
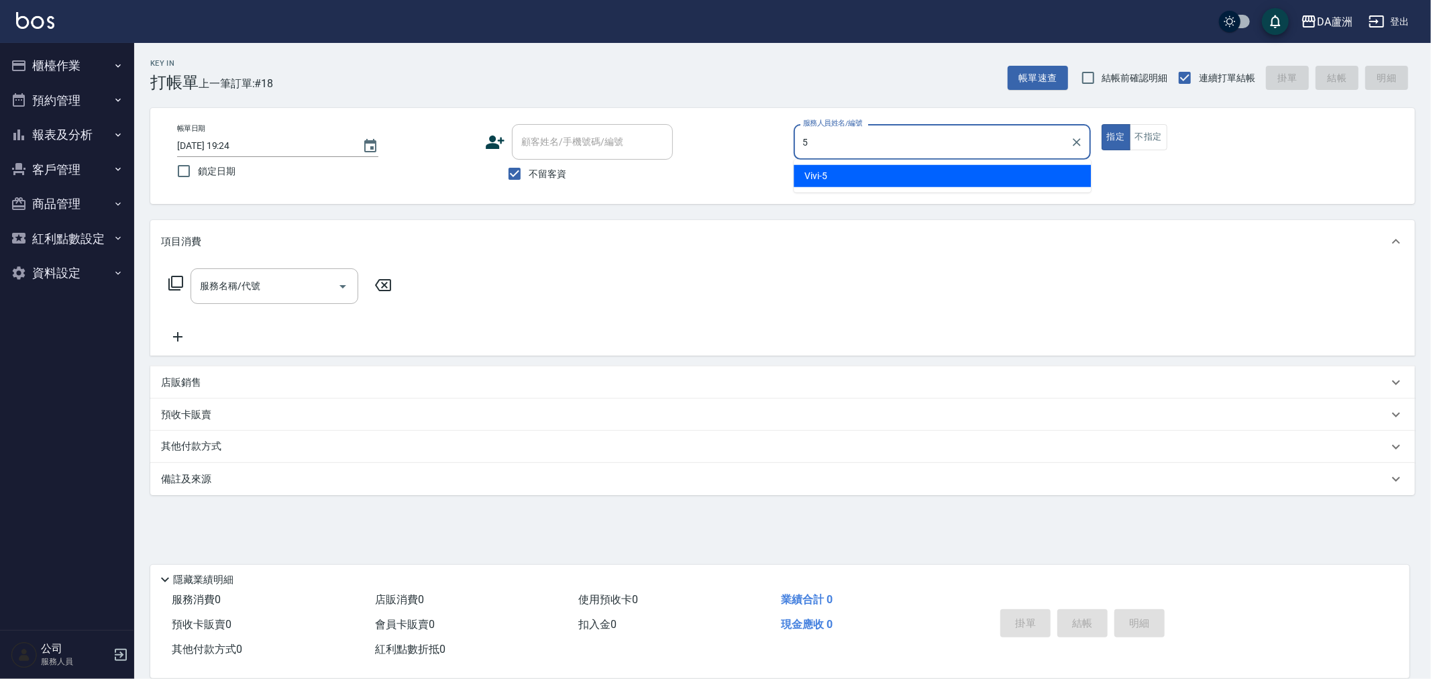
type input "Vivi-5"
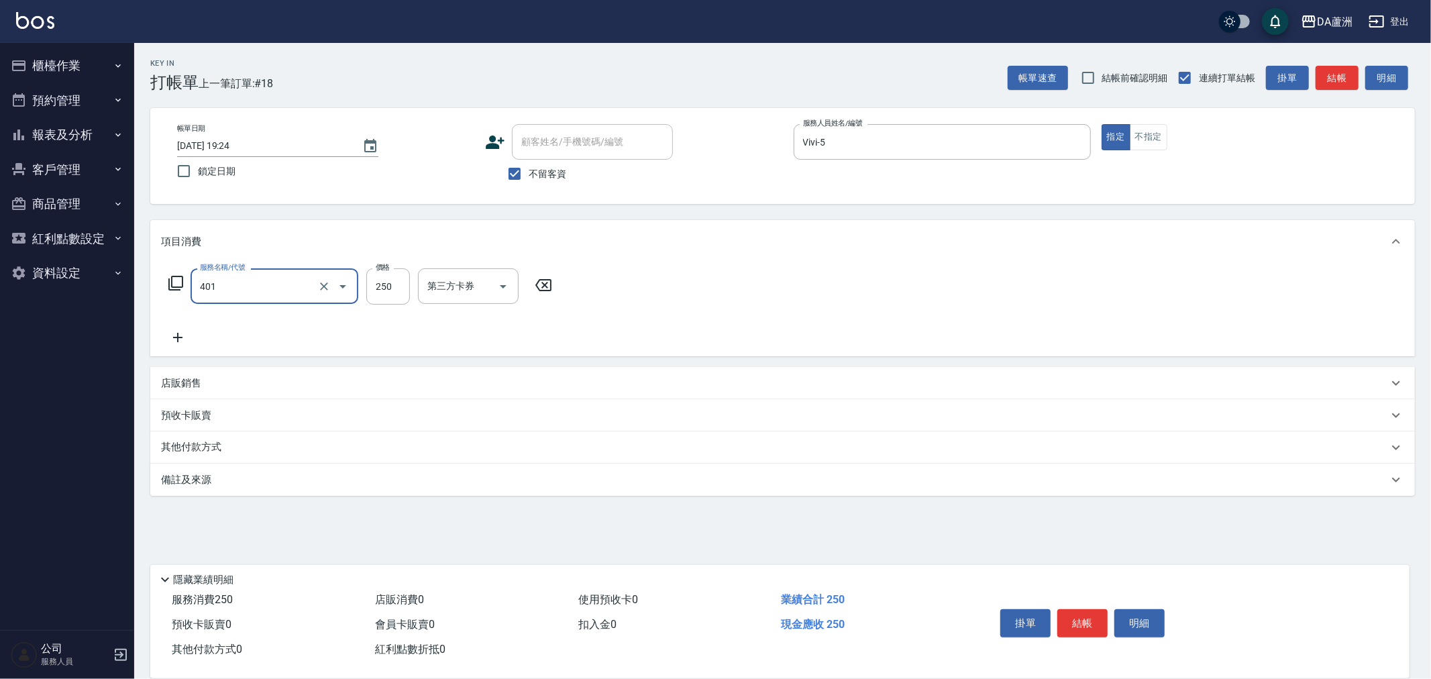
type input "剪髮(401)"
type input "400"
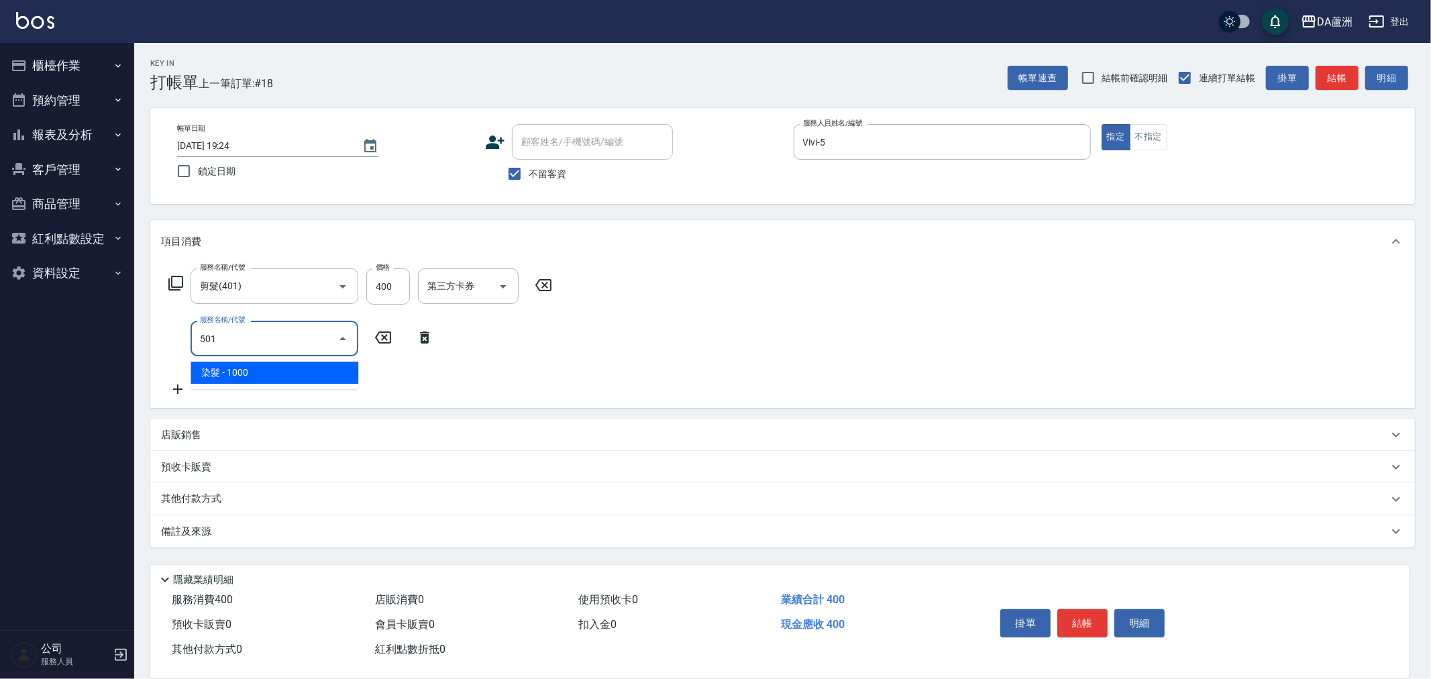
type input "染髮(501)"
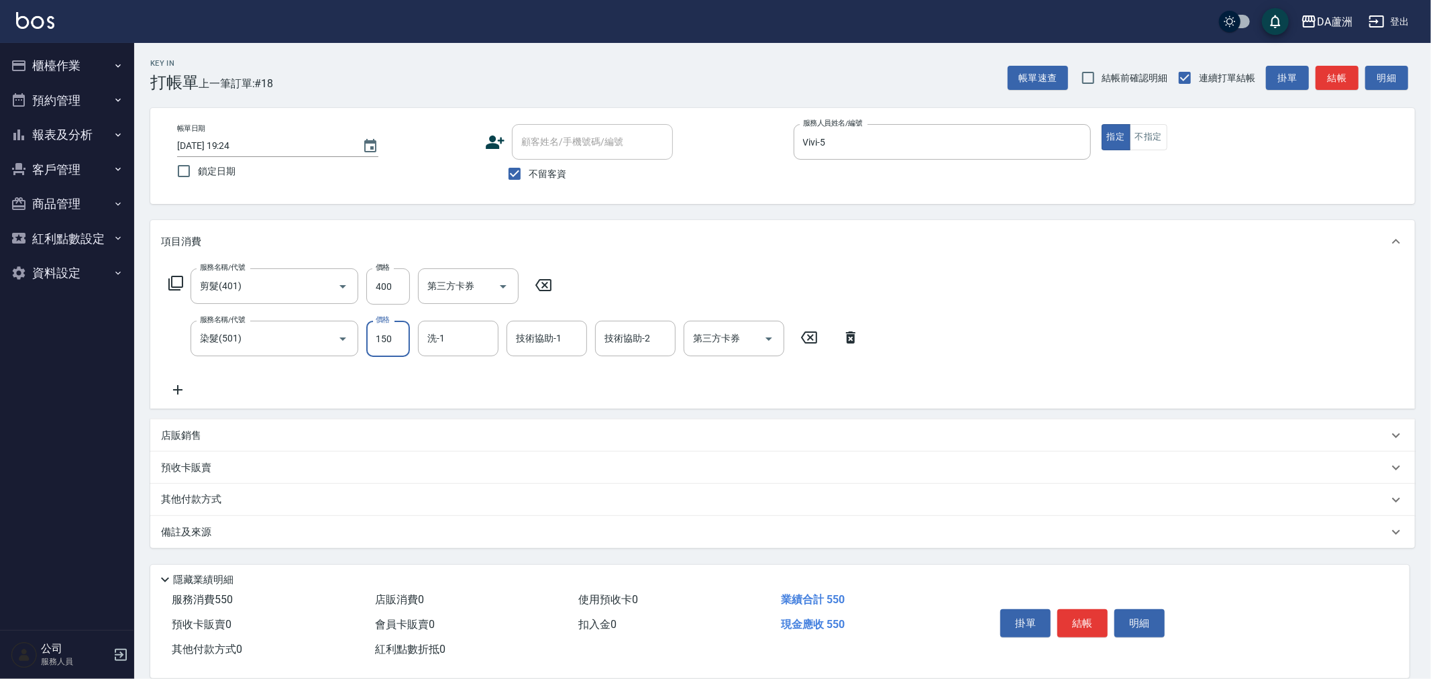
type input "1500"
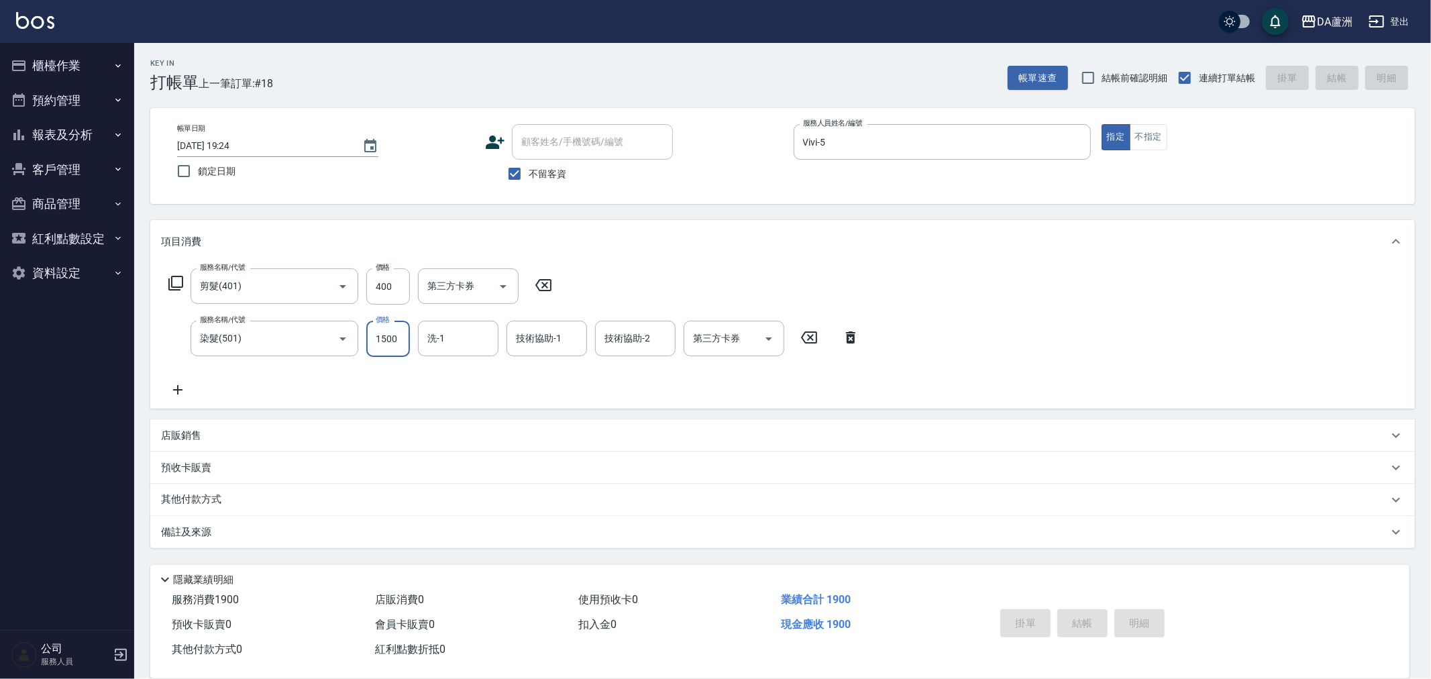
type input "[DATE] 19:25"
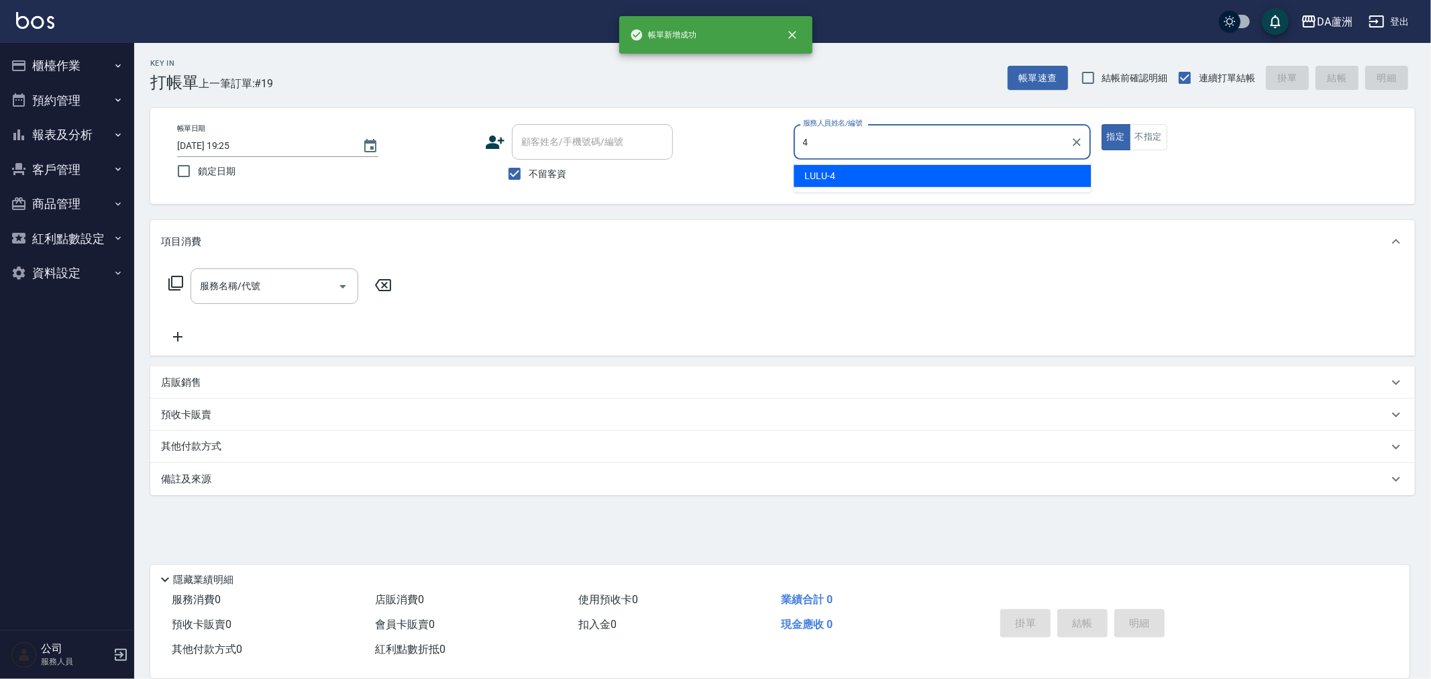
type input "LULU-4"
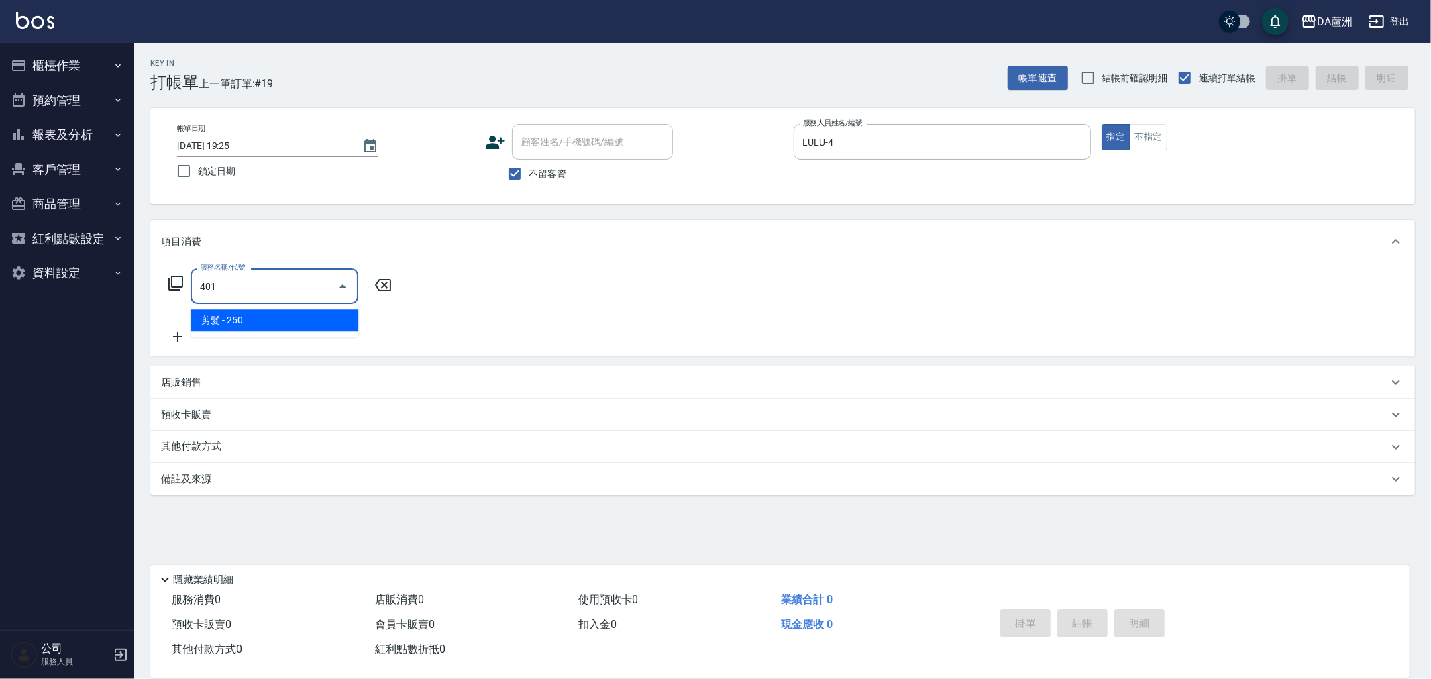
type input "剪髮(401)"
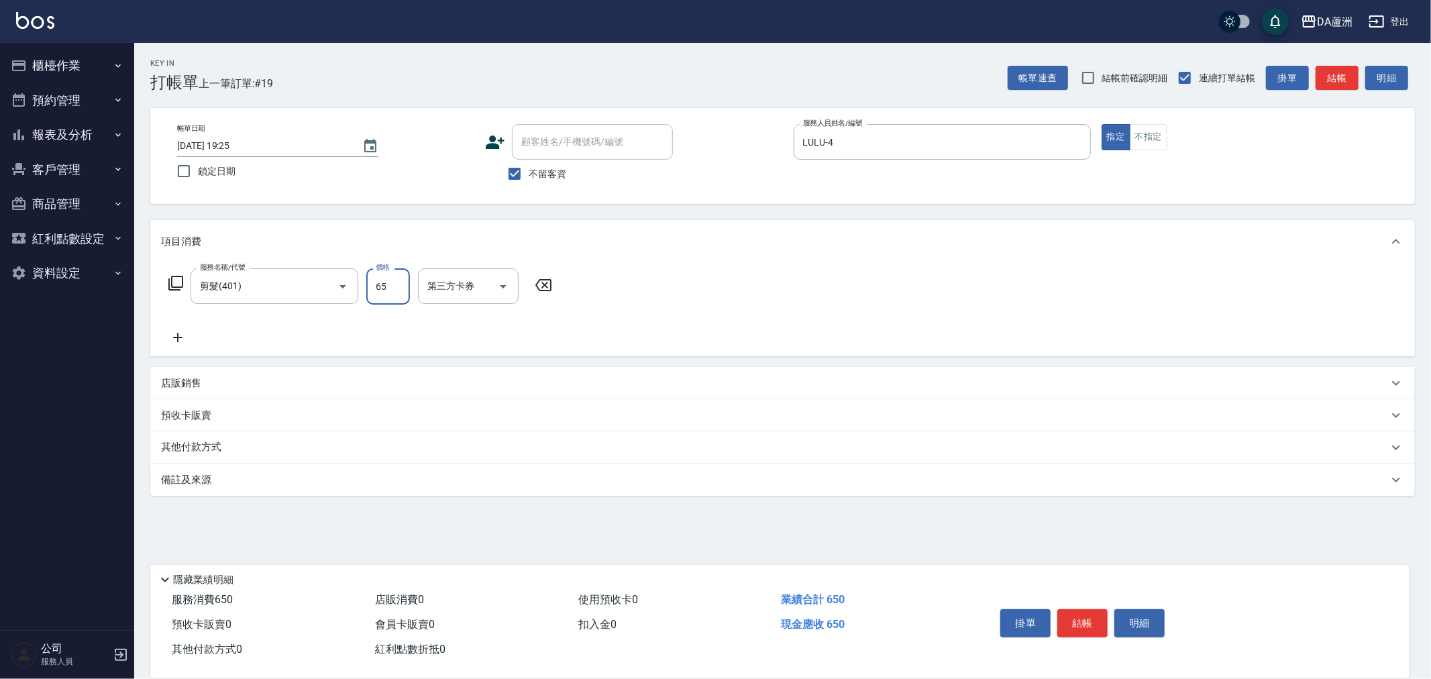
type input "650"
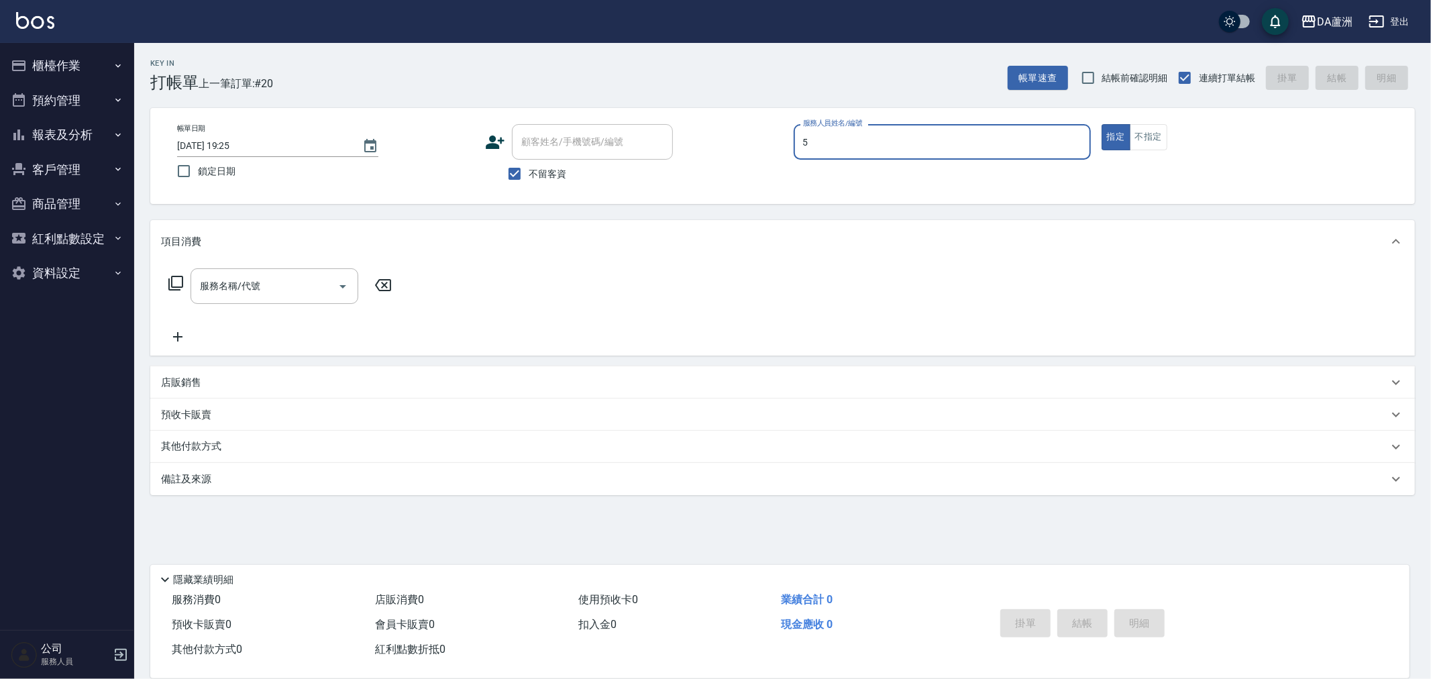
type input "Vivi-5"
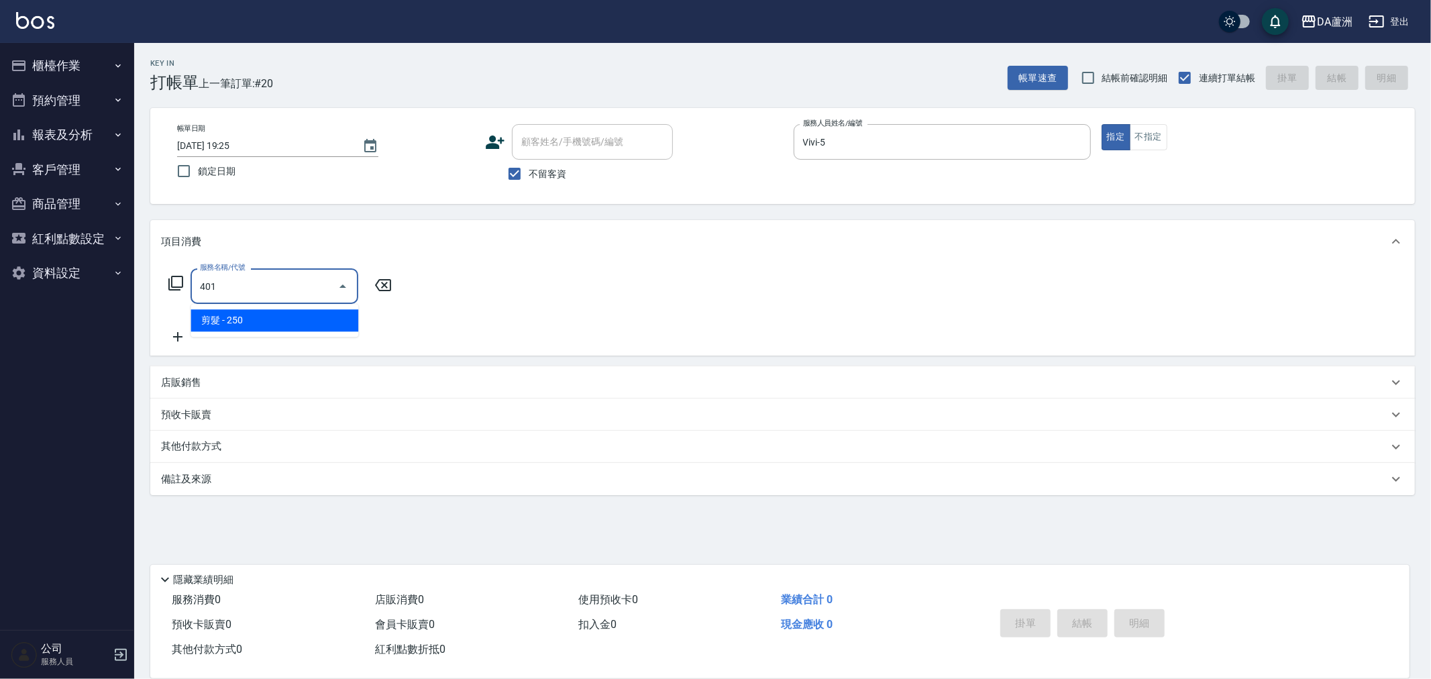
type input "剪髮(401)"
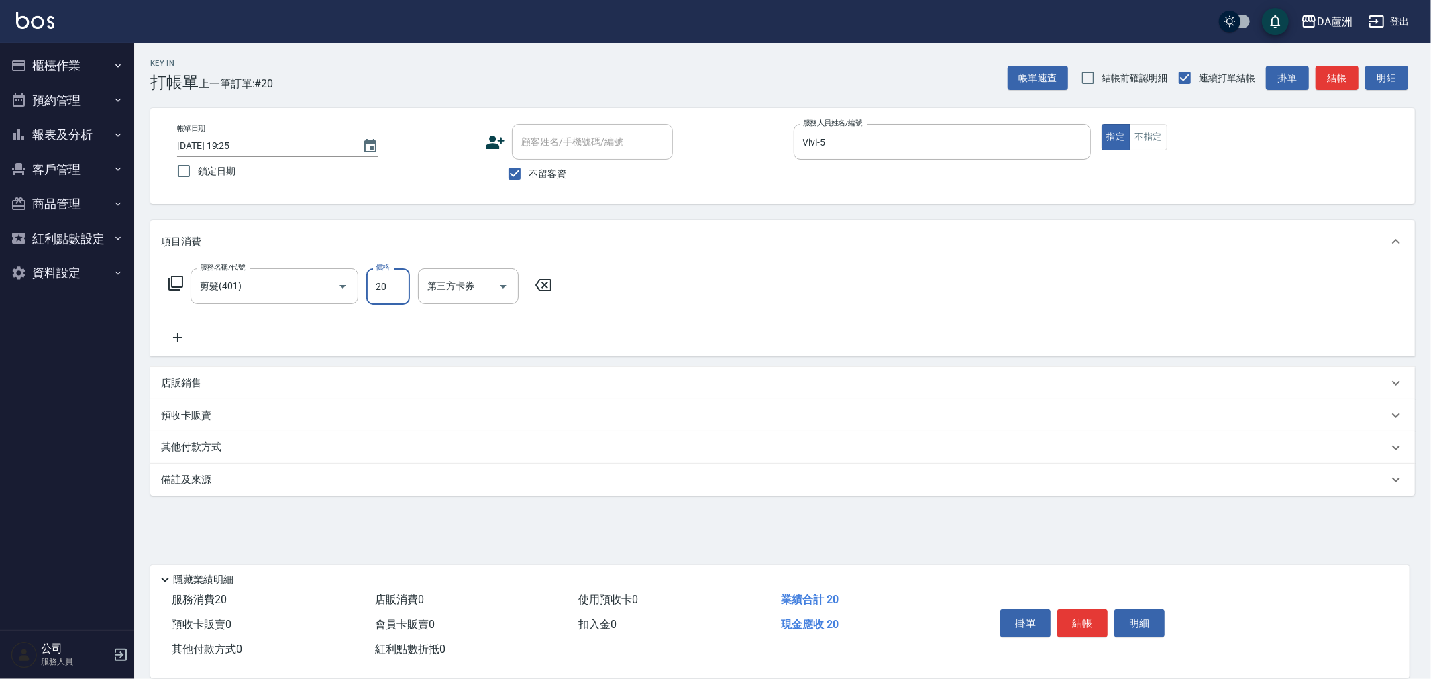
type input "200"
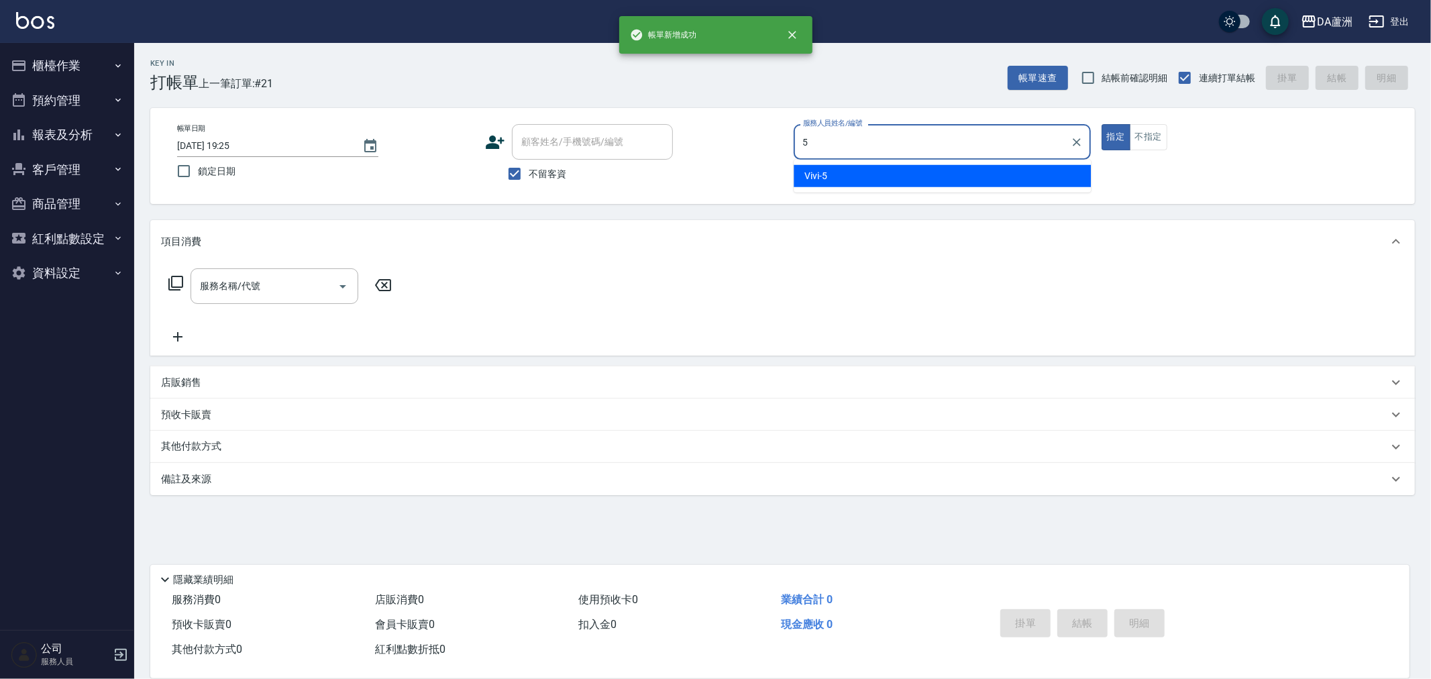
type input "Vivi-5"
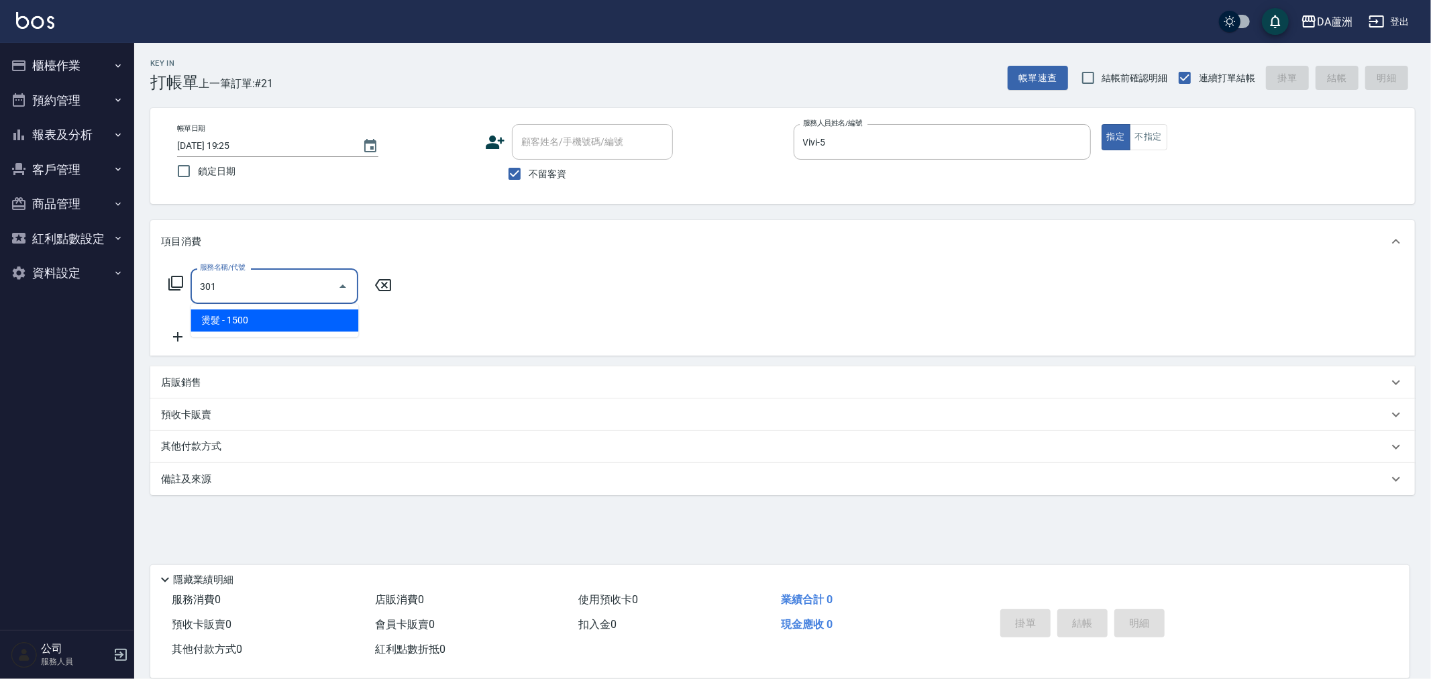
type input "燙髮(301)"
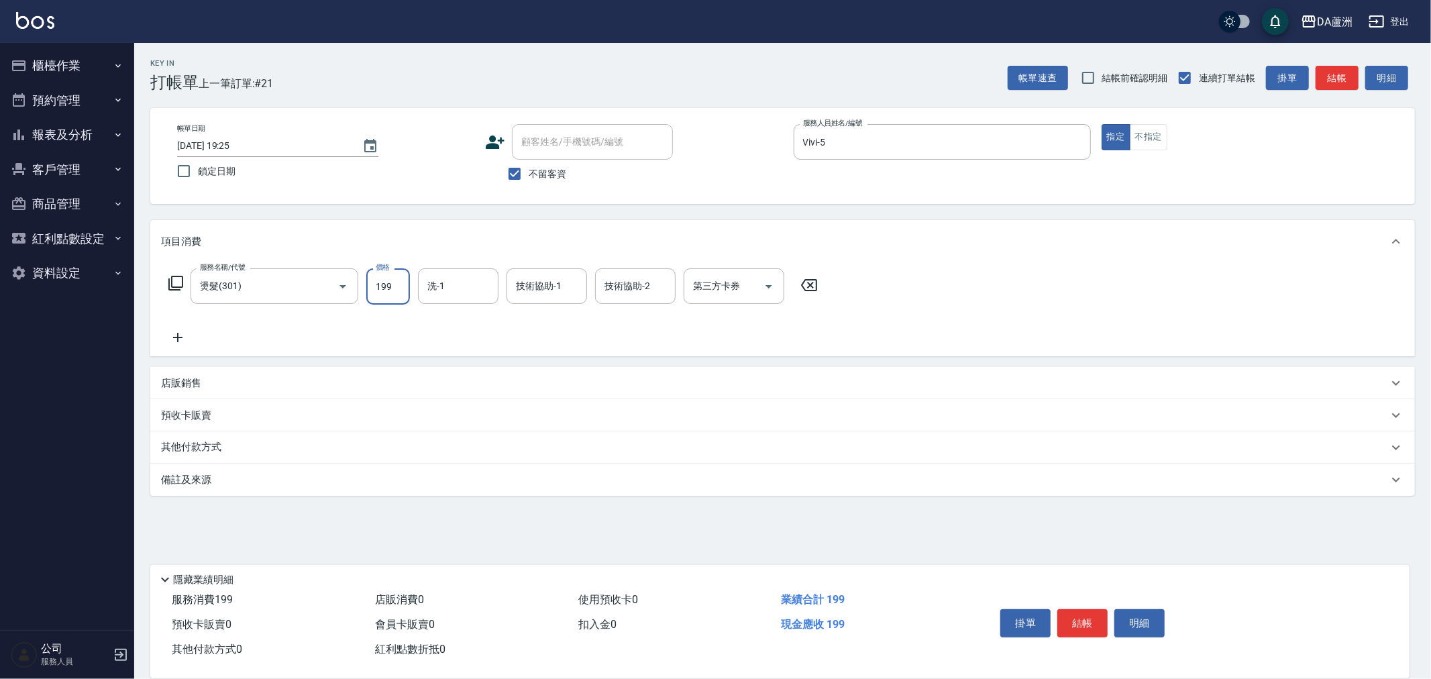
type input "1990"
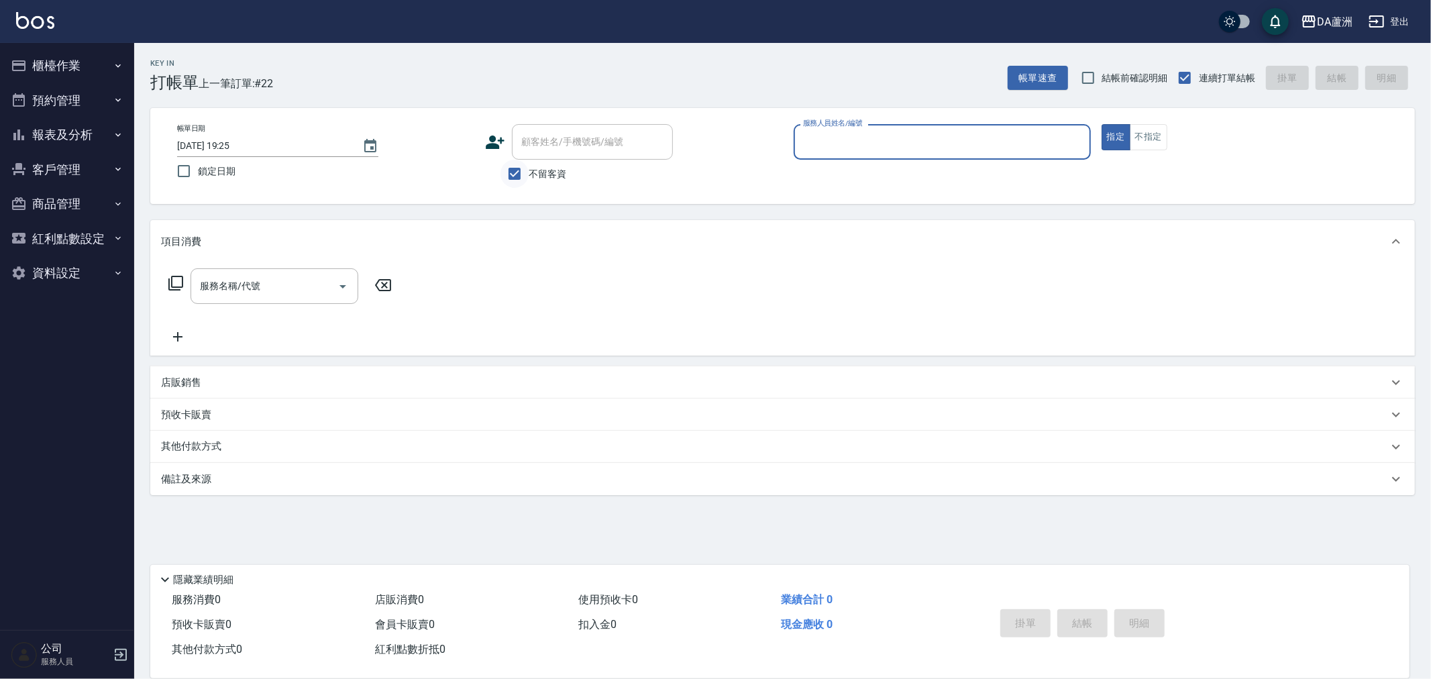
click at [526, 168] on input "不留客資" at bounding box center [514, 174] width 28 height 28
checkbox input "false"
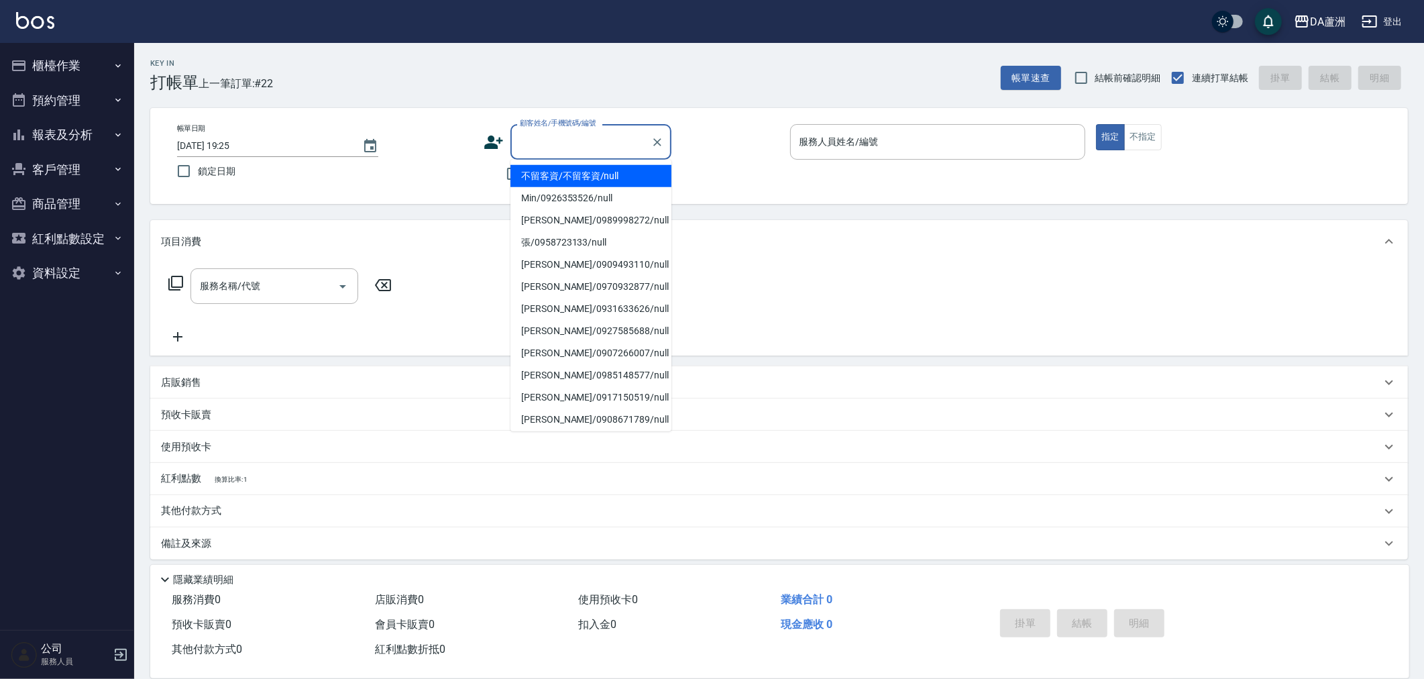
click at [546, 142] on input "顧客姓名/手機號碼/編號" at bounding box center [580, 141] width 129 height 23
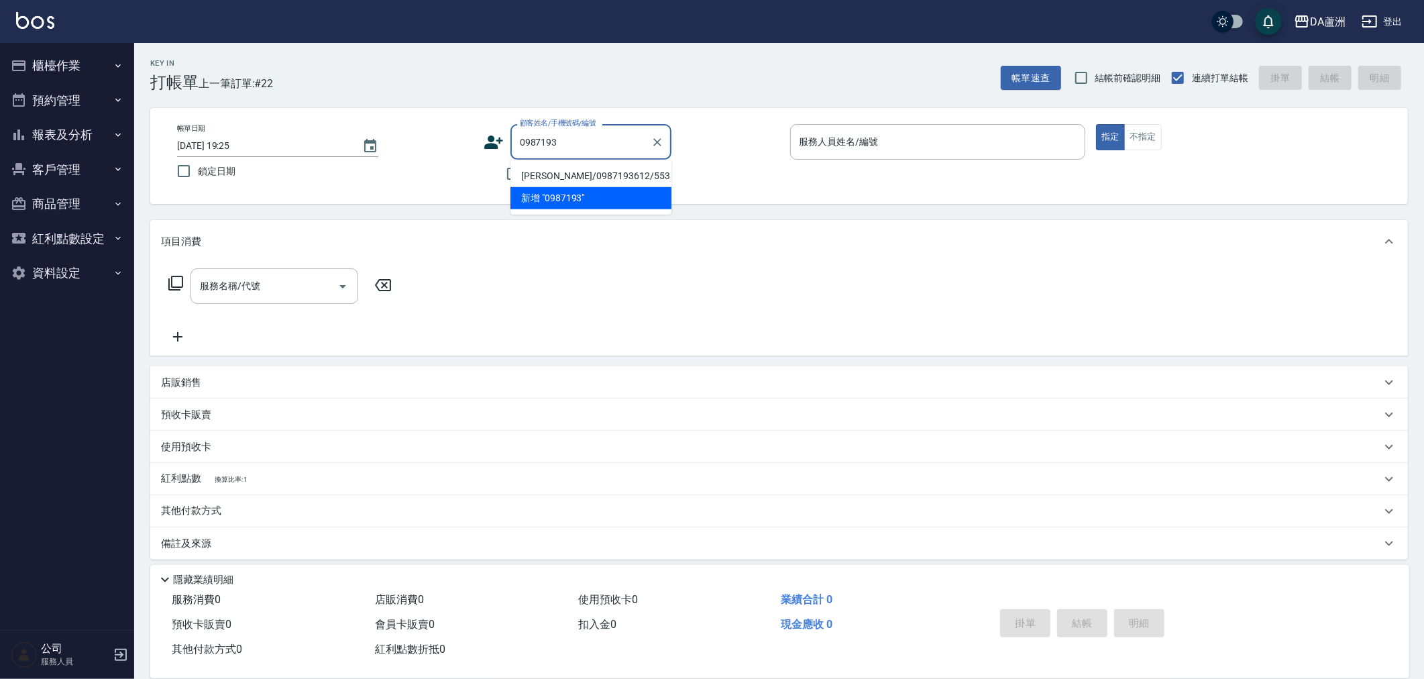
click at [575, 170] on li "[PERSON_NAME]/0987193612/553" at bounding box center [590, 176] width 161 height 22
type input "[PERSON_NAME]/0987193612/553"
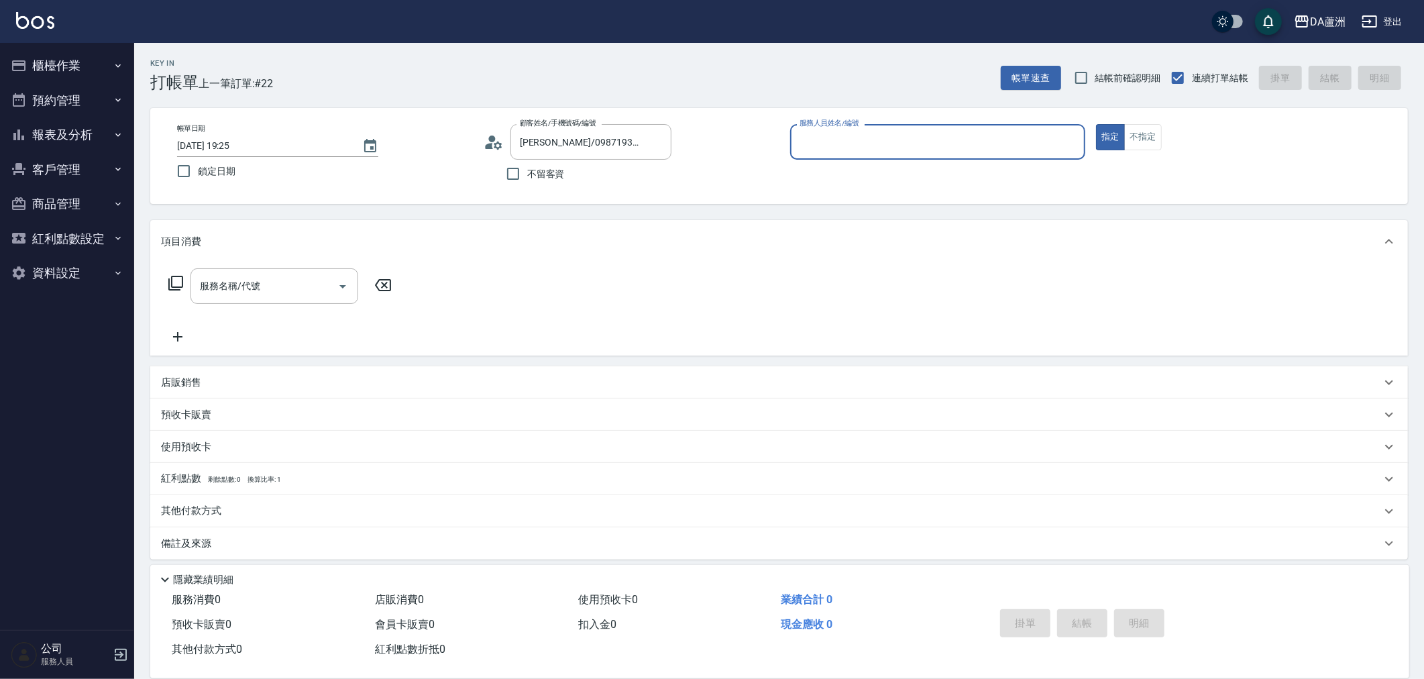
type input "CHI CHI-2"
click at [1096, 124] on button "指定" at bounding box center [1110, 137] width 29 height 26
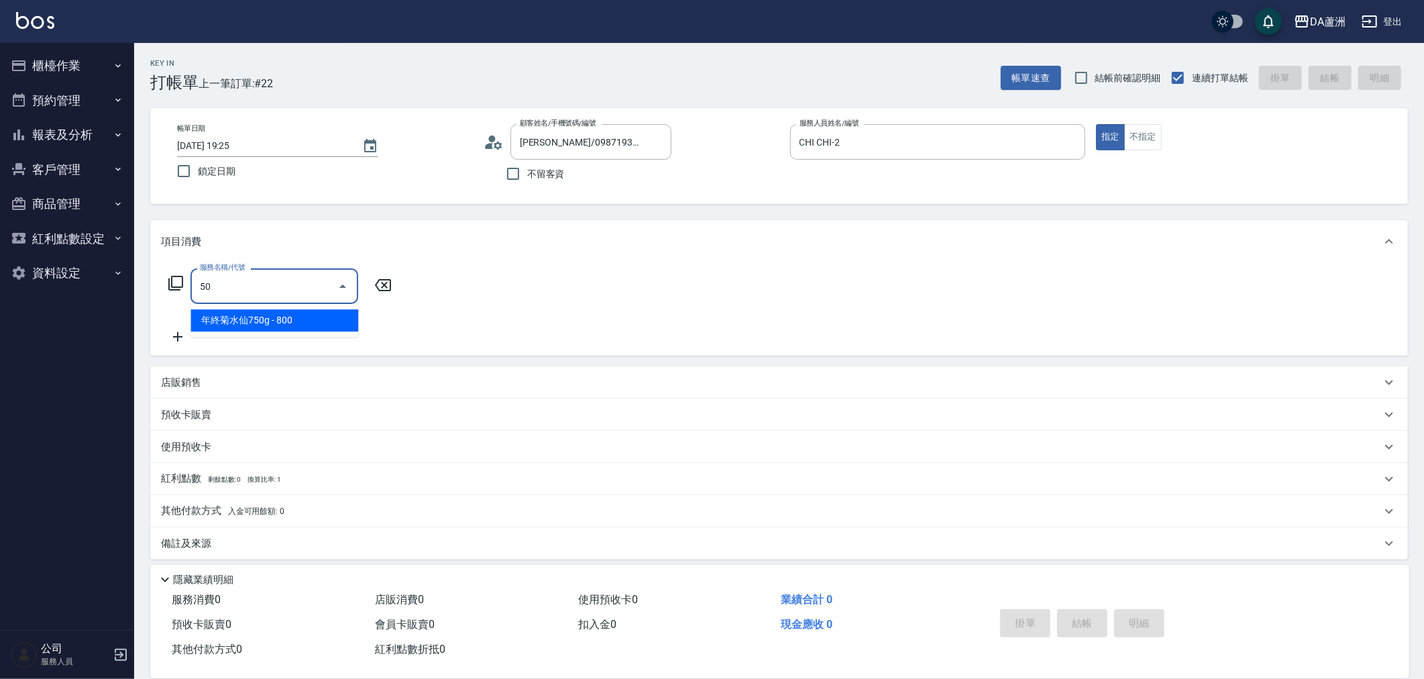
type input "501"
type input "100"
type input "染髮(501)"
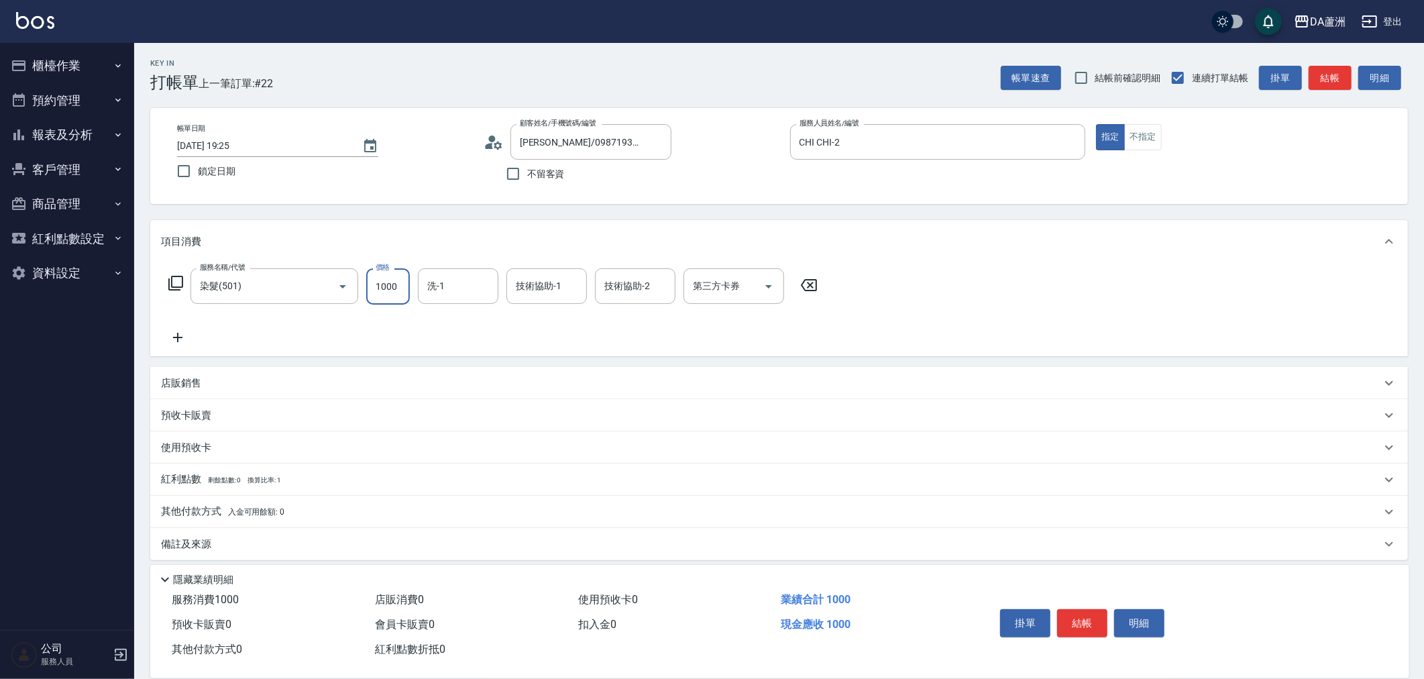
type input "0"
type input "25"
type input "20"
type input "250"
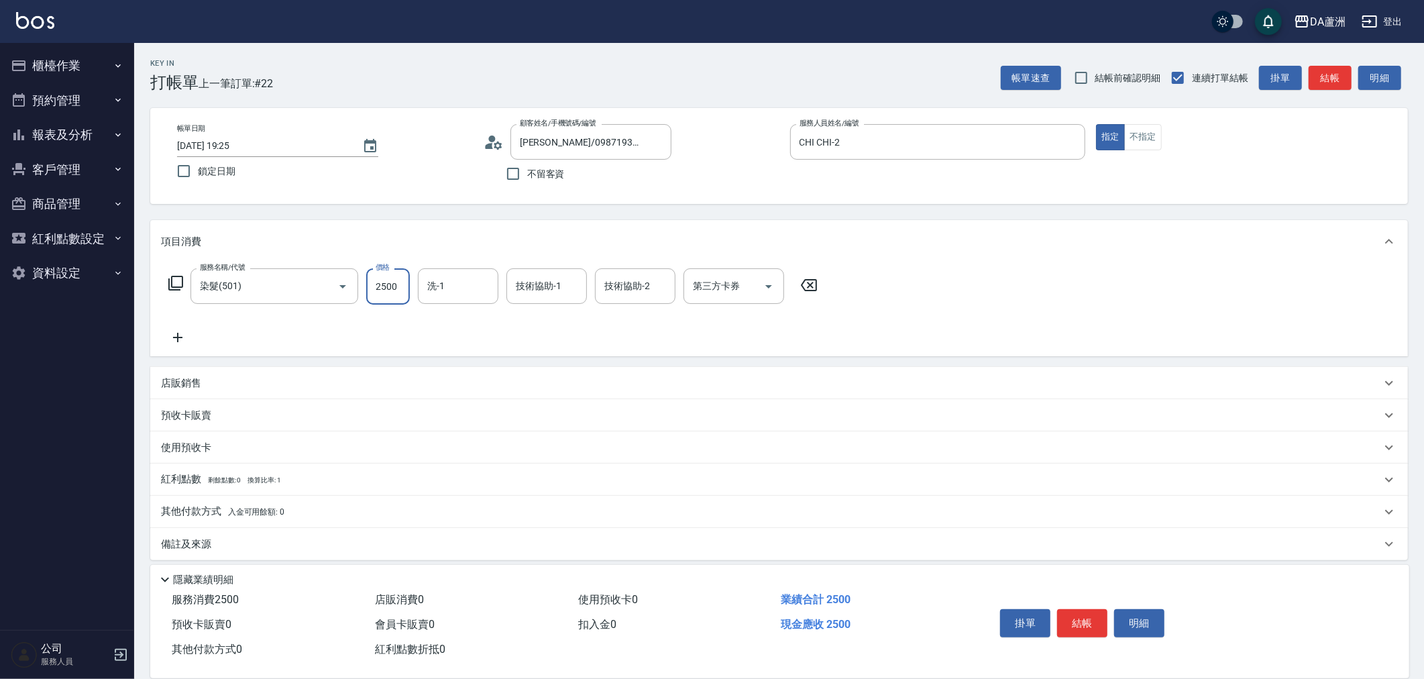
type input "2500"
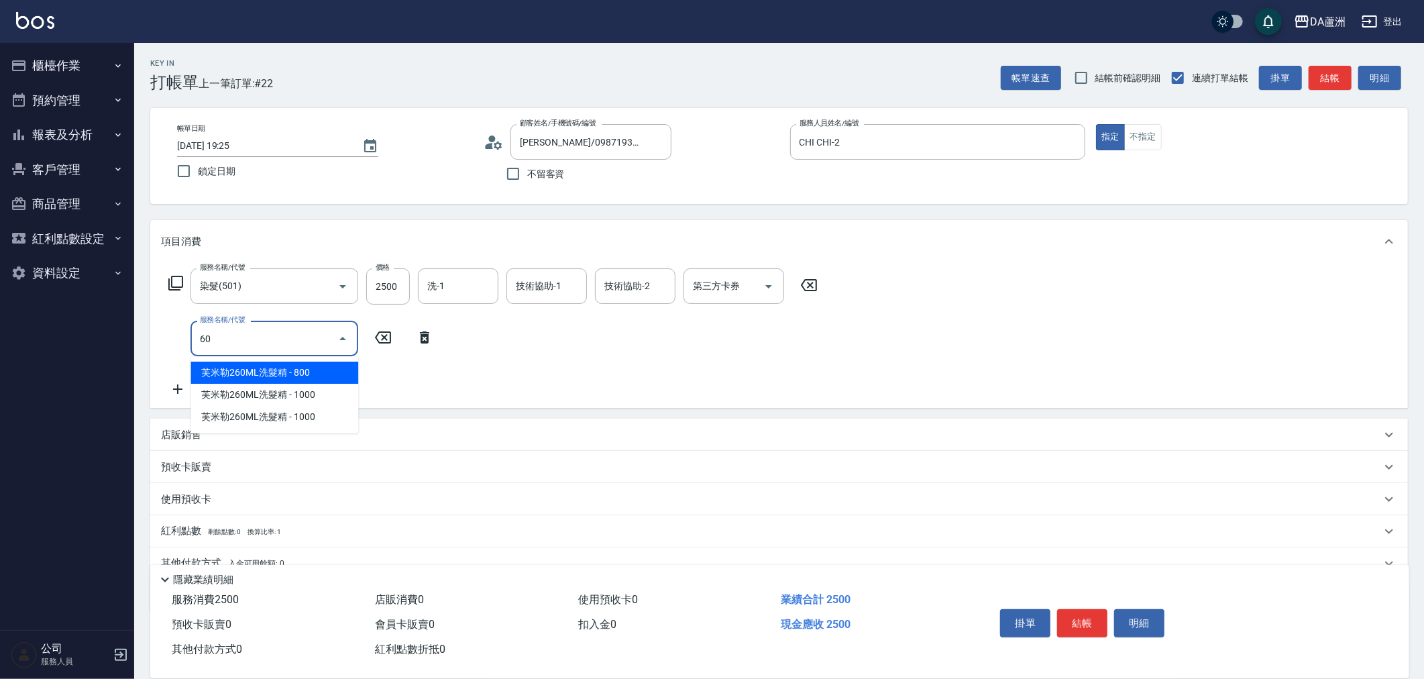
type input "601"
type input "350"
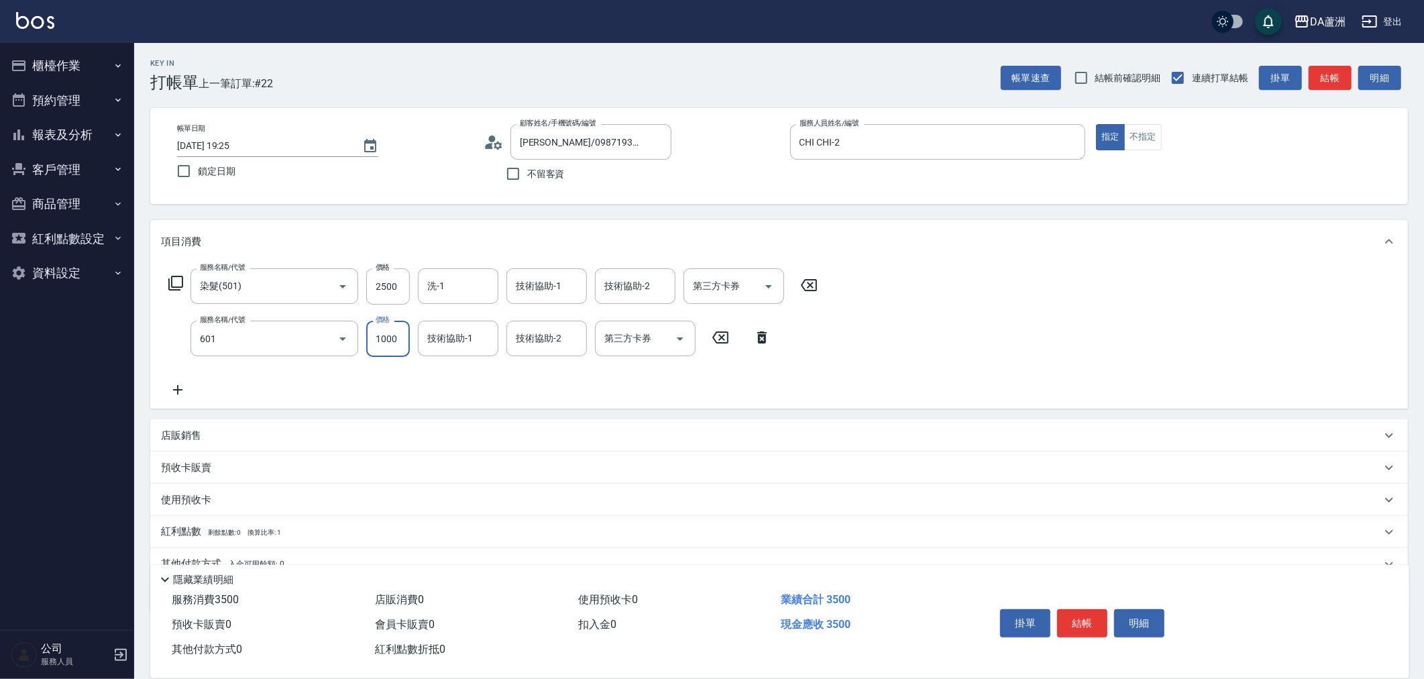
type input "自備護髮(1000上)(601)"
type input "250"
type input "13"
type input "260"
type input "130"
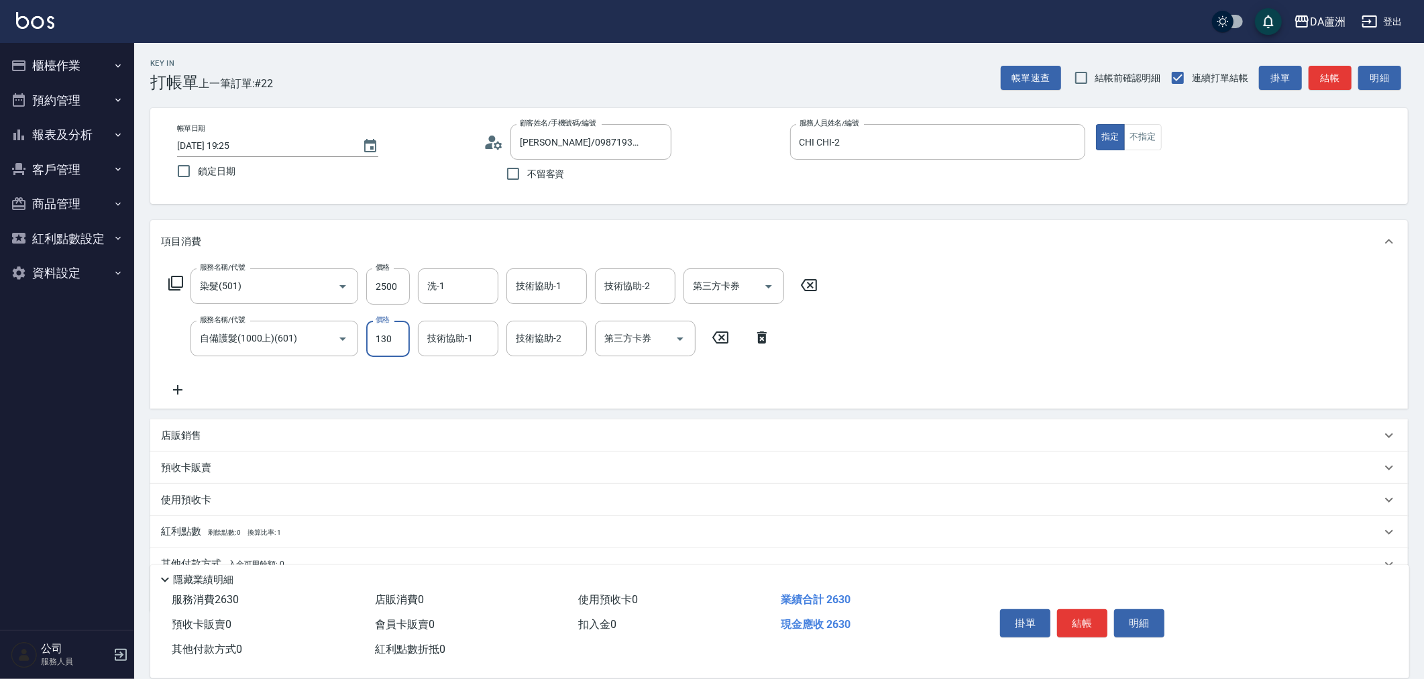
type input "380"
type input "1300"
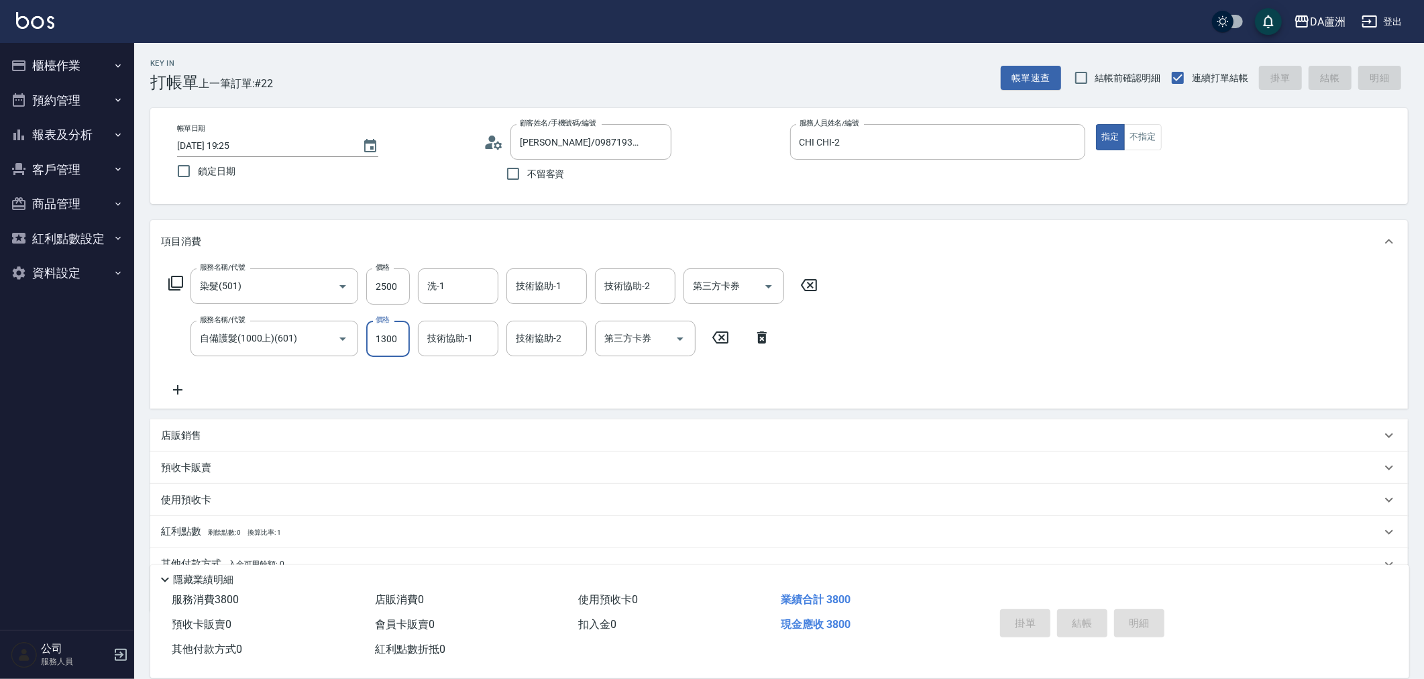
type input "0"
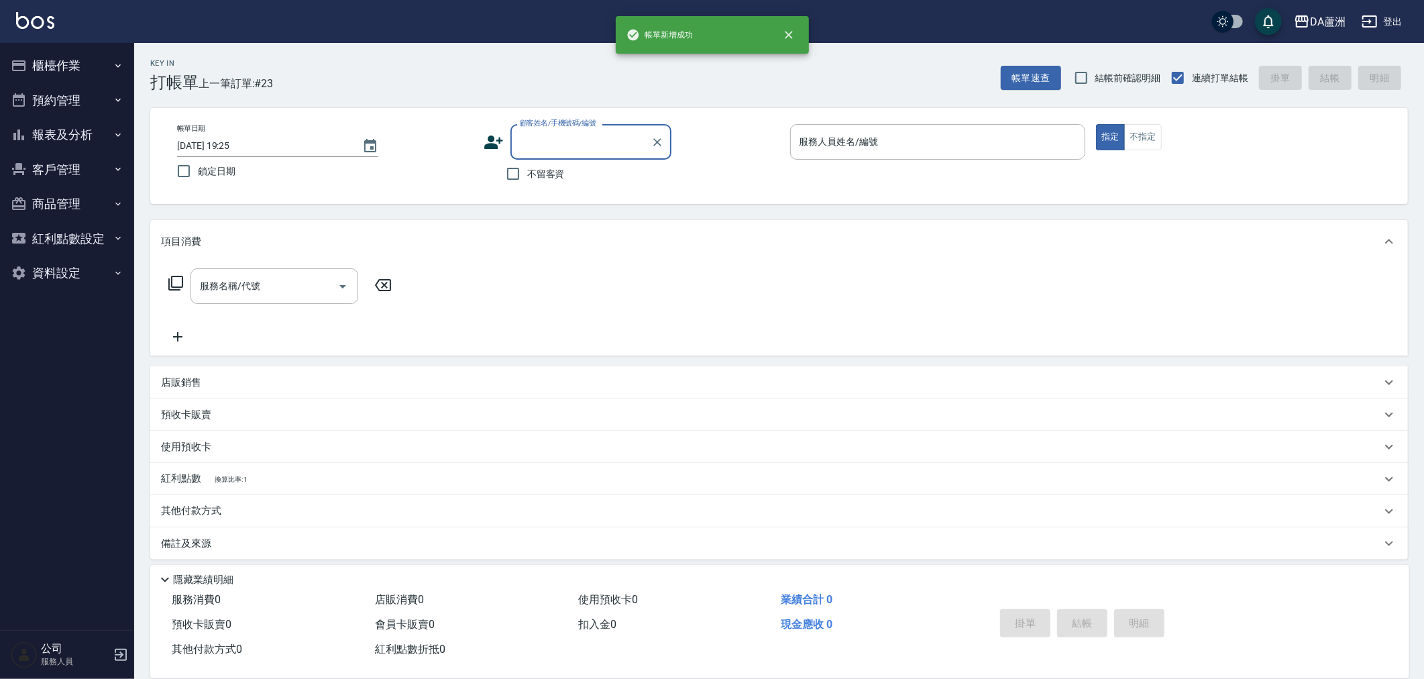
click at [555, 175] on span "不留客資" at bounding box center [546, 174] width 38 height 14
click at [527, 175] on input "不留客資" at bounding box center [513, 174] width 28 height 28
checkbox input "true"
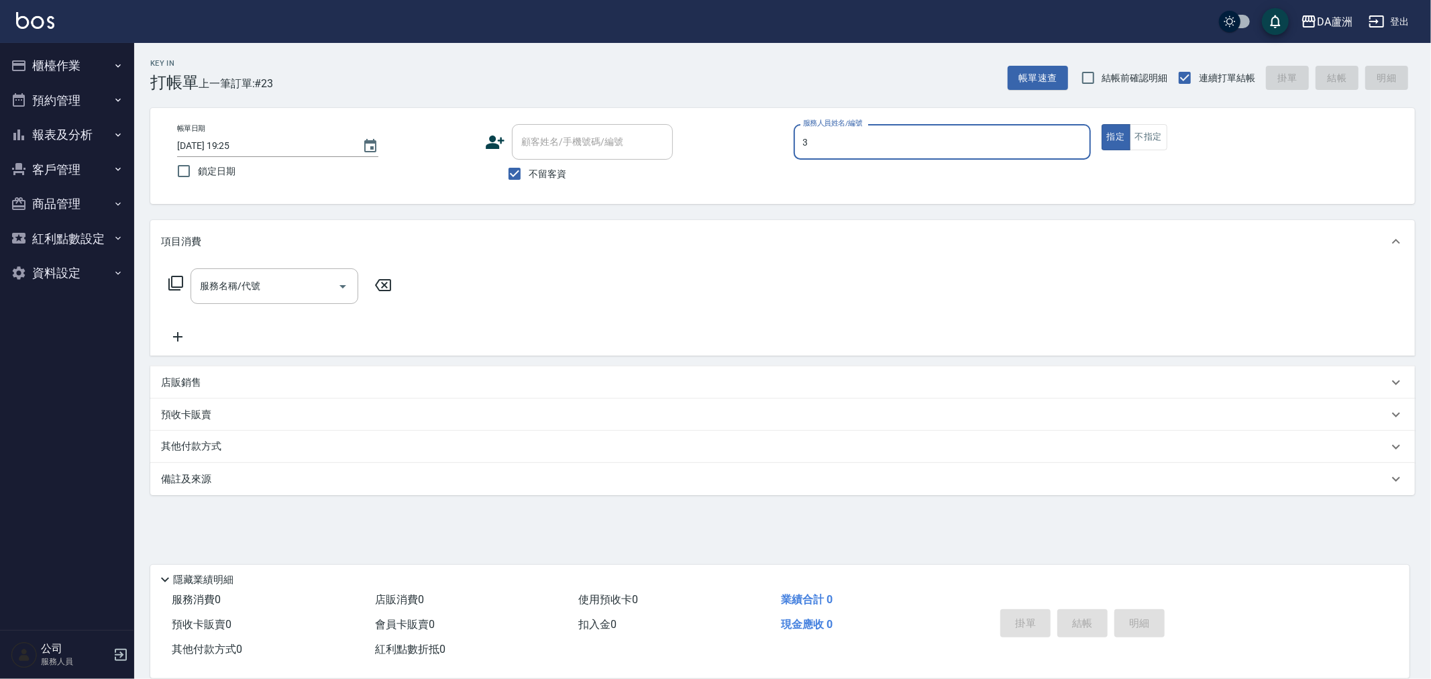
type input "May-3"
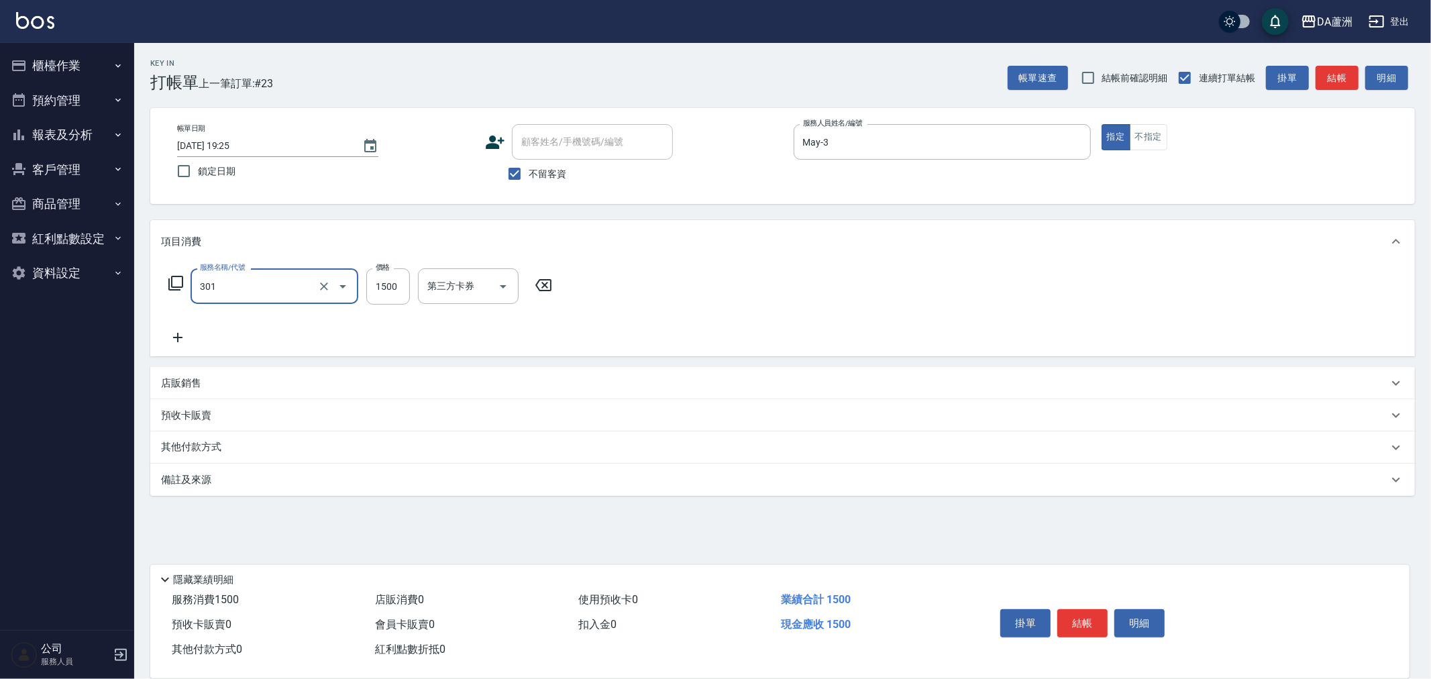
type input "燙髮(301)"
type input "2249"
click at [203, 378] on div "店販銷售" at bounding box center [774, 383] width 1227 height 14
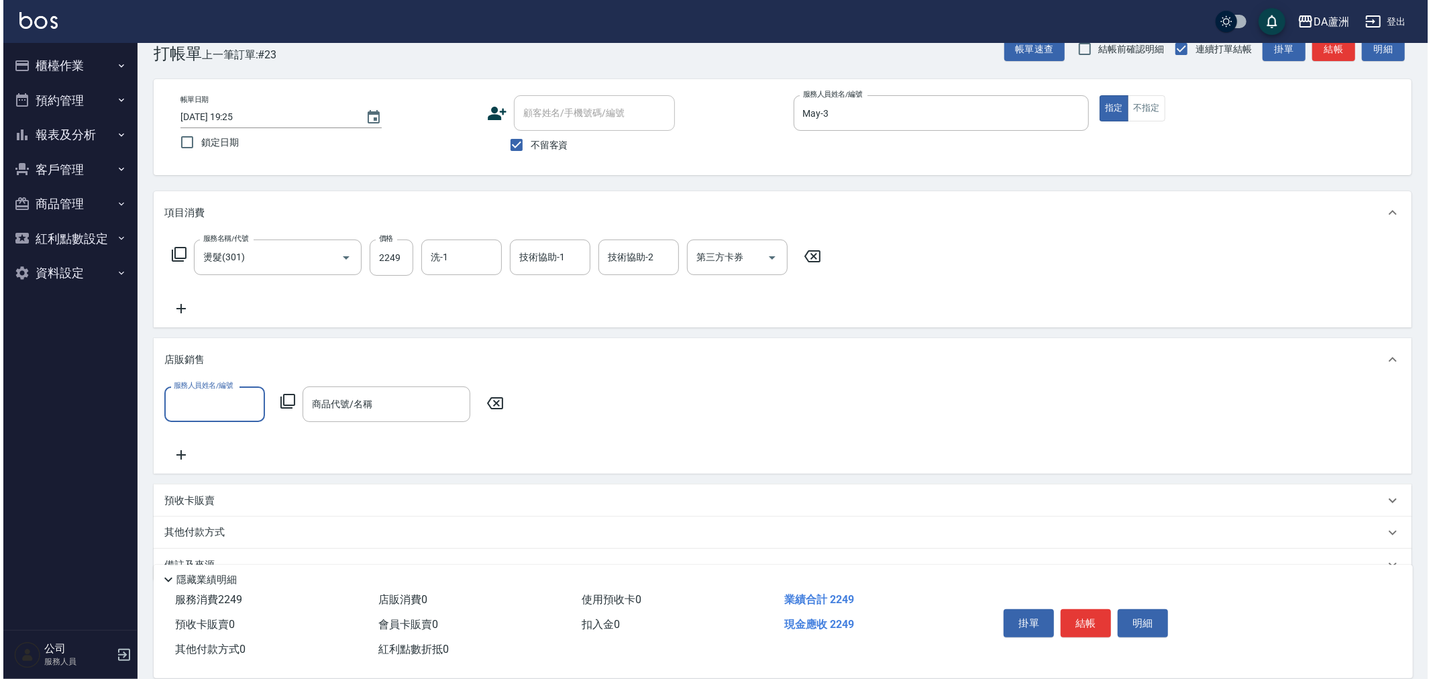
scroll to position [30, 0]
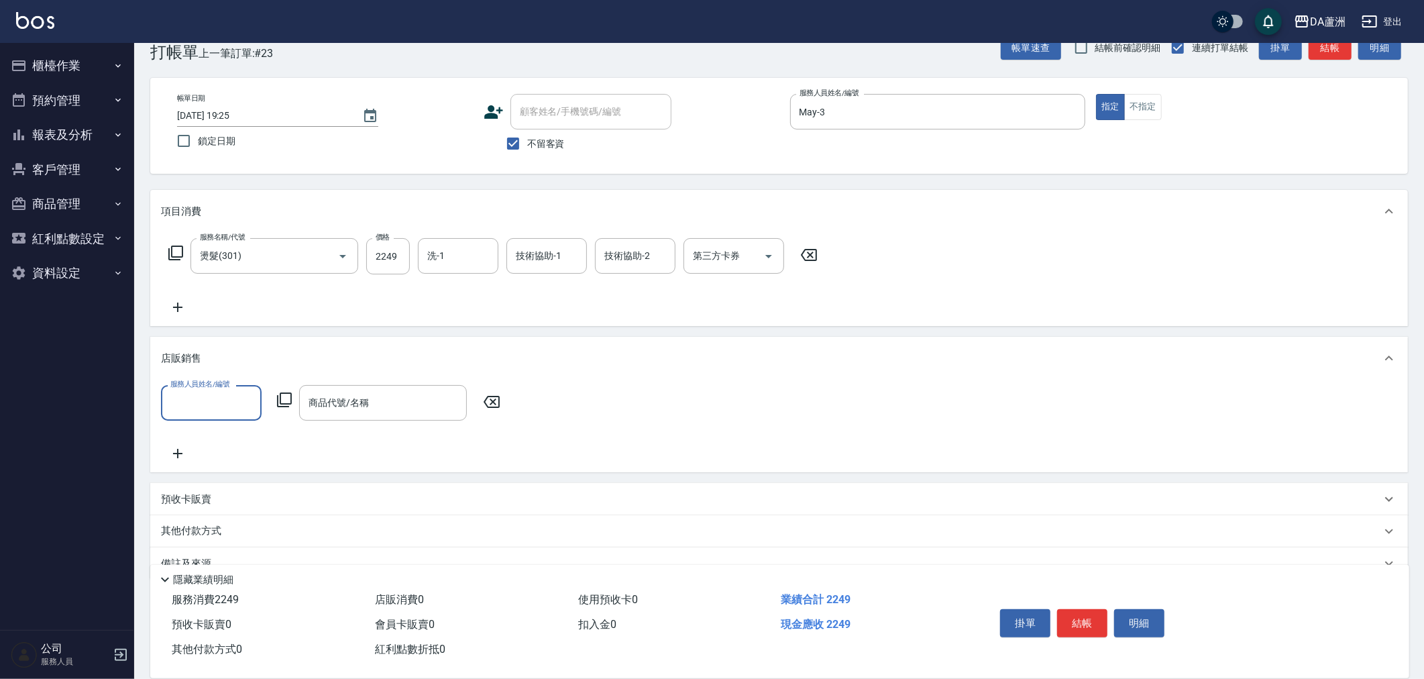
click at [200, 389] on div "服務人員姓名/編號" at bounding box center [211, 403] width 101 height 36
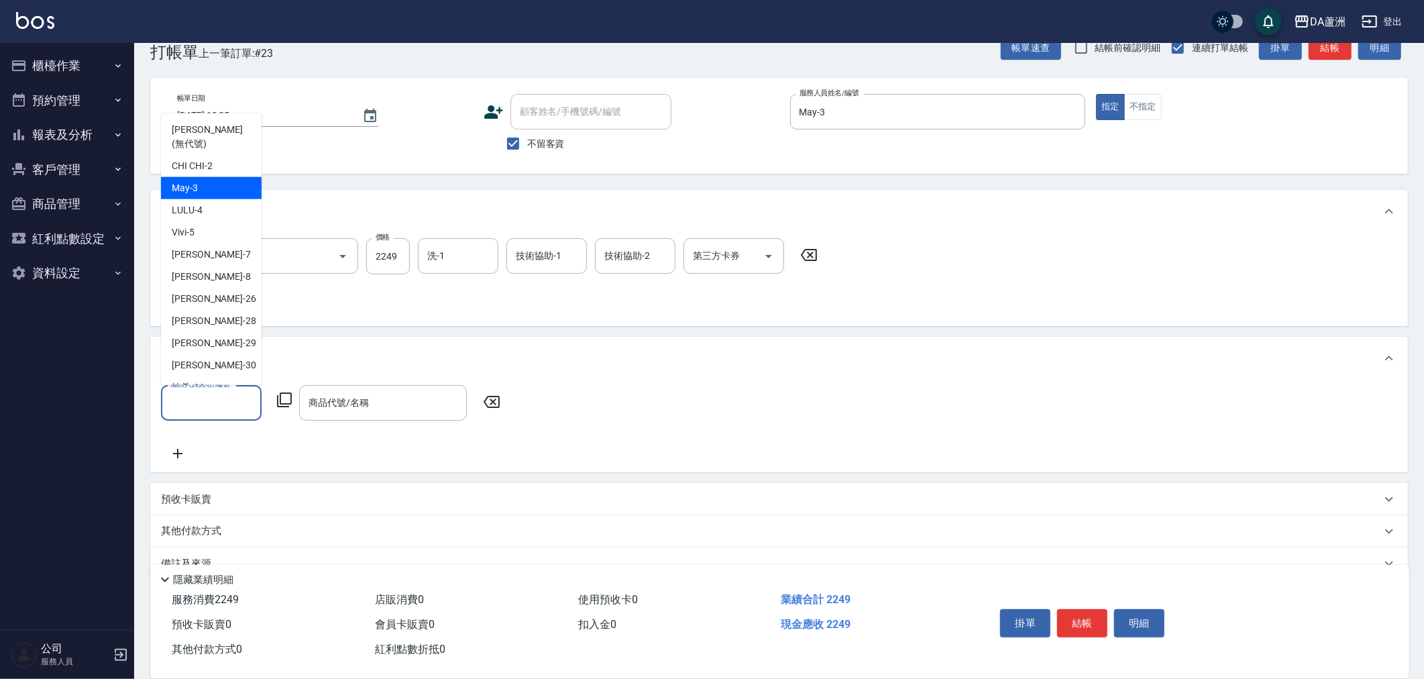
click at [209, 177] on div "May -3" at bounding box center [211, 188] width 101 height 22
type input "May-3"
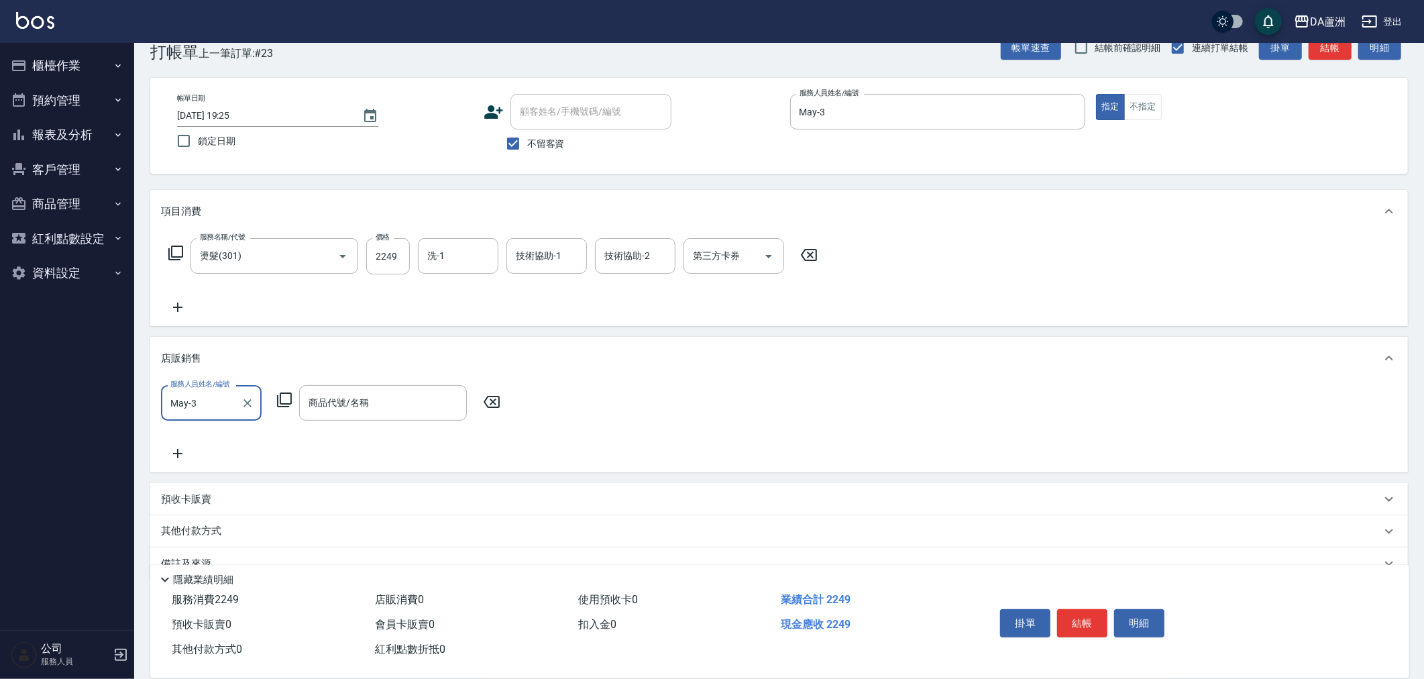
click at [285, 406] on icon at bounding box center [284, 400] width 16 height 16
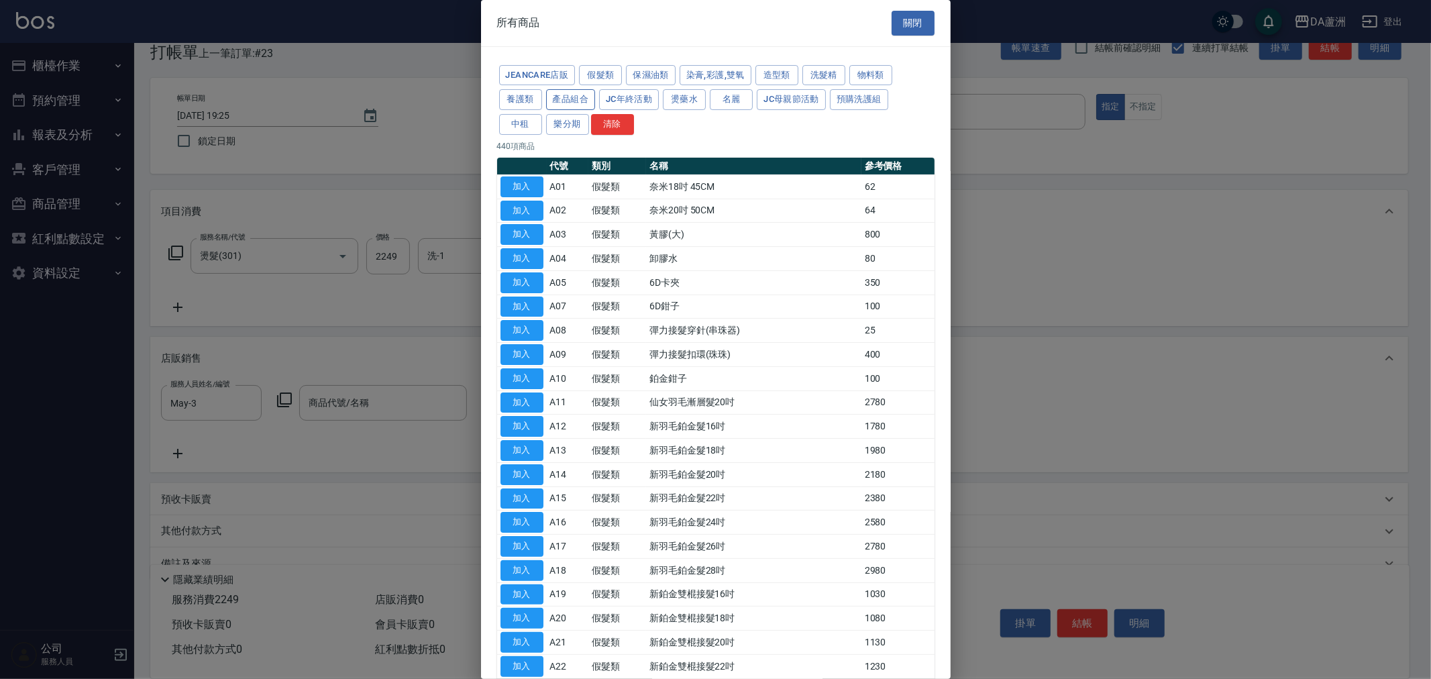
click at [572, 98] on button "產品組合" at bounding box center [571, 99] width 50 height 21
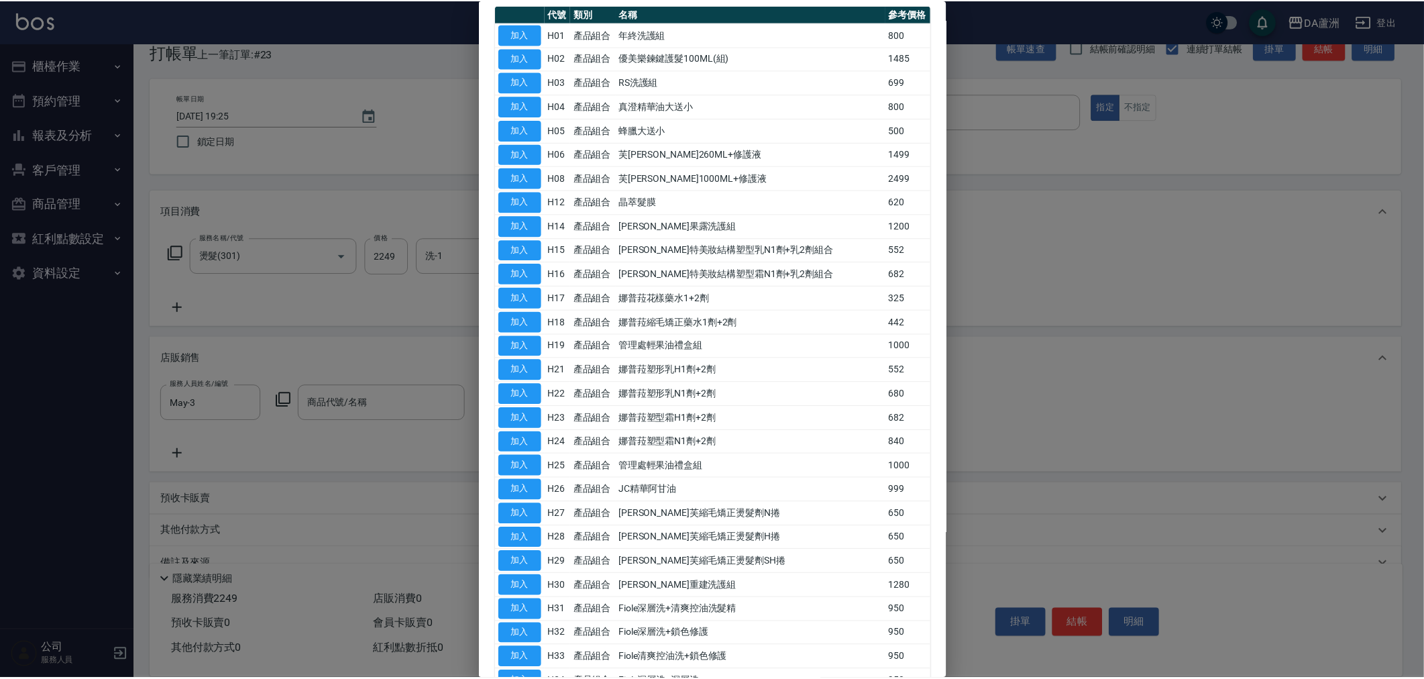
scroll to position [459, 0]
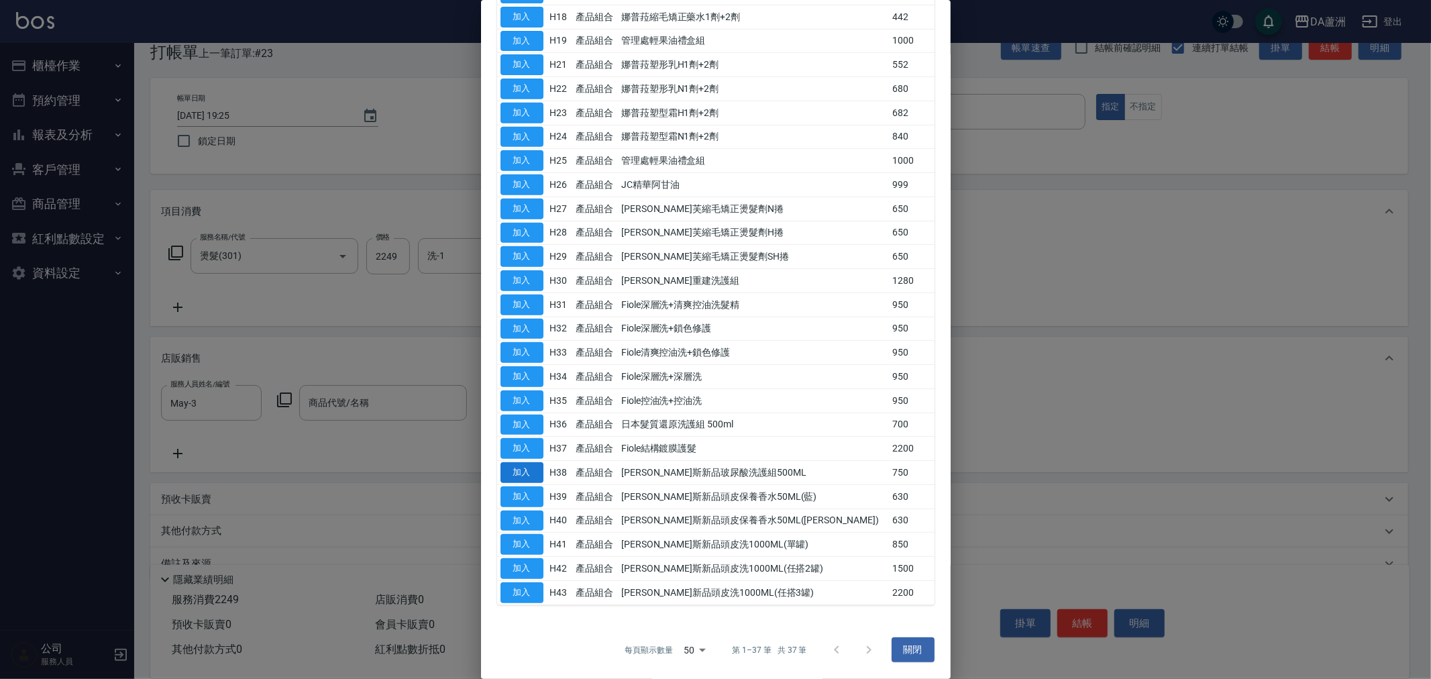
click at [517, 475] on button "加入" at bounding box center [521, 472] width 43 height 21
type input "[PERSON_NAME]斯新品玻尿酸洗護組500ML"
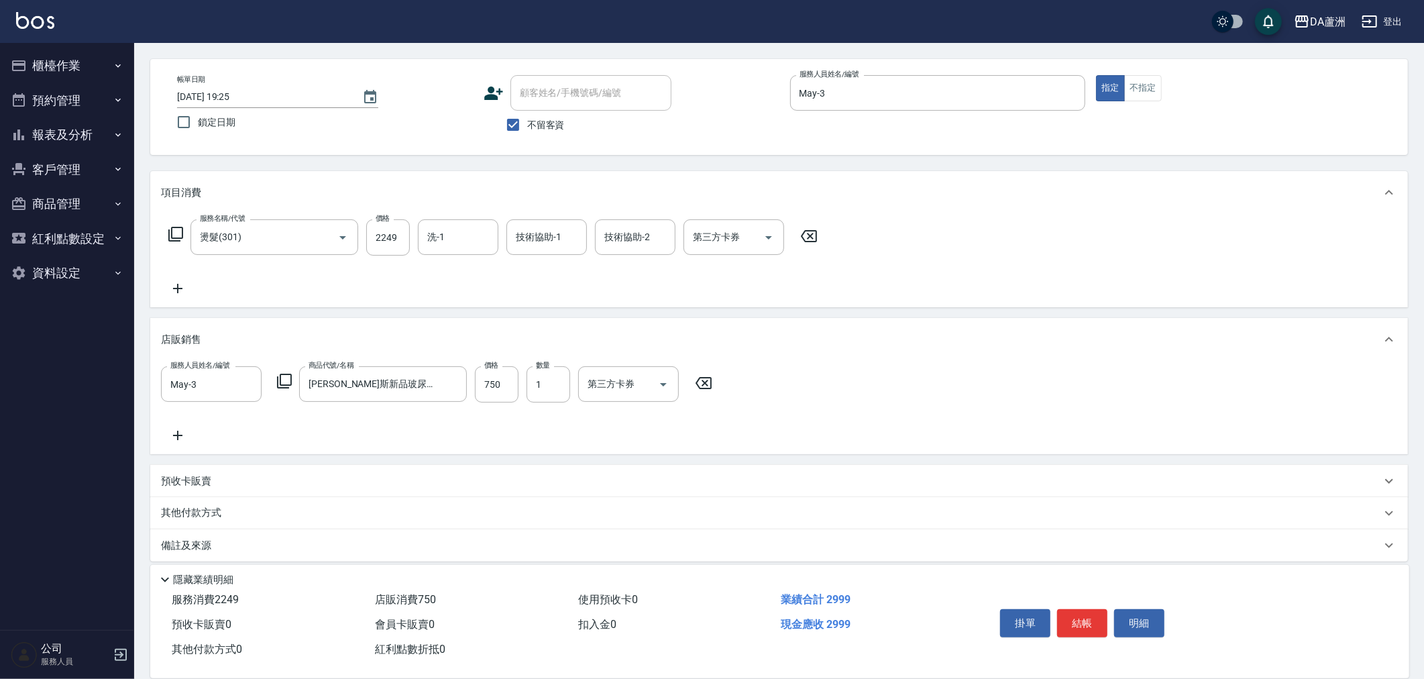
scroll to position [58, 0]
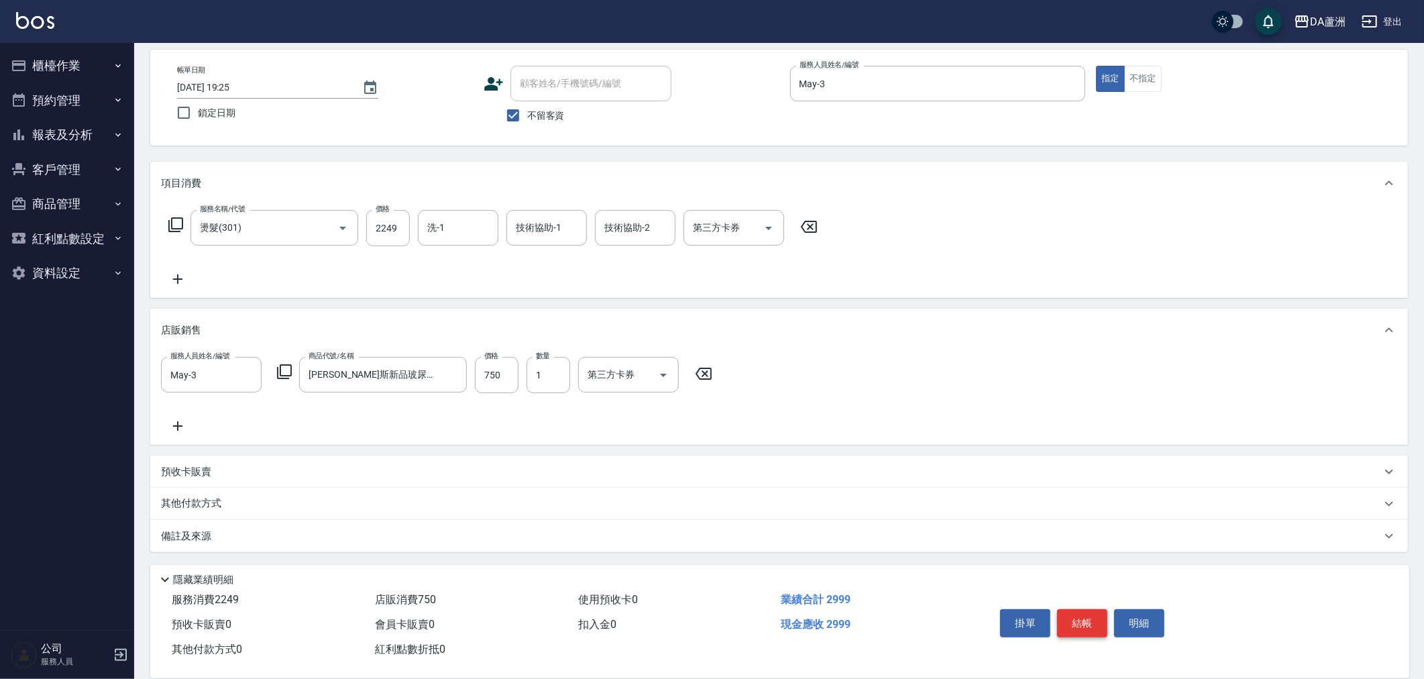
click at [1084, 614] on button "結帳" at bounding box center [1082, 623] width 50 height 28
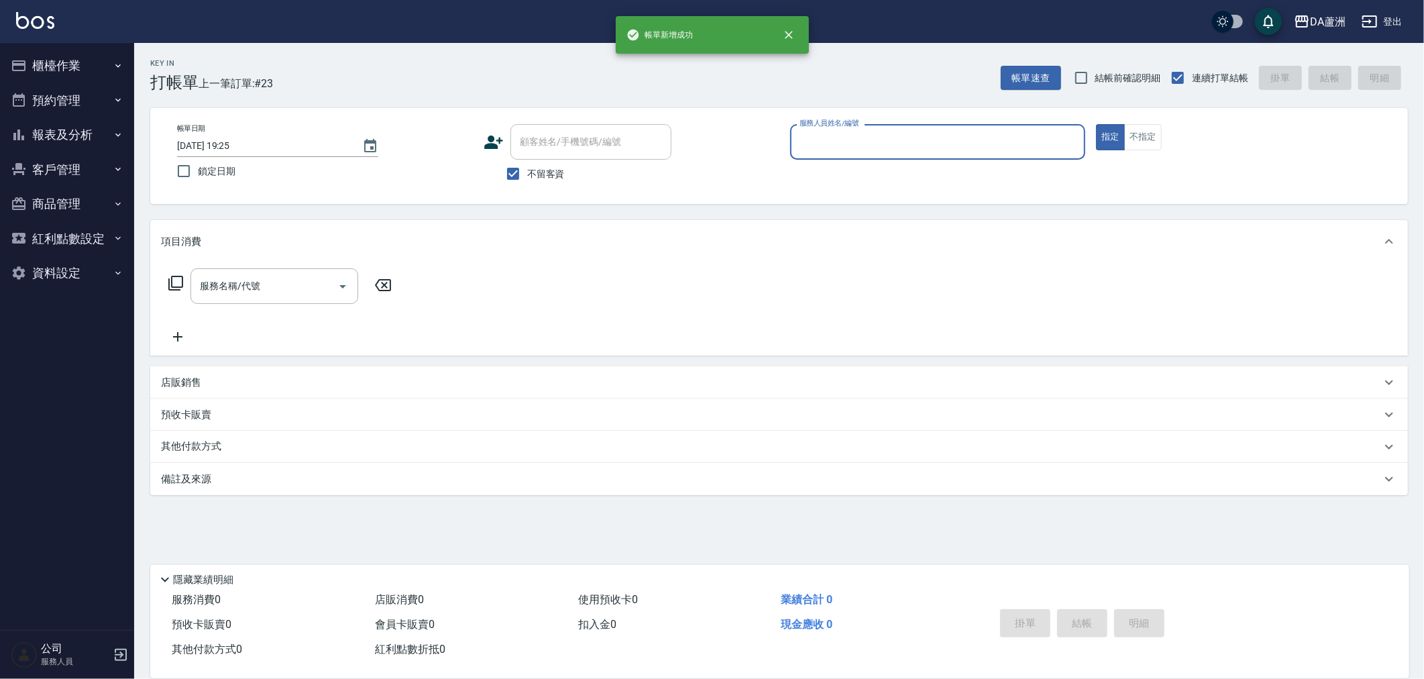
scroll to position [0, 0]
click at [66, 135] on button "報表及分析" at bounding box center [66, 134] width 123 height 35
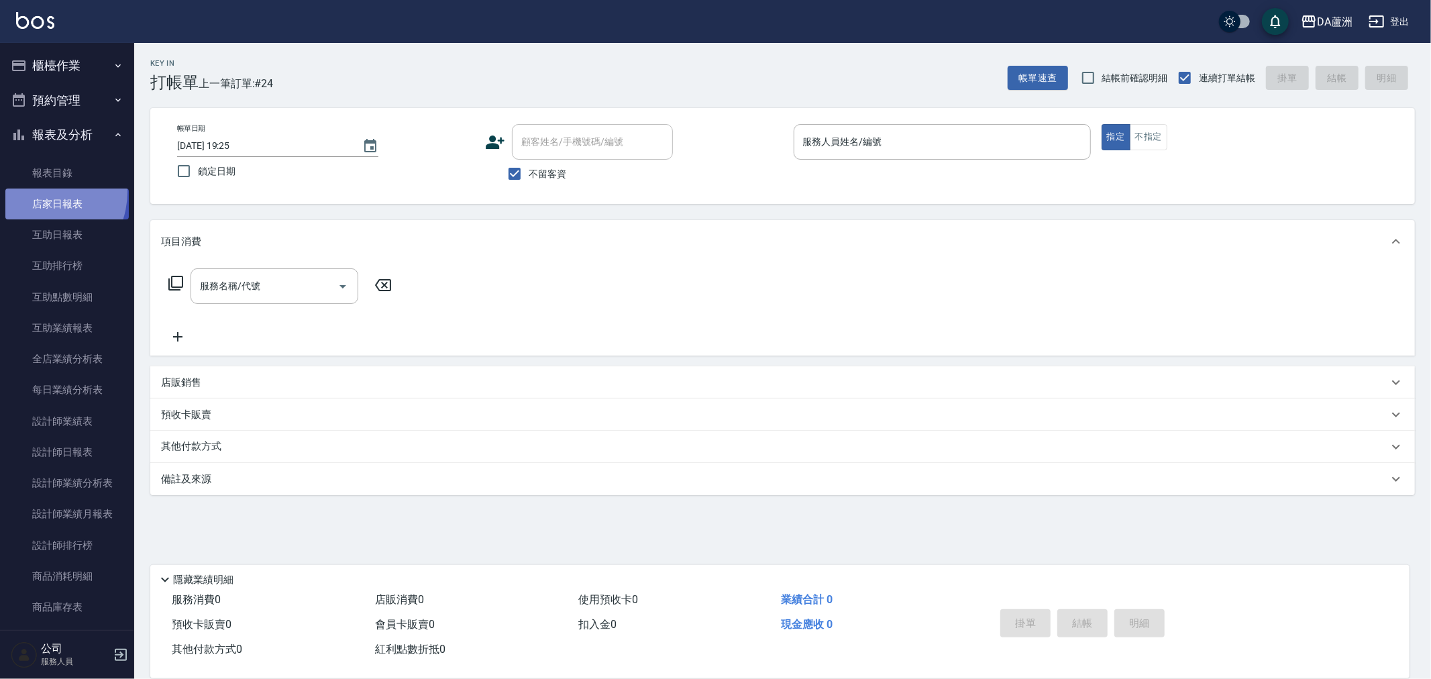
click at [38, 192] on link "店家日報表" at bounding box center [66, 203] width 123 height 31
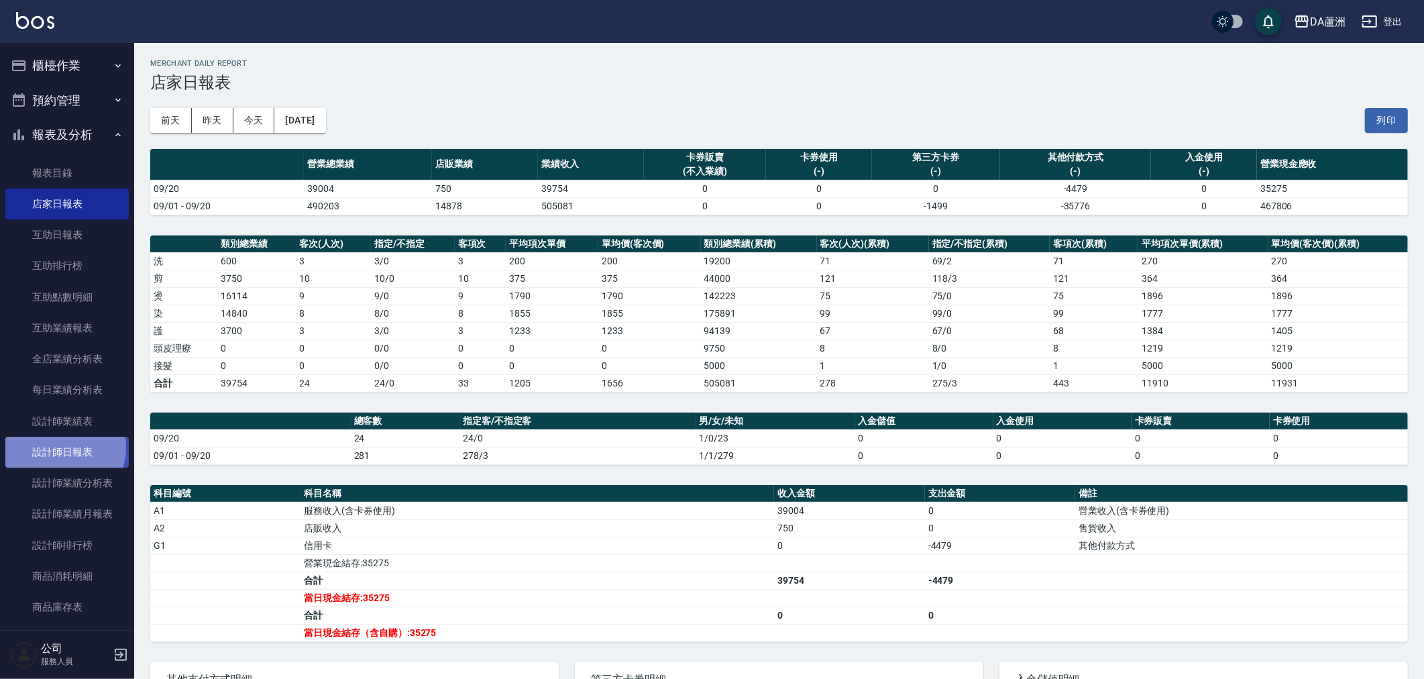
click at [61, 447] on link "設計師日報表" at bounding box center [66, 452] width 123 height 31
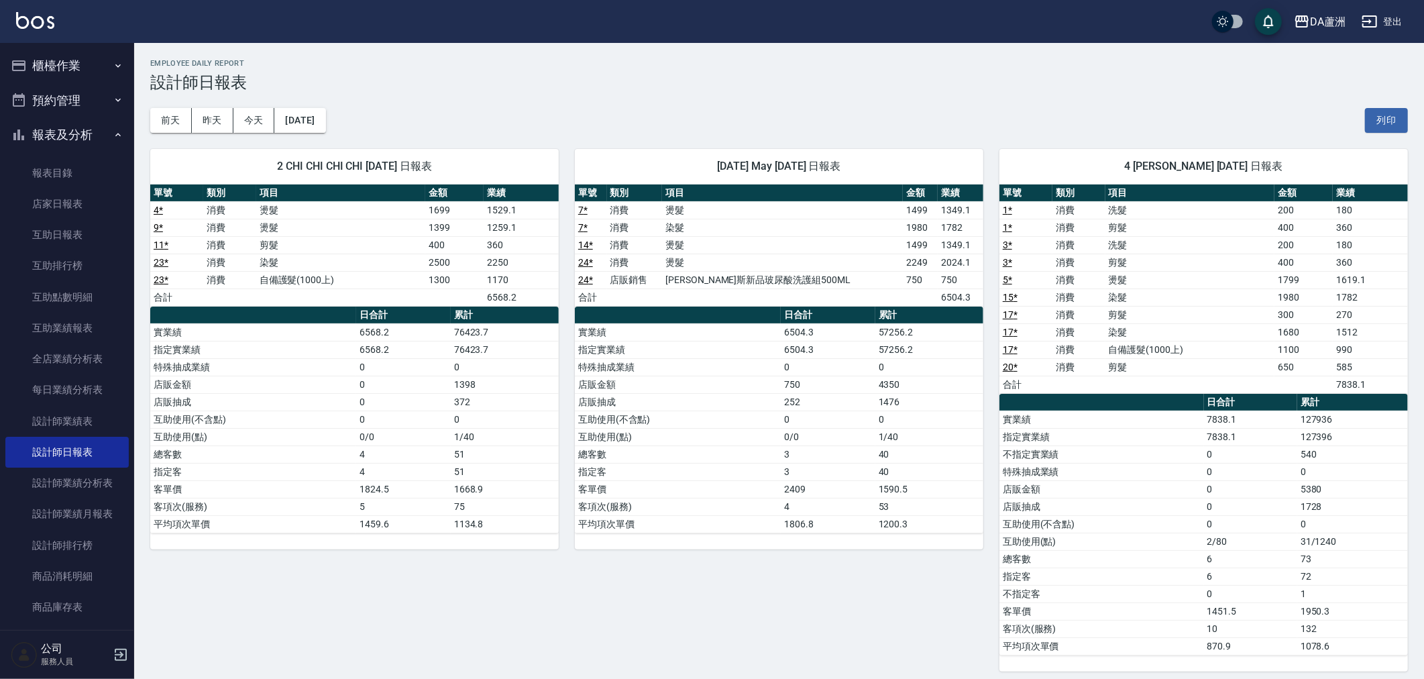
click at [72, 46] on ul "櫃檯作業 打帳單 帳單列表 現金收支登錄 材料自購登錄 每日結帳 排班表 現場電腦打卡 預約管理 預約管理 單日預約紀錄 單週預約紀錄 報表及分析 報表目錄 …" at bounding box center [66, 469] width 123 height 852
click at [67, 58] on button "櫃檯作業" at bounding box center [66, 65] width 123 height 35
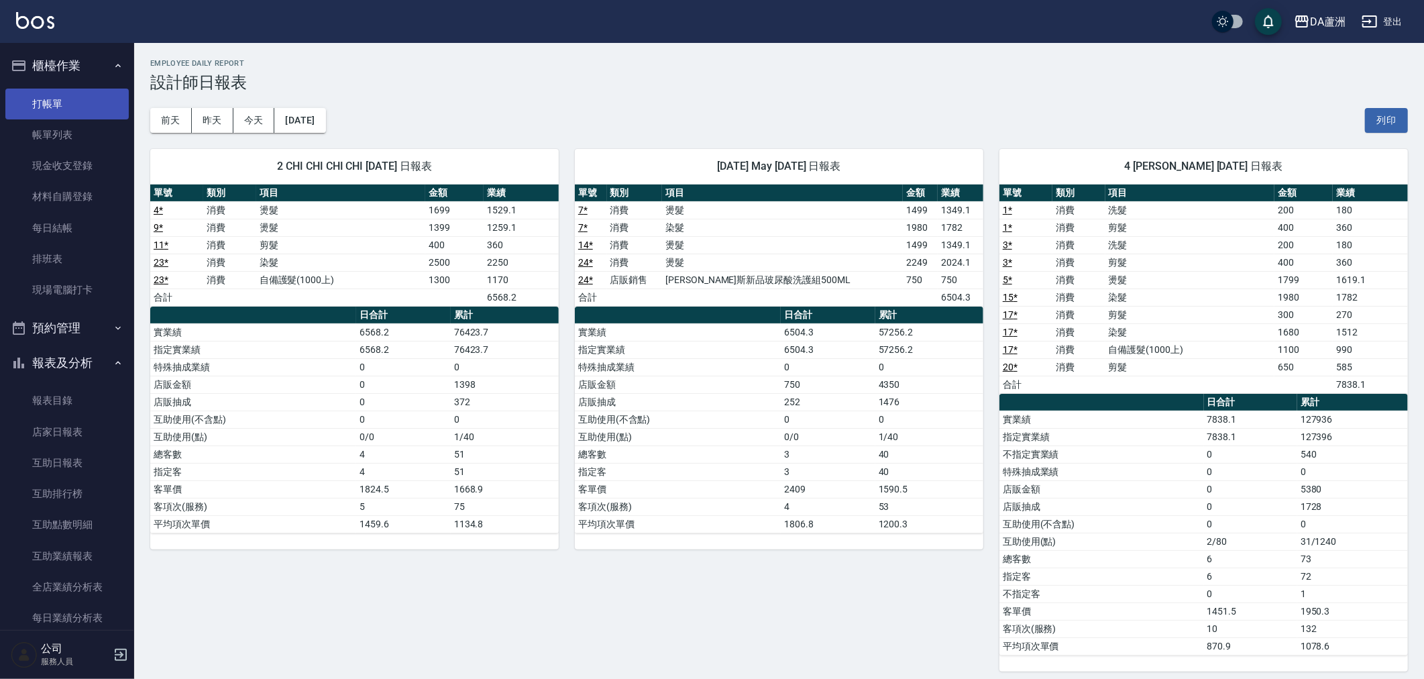
click at [90, 104] on link "打帳單" at bounding box center [66, 104] width 123 height 31
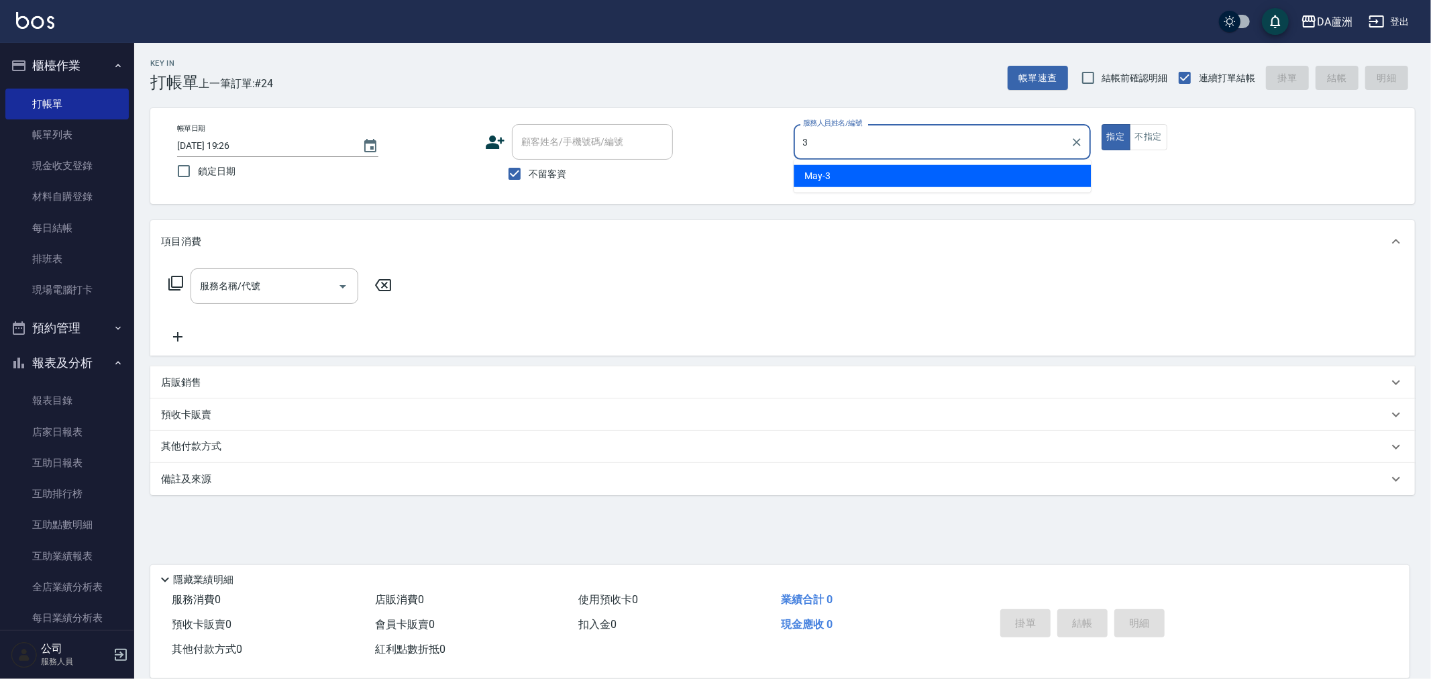
type input "May-3"
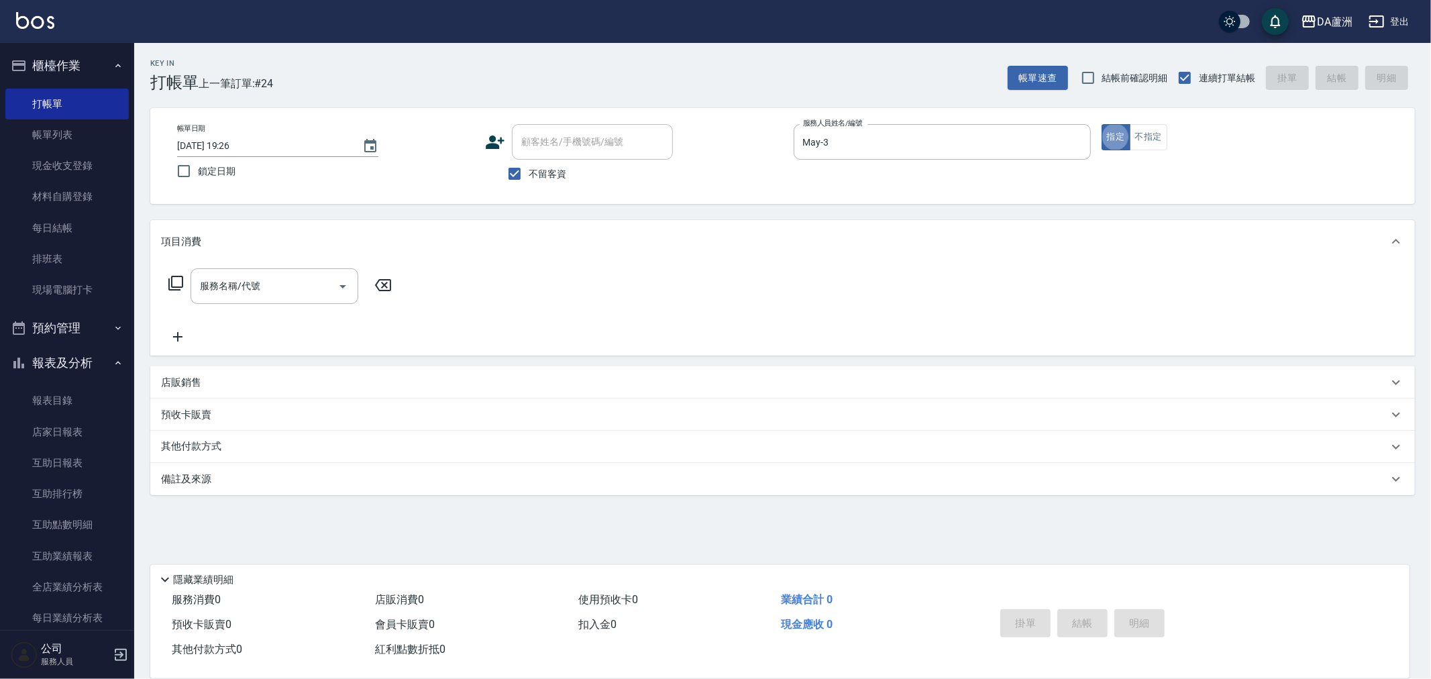
type button "true"
type input "染髮(501)"
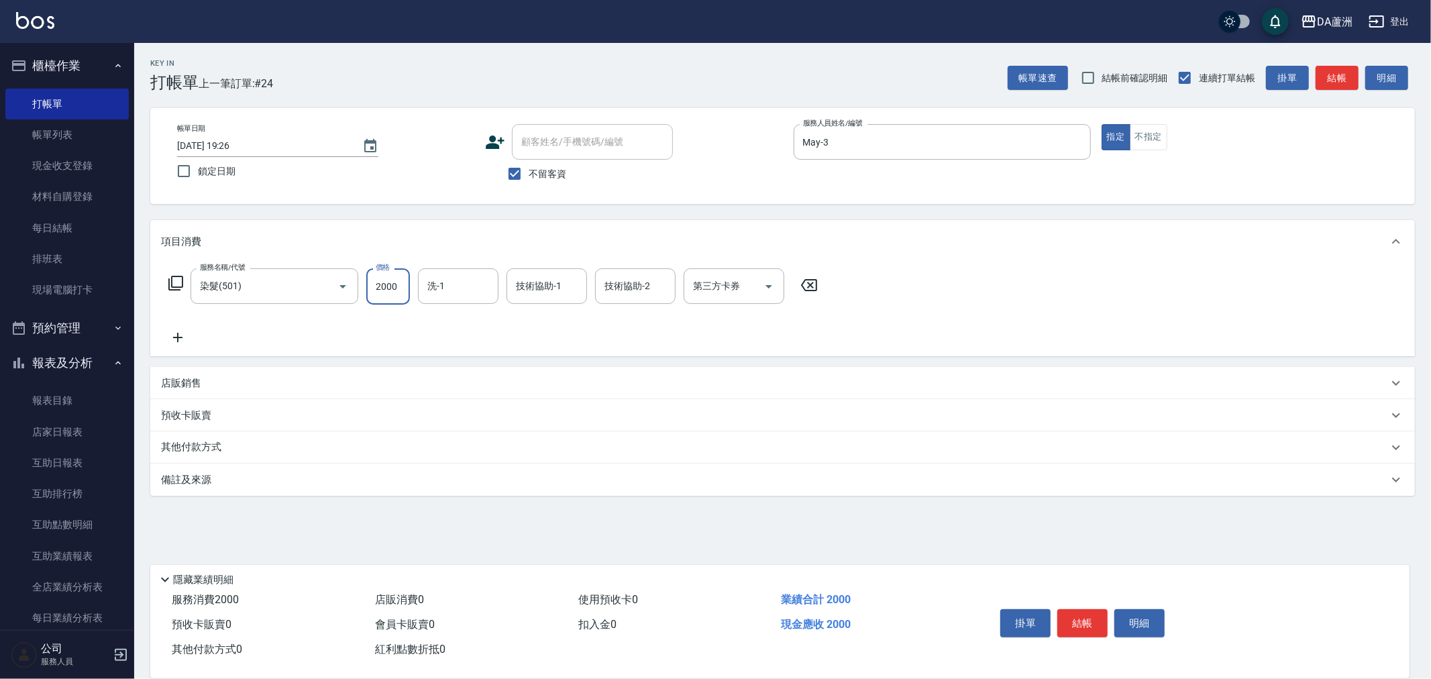
type input "2000"
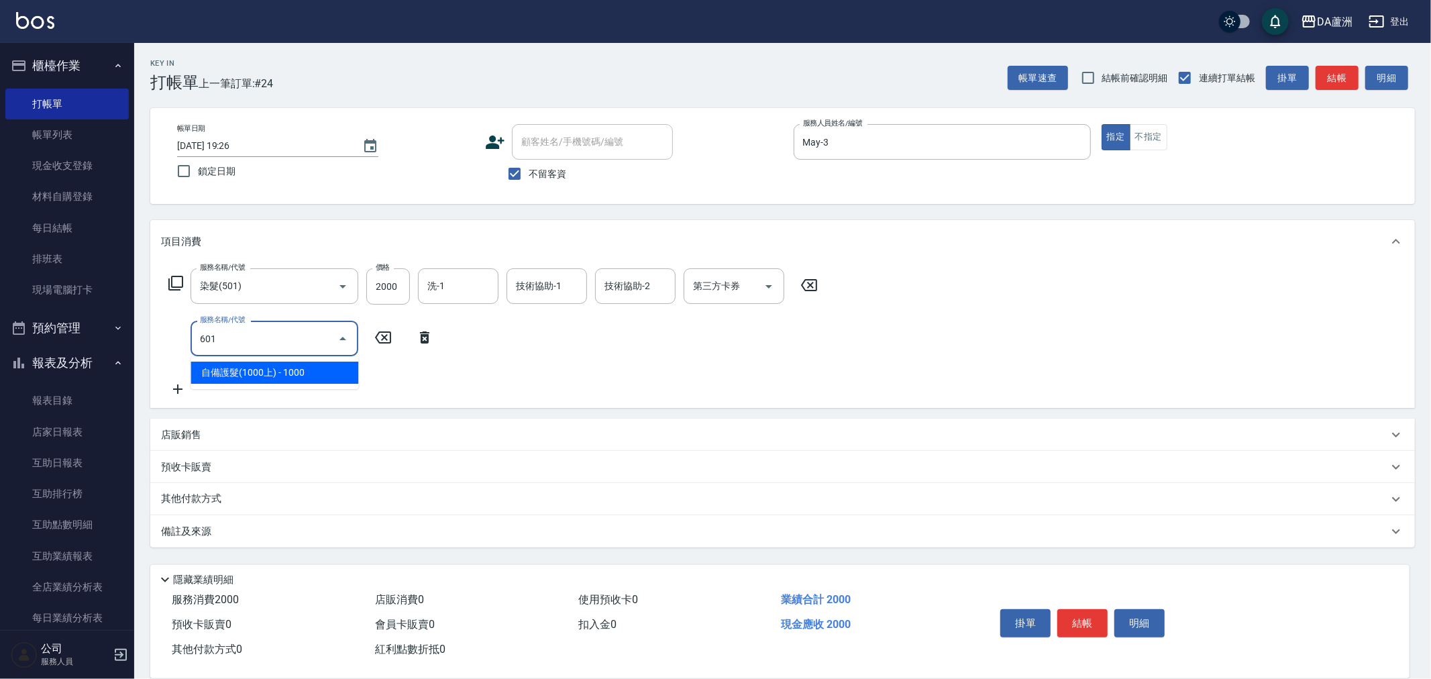
type input "自備護髮(1000上)(601)"
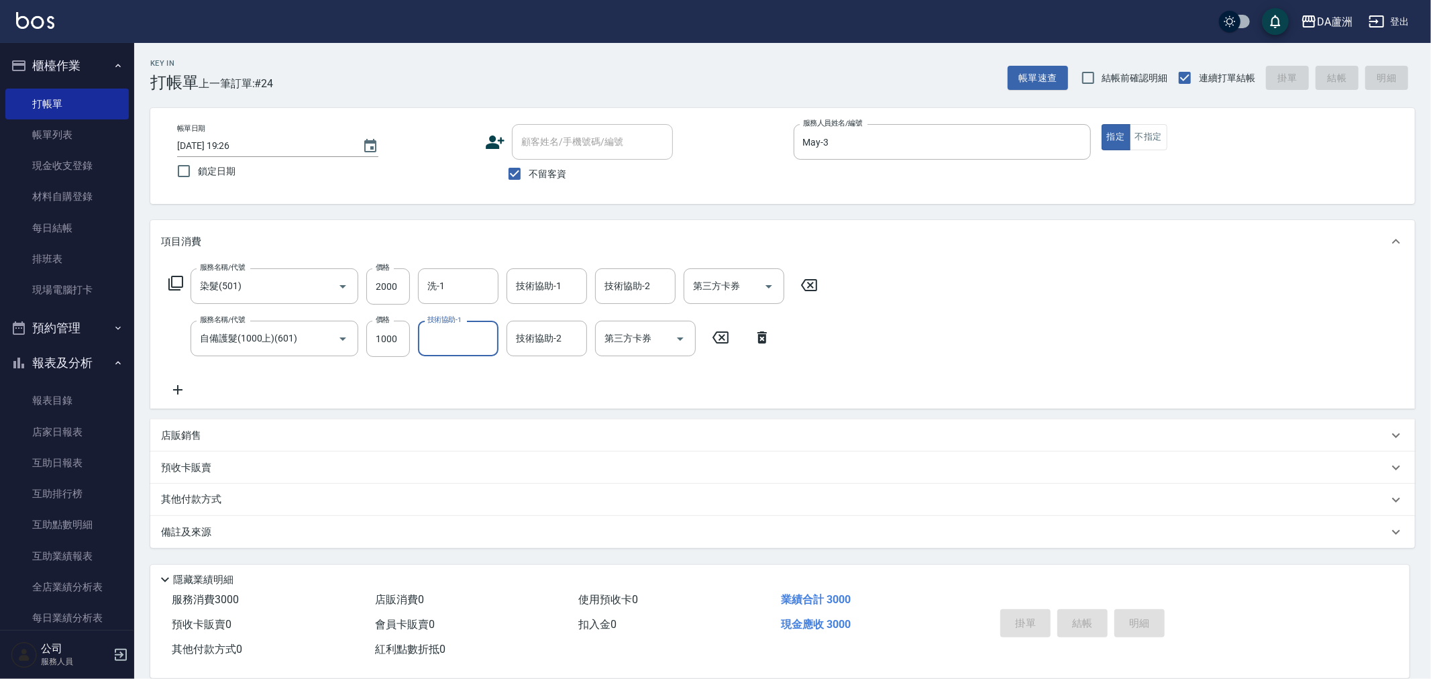
type input "[DATE] 19:52"
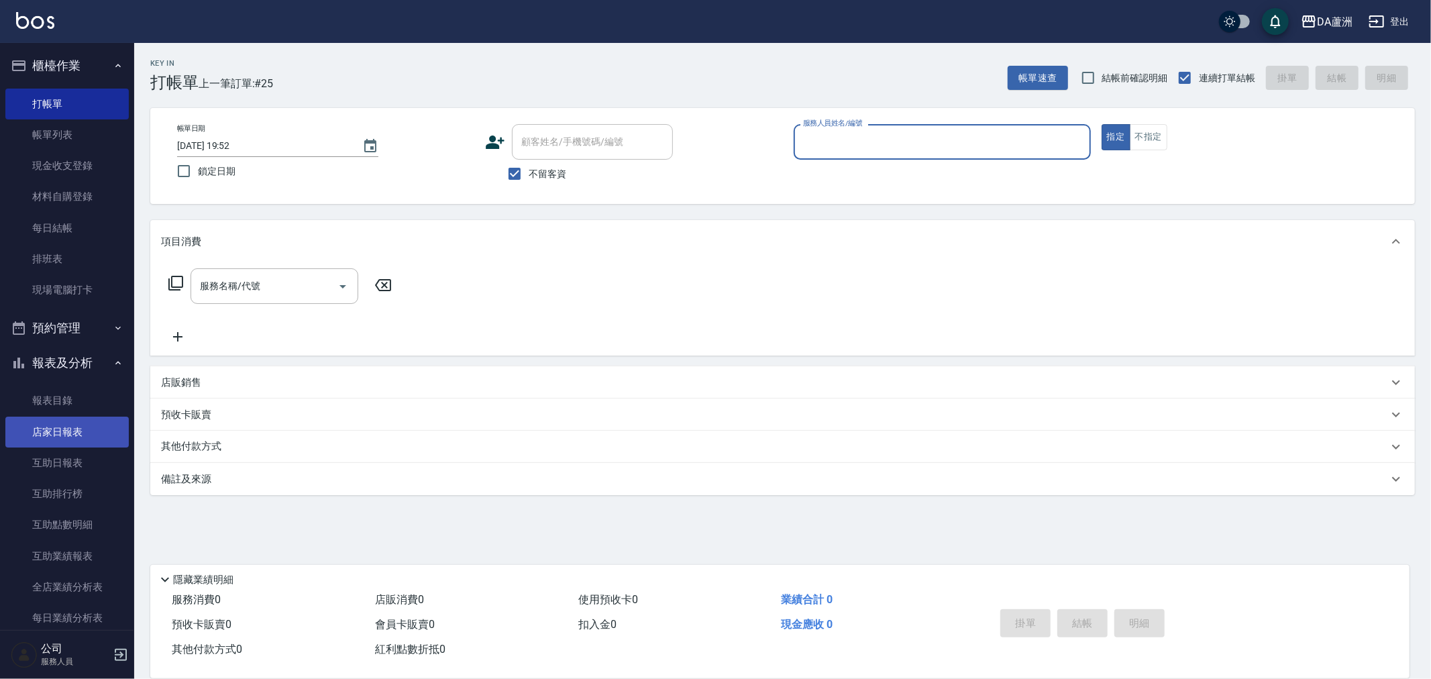
click at [56, 441] on link "店家日報表" at bounding box center [66, 431] width 123 height 31
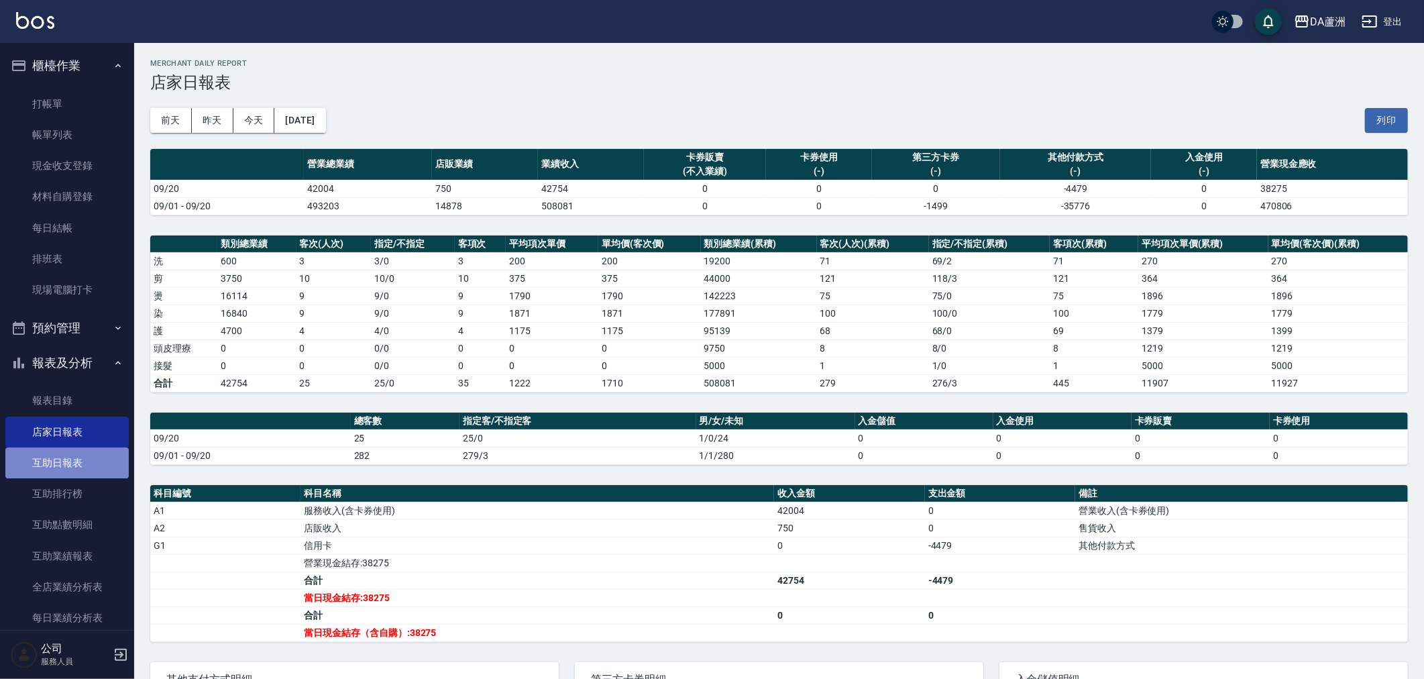
click at [95, 473] on link "互助日報表" at bounding box center [66, 462] width 123 height 31
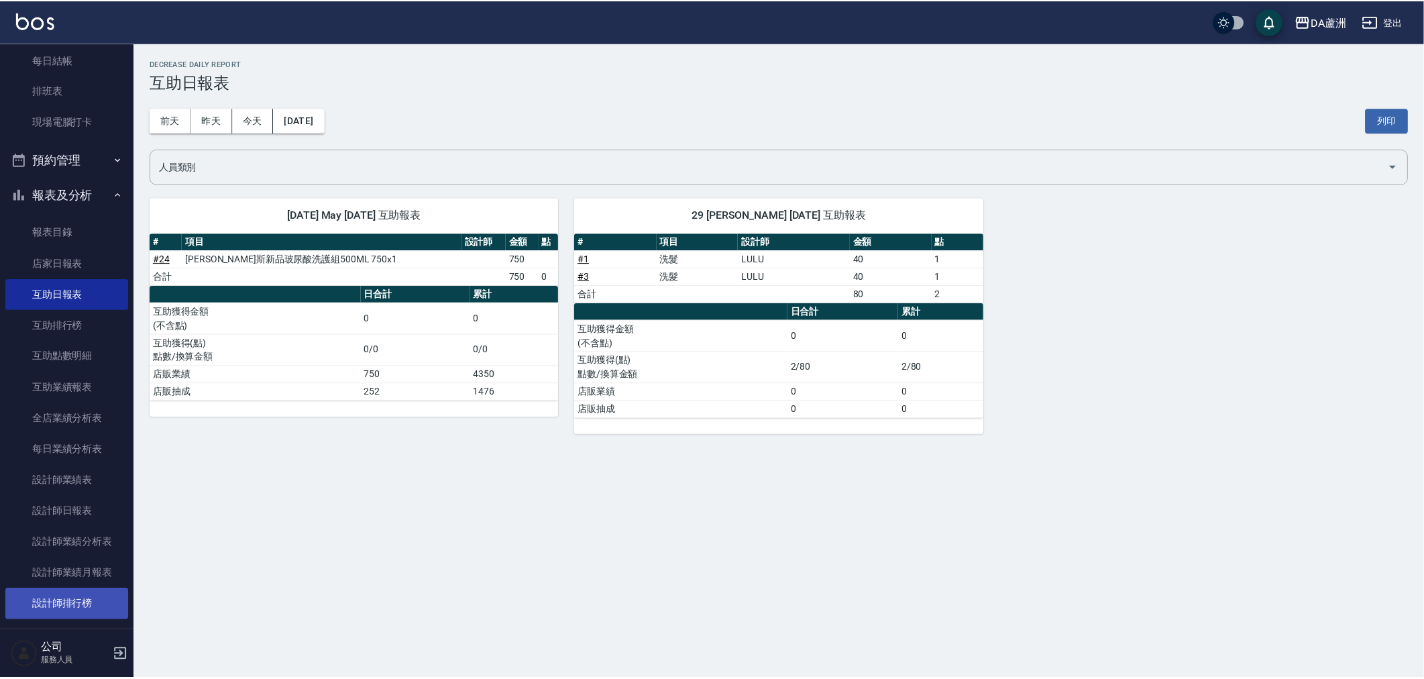
scroll to position [223, 0]
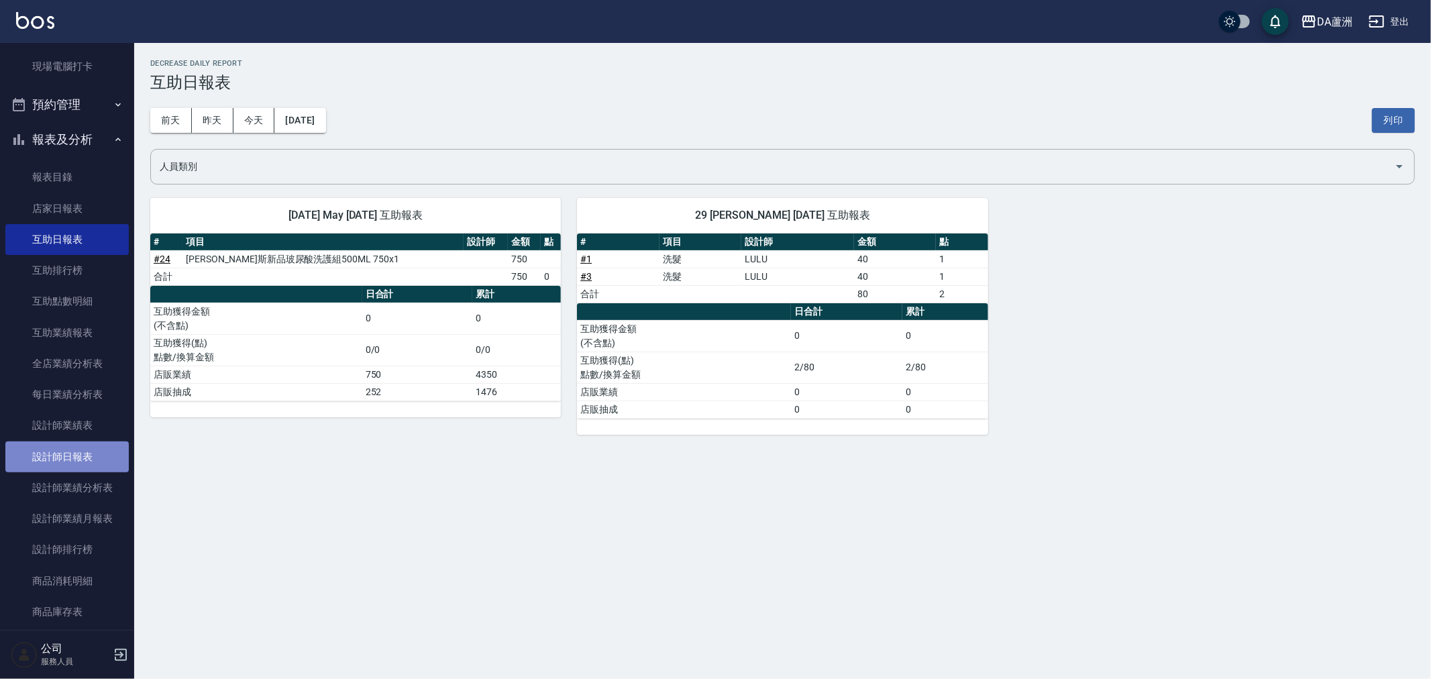
click at [94, 448] on link "設計師日報表" at bounding box center [66, 456] width 123 height 31
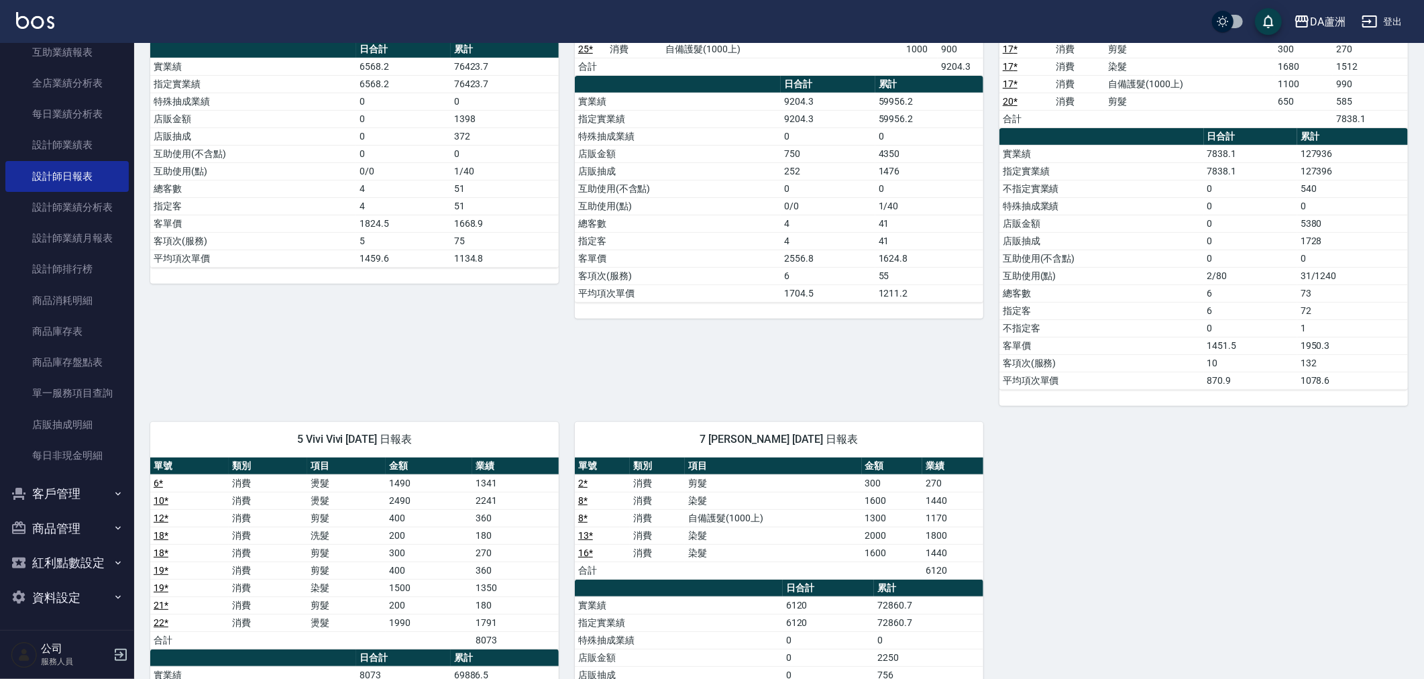
scroll to position [551, 0]
